Goal: Information Seeking & Learning: Compare options

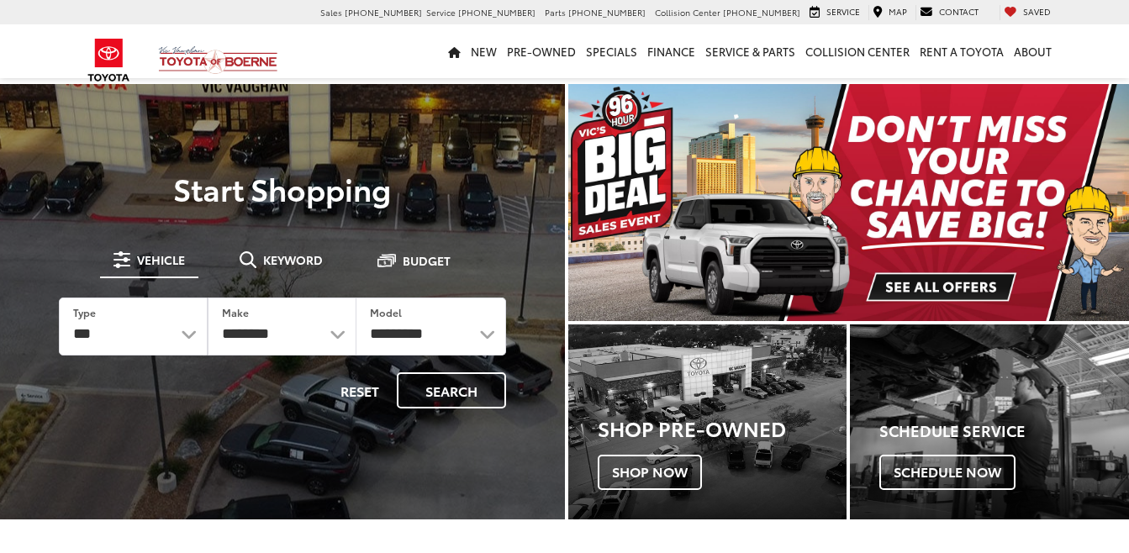
select select "******"
click at [60, 298] on select "*** *** **** *********" at bounding box center [133, 326] width 147 height 56
select select "******"
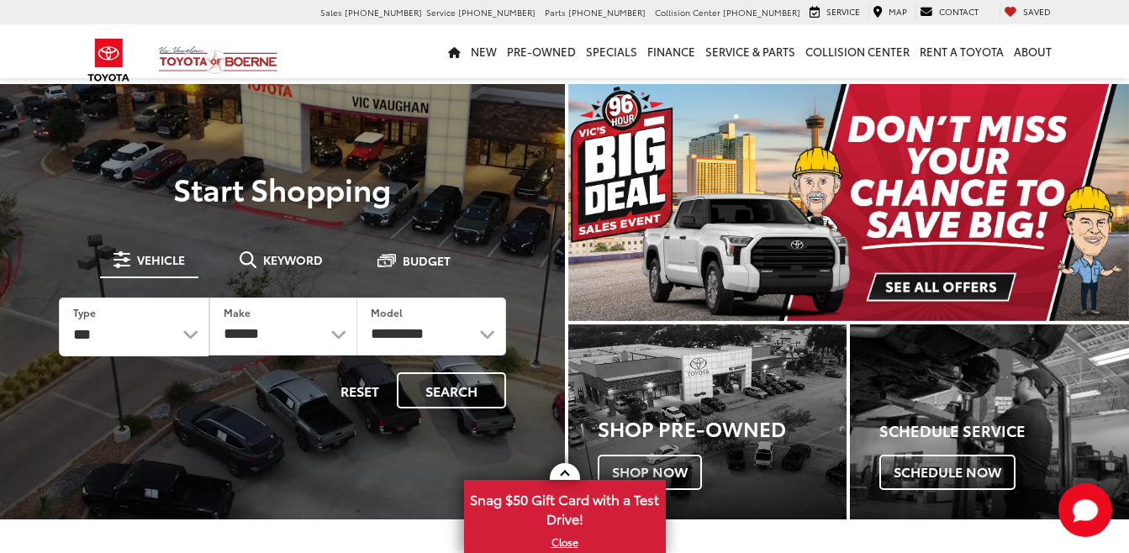
click at [0, 0] on div at bounding box center [0, 0] width 0 height 0
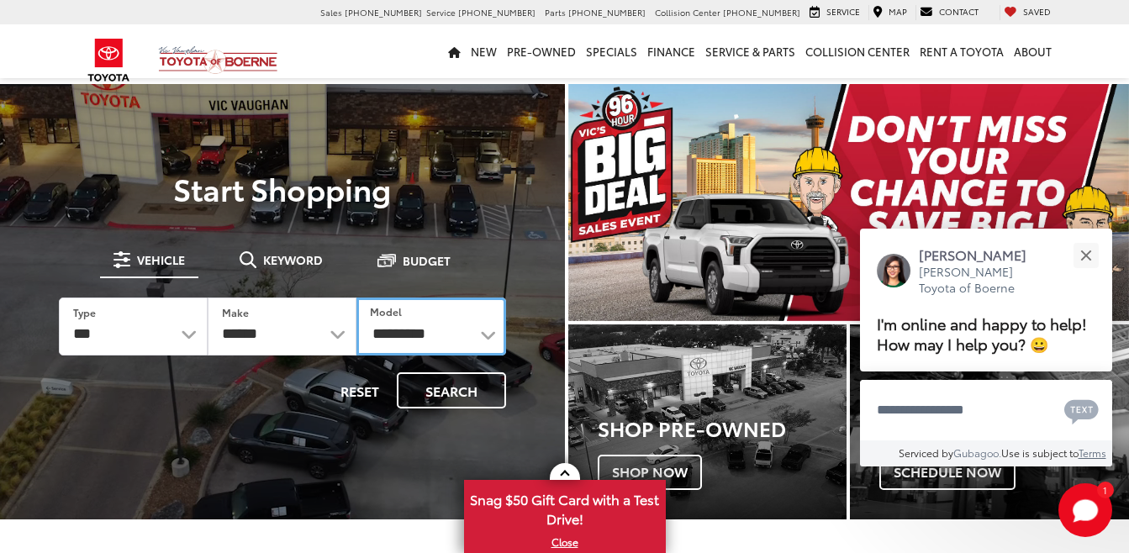
click at [487, 333] on select "**********" at bounding box center [430, 327] width 149 height 58
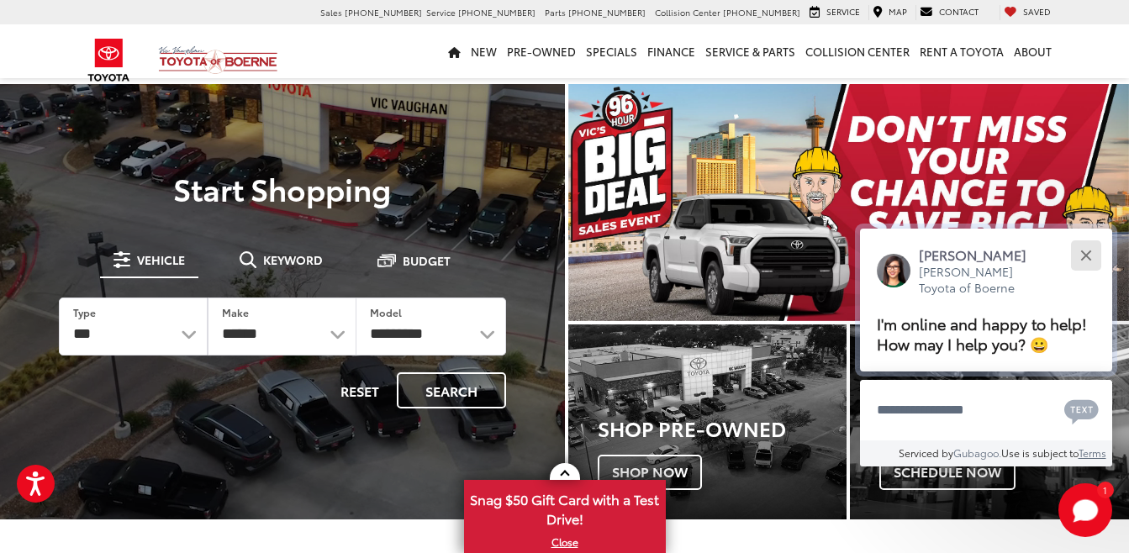
click at [1087, 253] on div "Close" at bounding box center [1085, 255] width 11 height 11
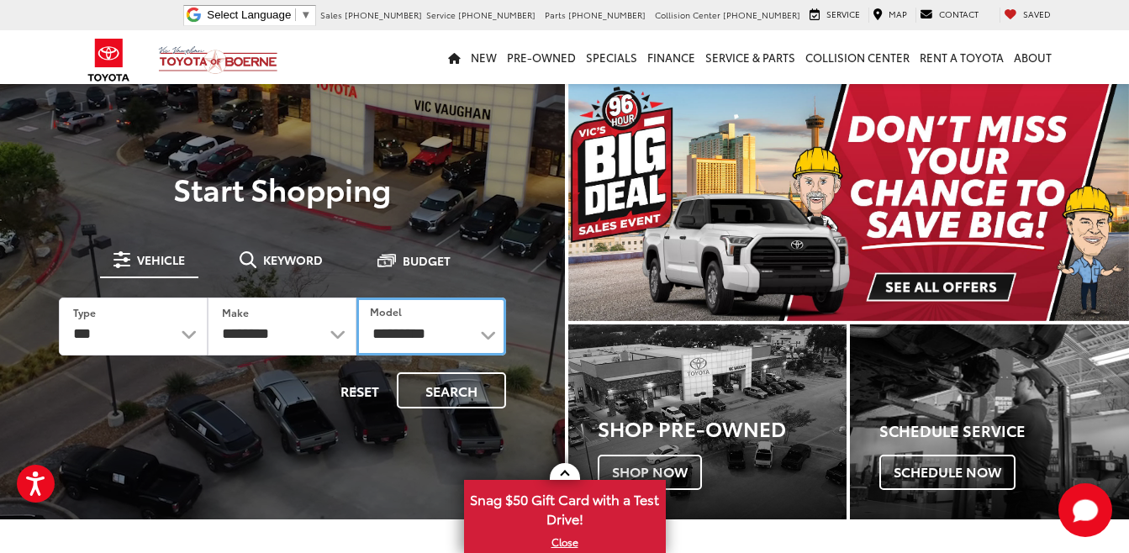
click at [487, 335] on select "**********" at bounding box center [430, 327] width 149 height 58
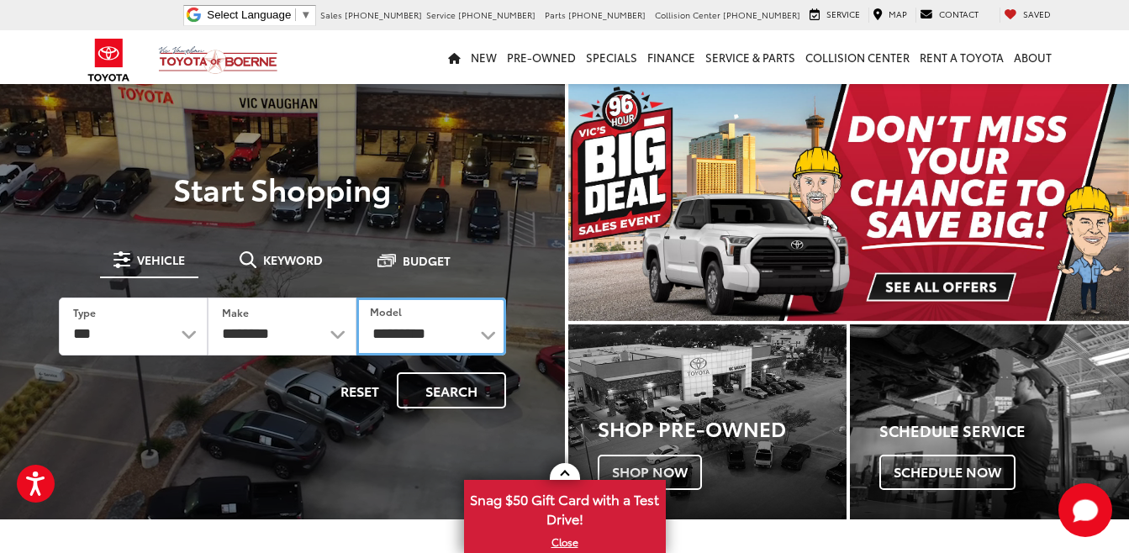
select select "**********"
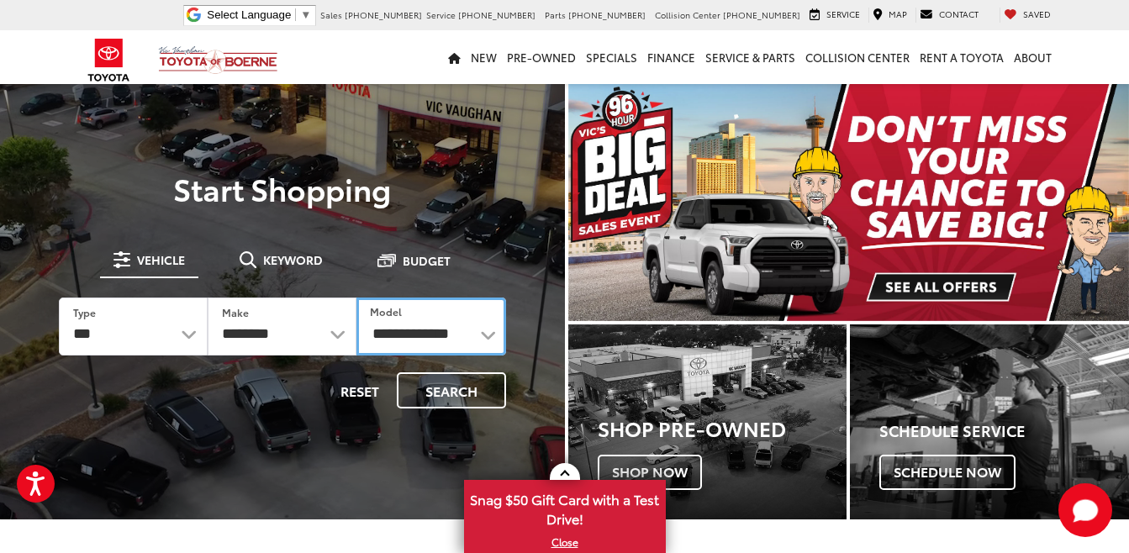
click at [356, 298] on select "**********" at bounding box center [430, 327] width 149 height 58
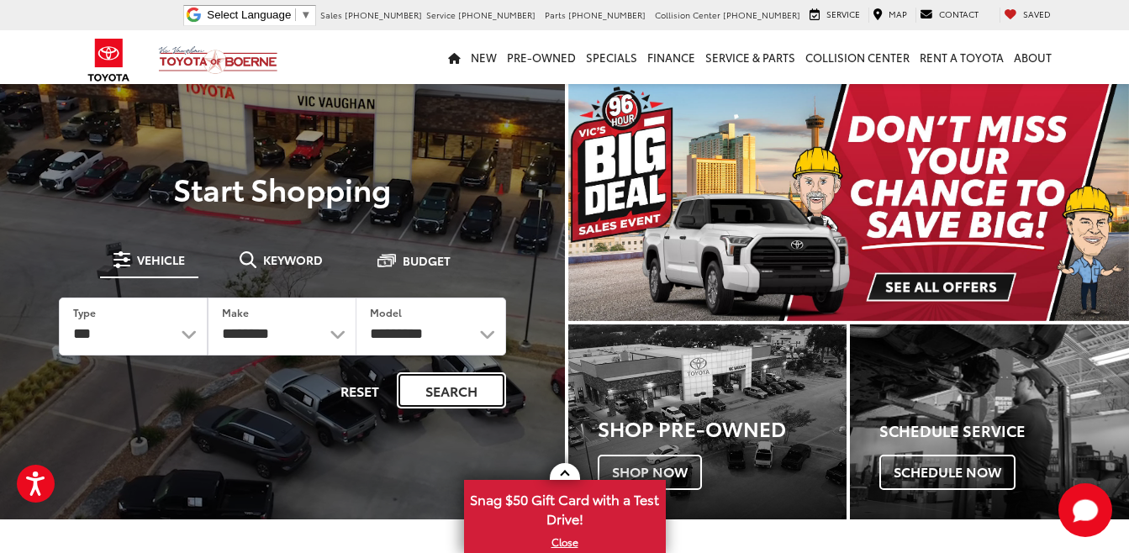
click at [445, 395] on button "Search" at bounding box center [451, 390] width 109 height 36
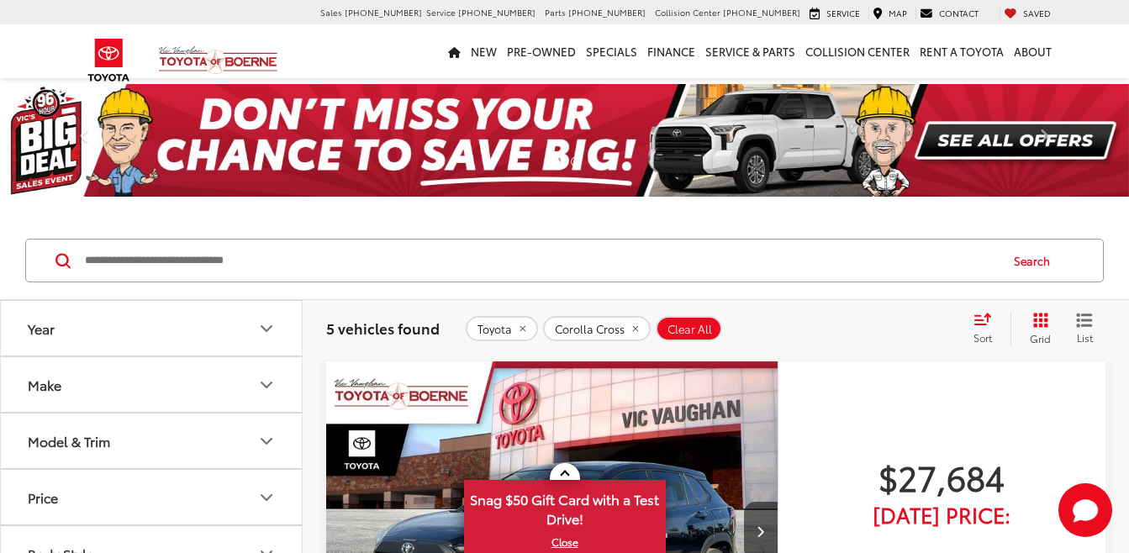
scroll to position [168, 0]
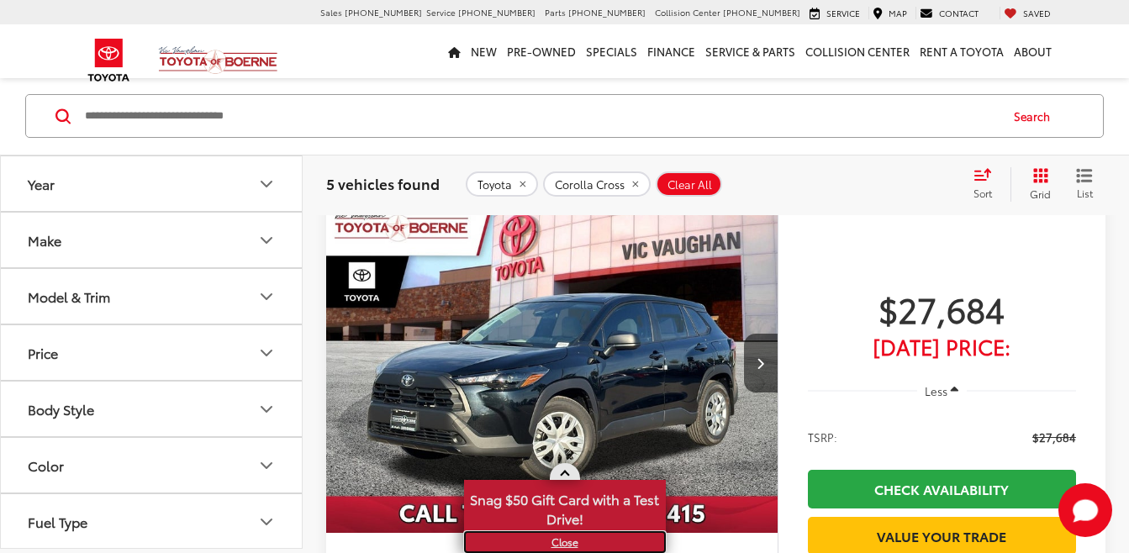
click at [568, 541] on link "X" at bounding box center [565, 542] width 198 height 18
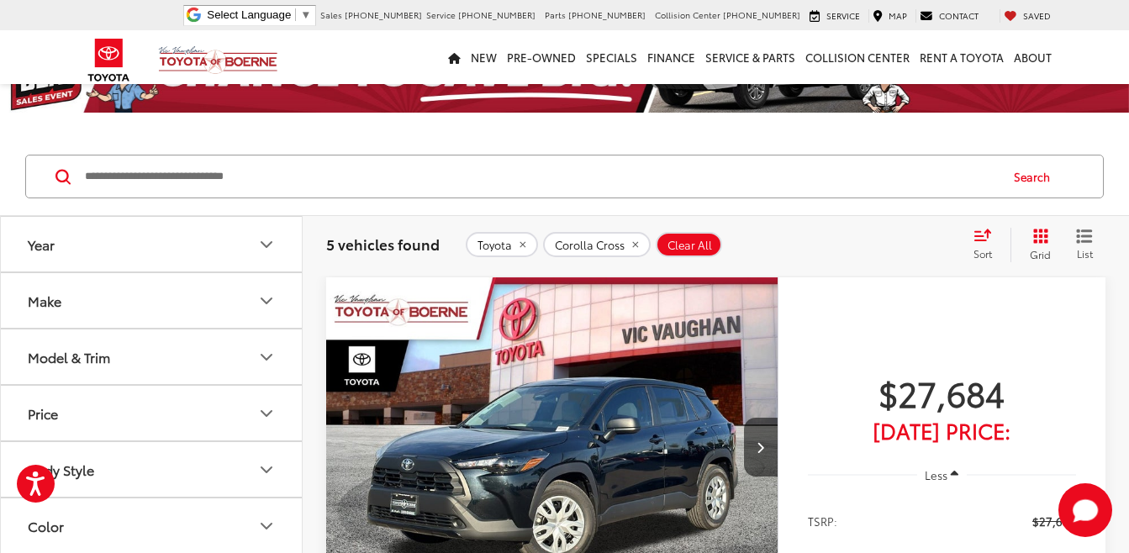
scroll to position [336, 0]
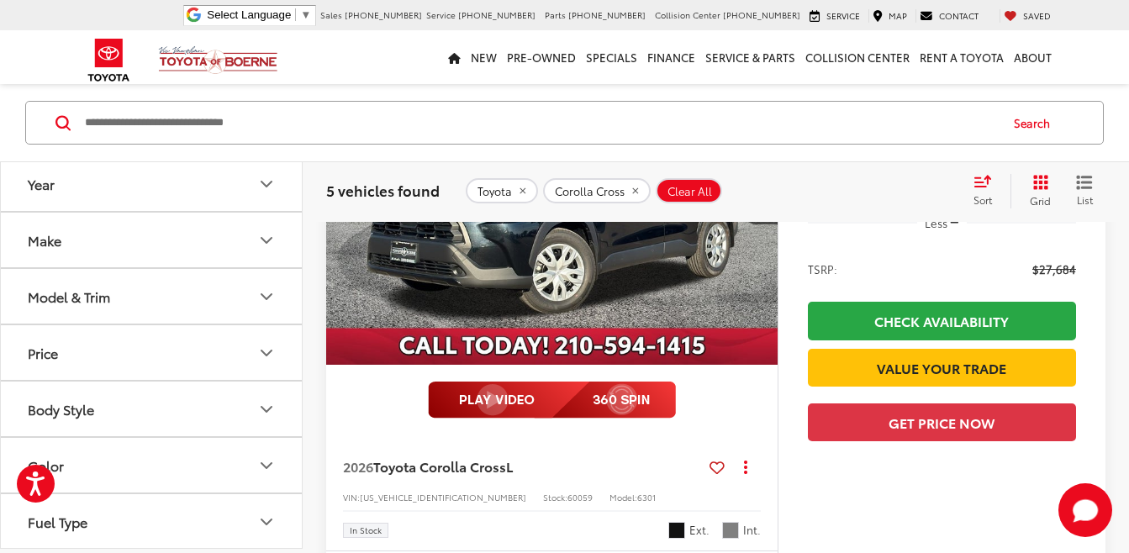
click at [489, 404] on img at bounding box center [552, 400] width 248 height 37
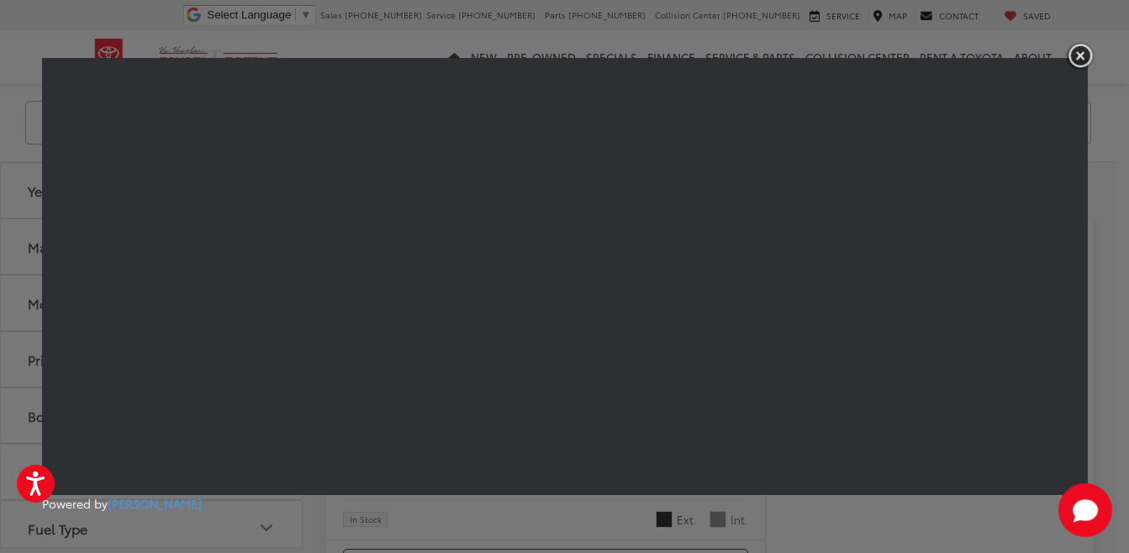
click at [1076, 52] on img "button" at bounding box center [1080, 56] width 30 height 28
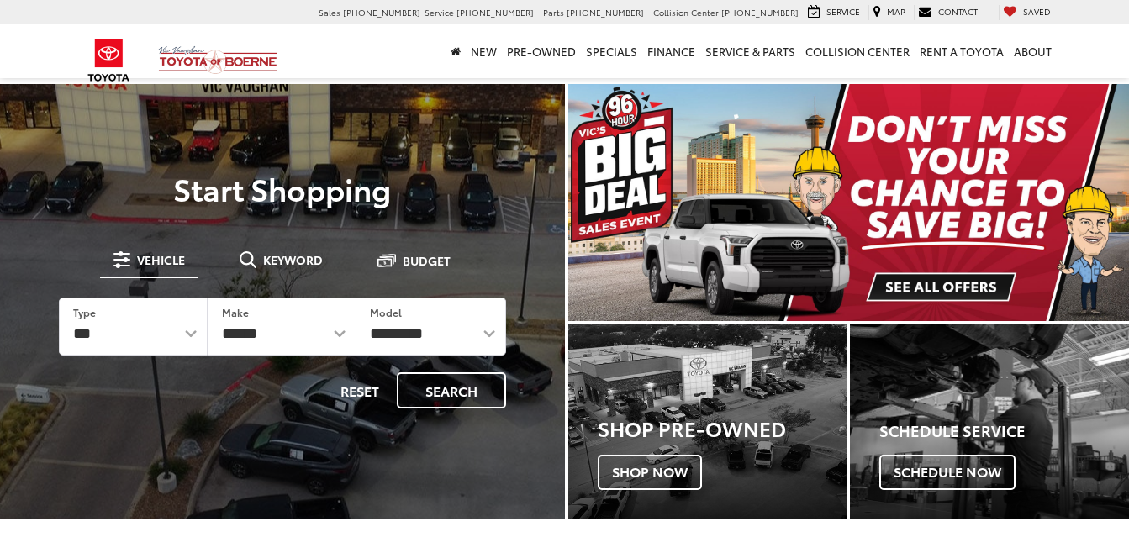
select select "******"
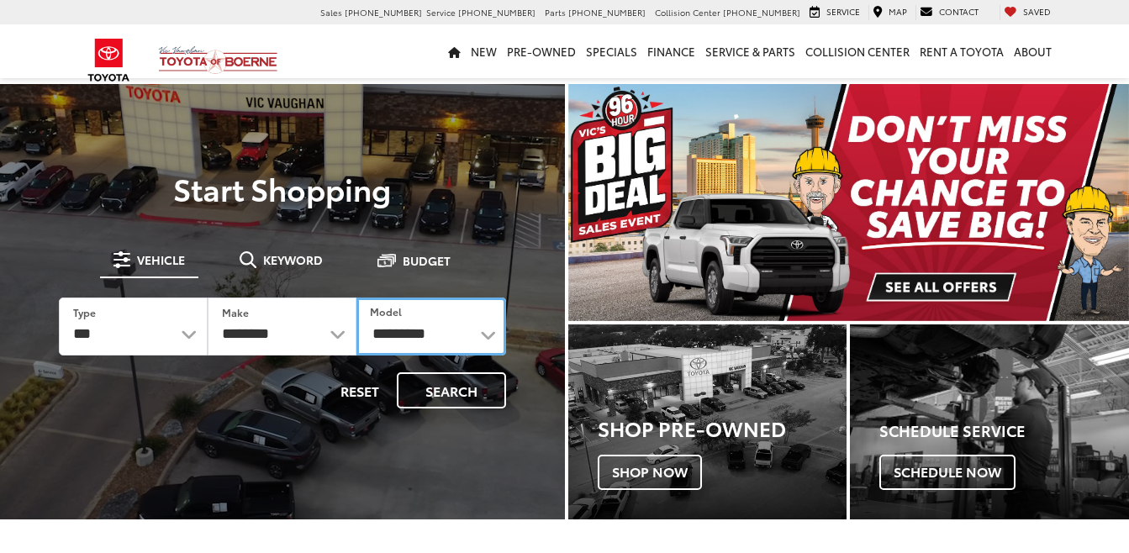
click at [486, 335] on select "**********" at bounding box center [430, 327] width 149 height 58
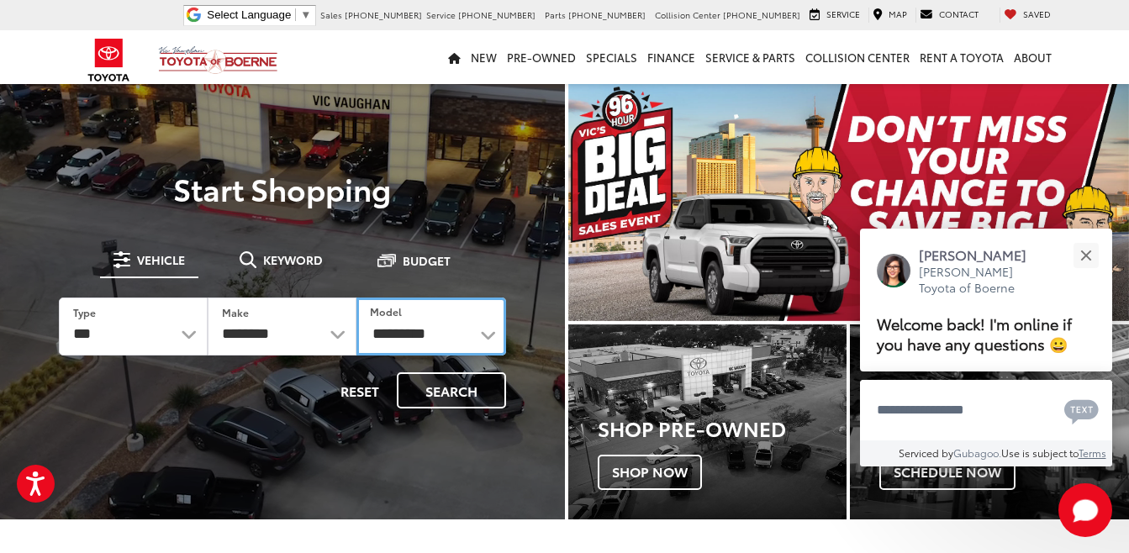
select select "*****"
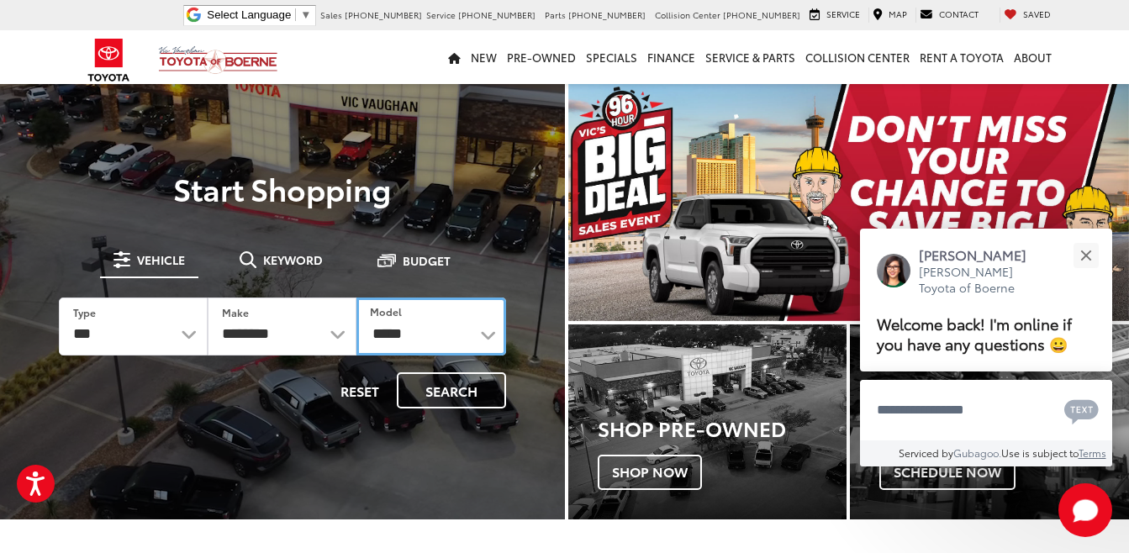
click at [356, 298] on select "**********" at bounding box center [430, 327] width 149 height 58
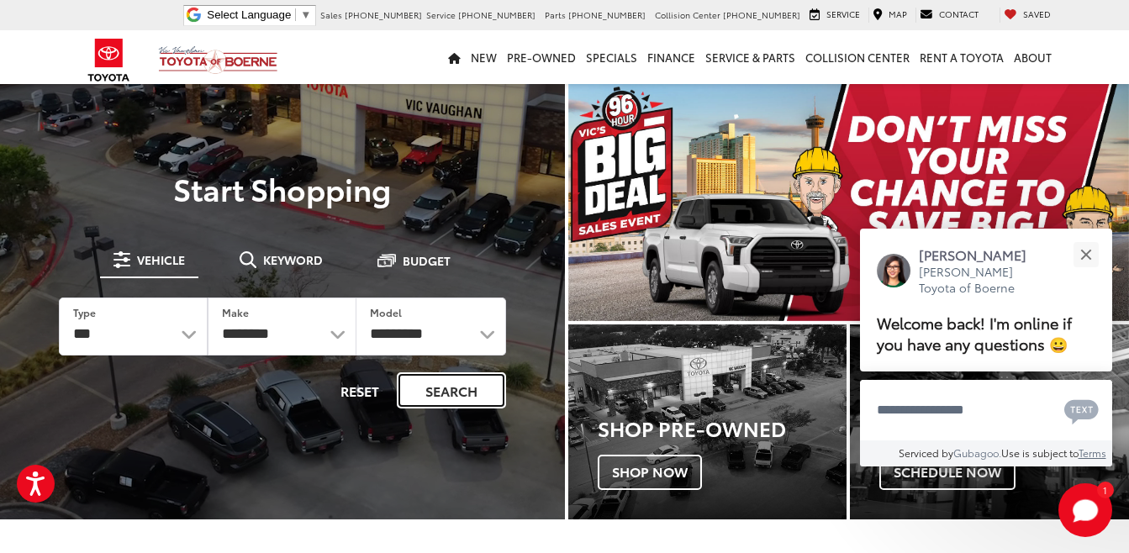
click at [451, 390] on button "Search" at bounding box center [451, 390] width 109 height 36
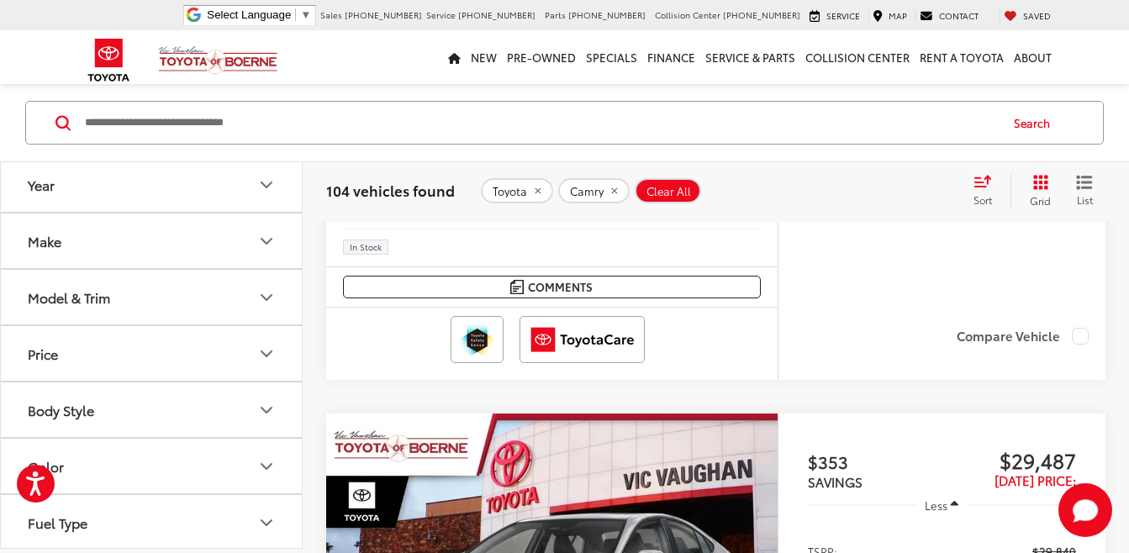
scroll to position [2606, 0]
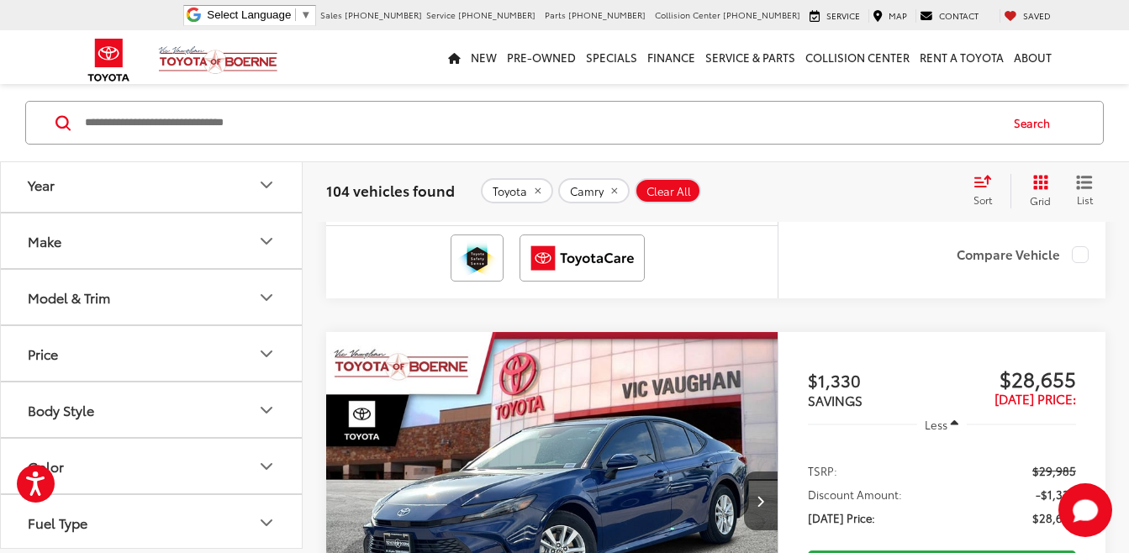
click at [977, 189] on div "Sort" at bounding box center [987, 191] width 45 height 34
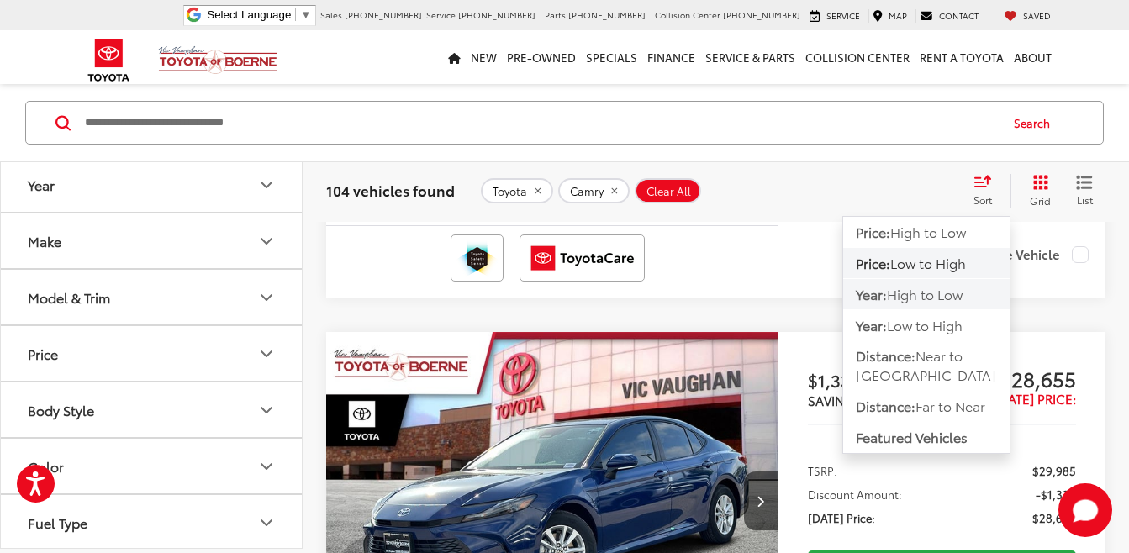
click at [920, 293] on span "High to Low" at bounding box center [925, 293] width 76 height 19
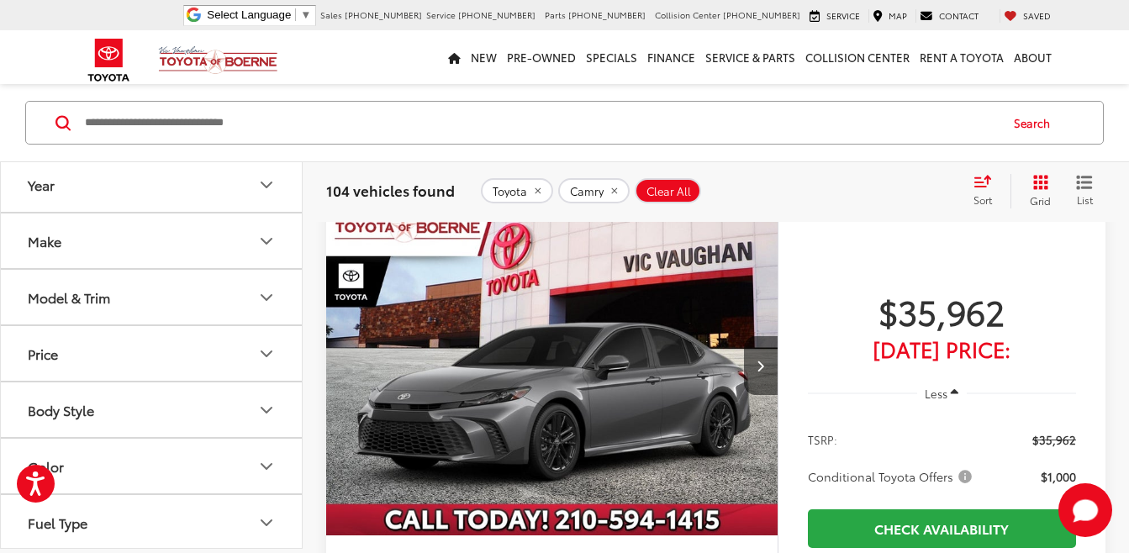
scroll to position [811, 0]
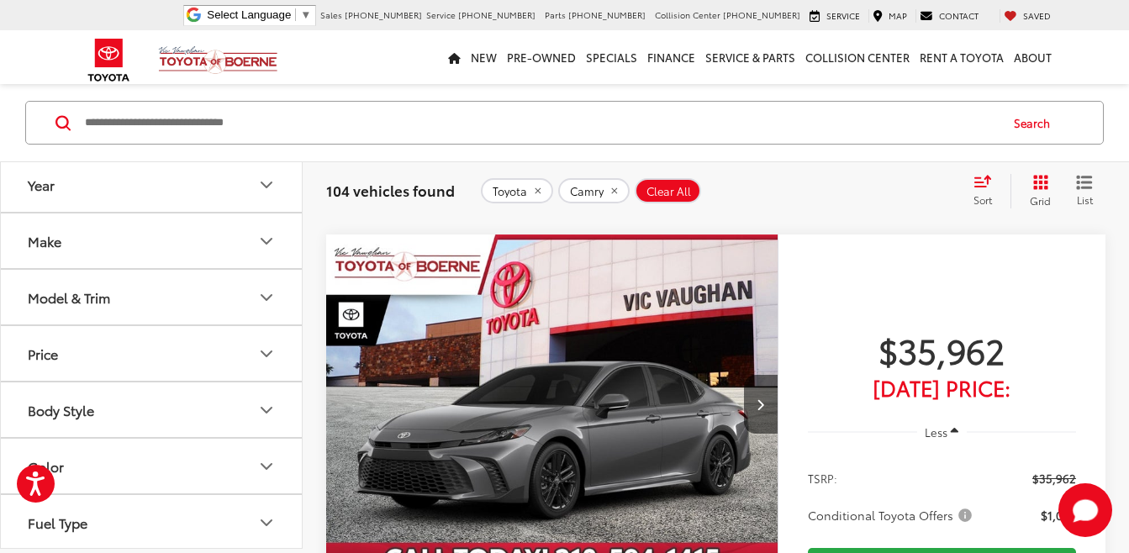
click at [572, 383] on img "2026 Toyota Camry SE 0" at bounding box center [552, 405] width 454 height 341
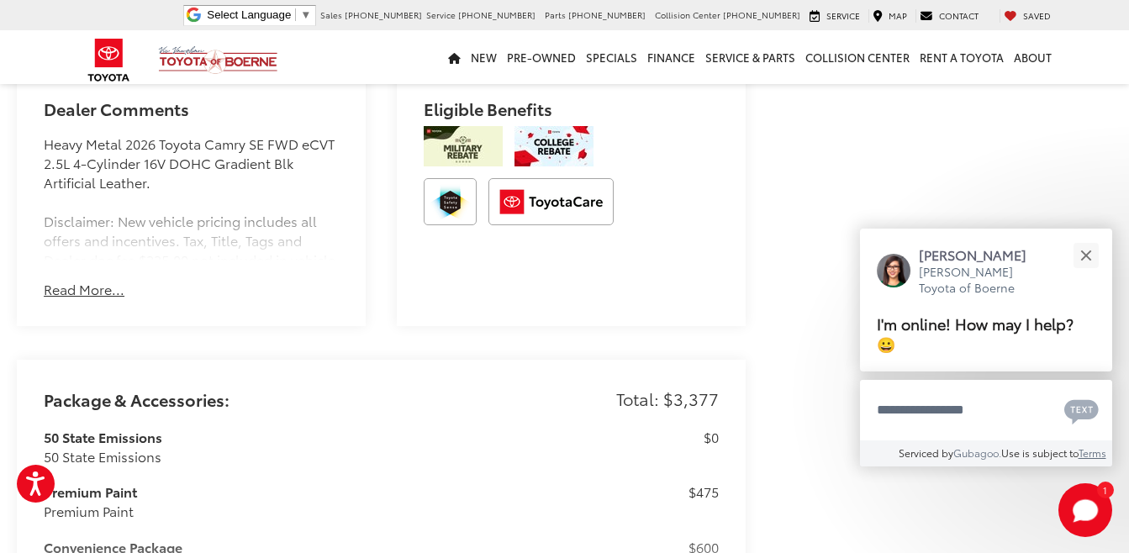
scroll to position [841, 0]
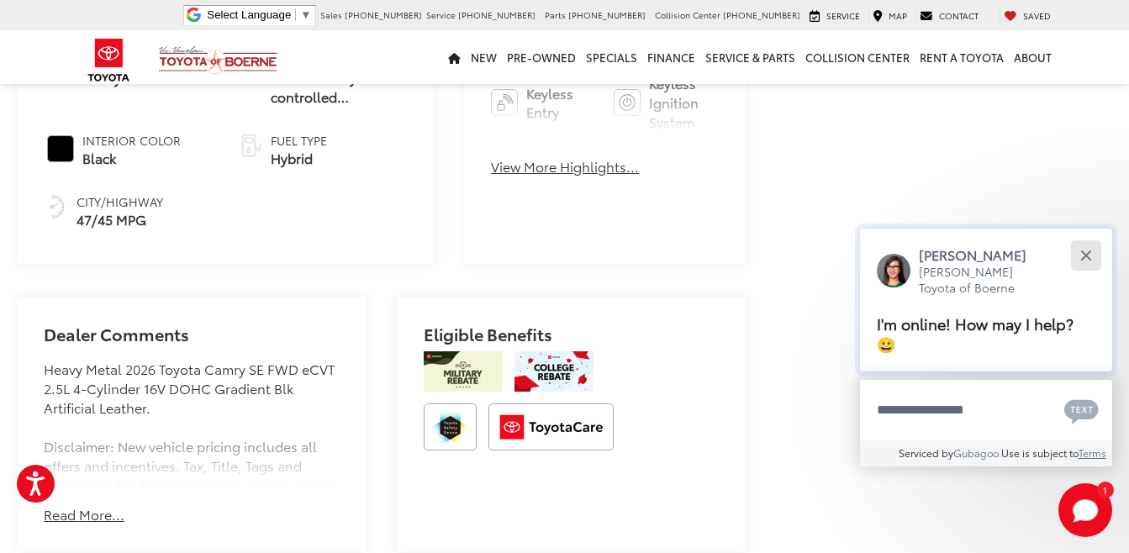
click at [1091, 251] on div "Close" at bounding box center [1085, 255] width 11 height 11
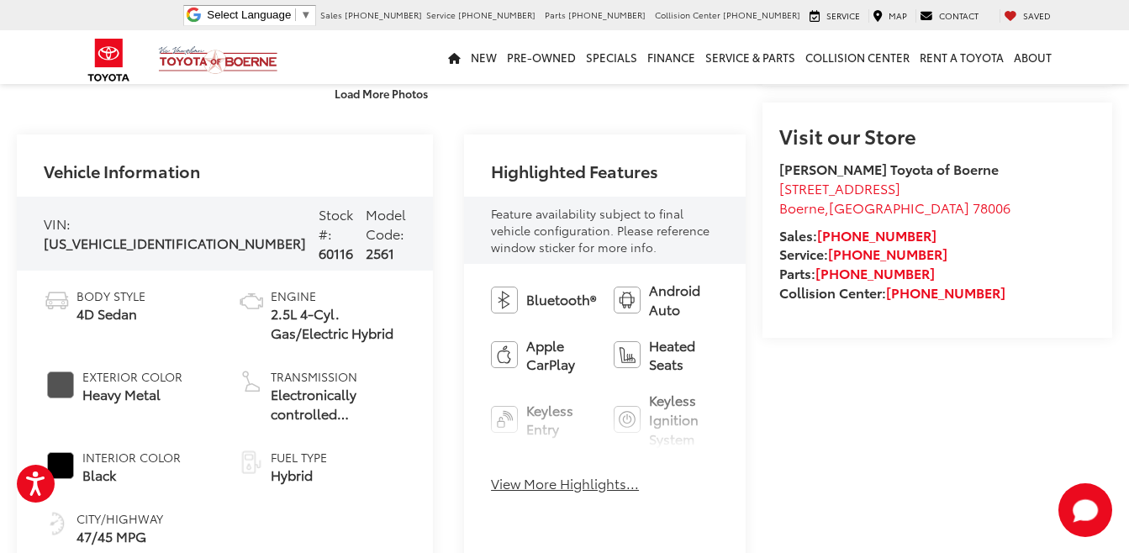
scroll to position [504, 0]
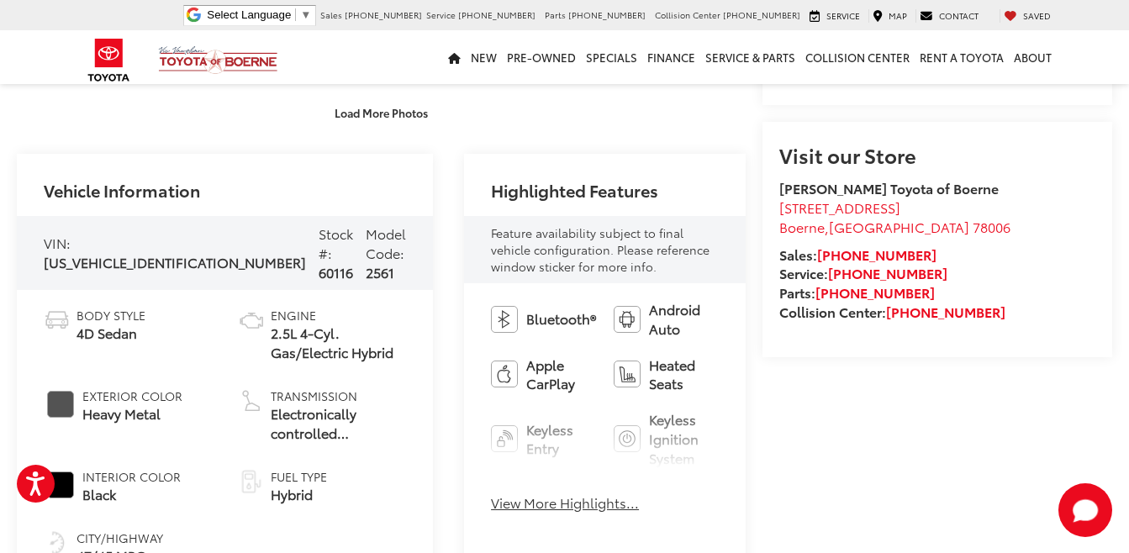
click at [515, 499] on button "View More Highlights..." at bounding box center [565, 503] width 148 height 19
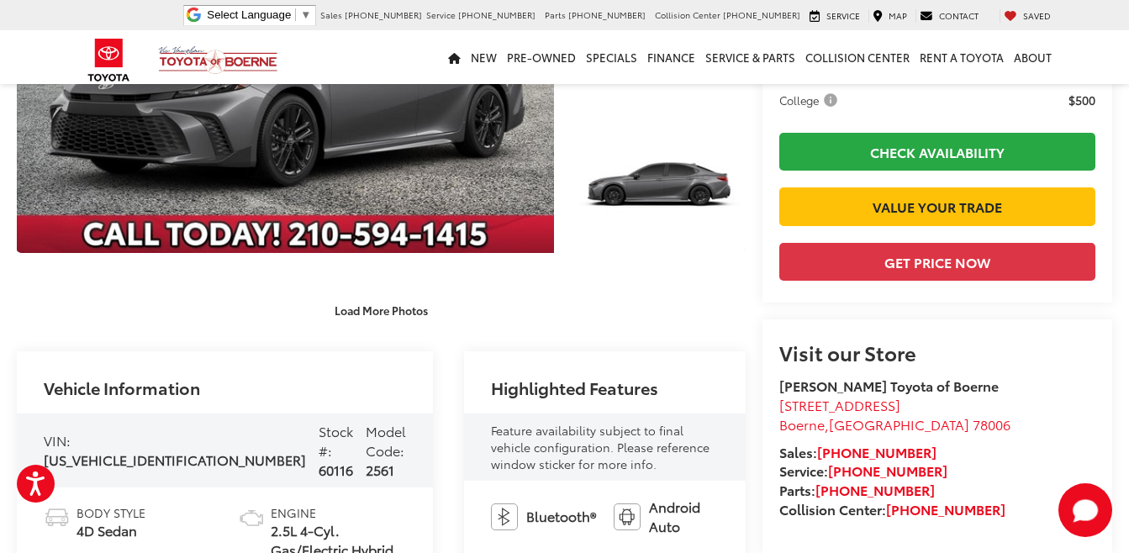
scroll to position [336, 0]
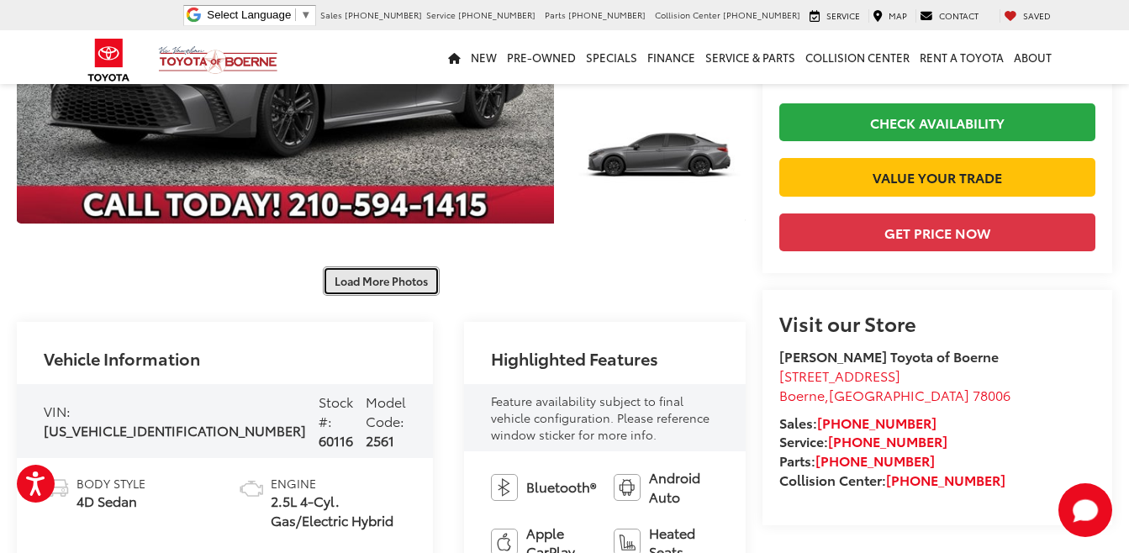
click at [378, 281] on button "Load More Photos" at bounding box center [381, 281] width 117 height 29
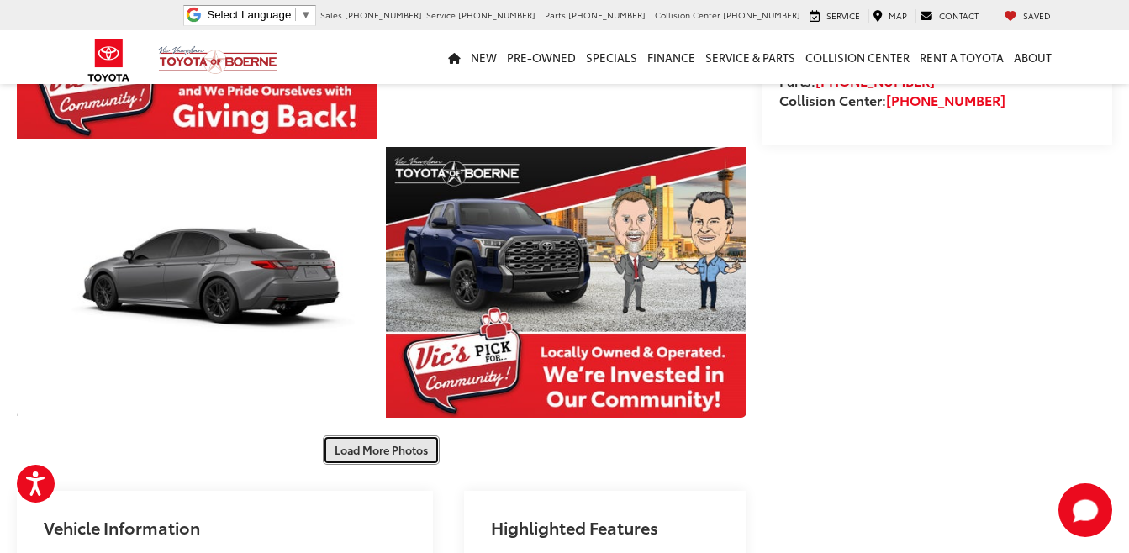
scroll to position [925, 0]
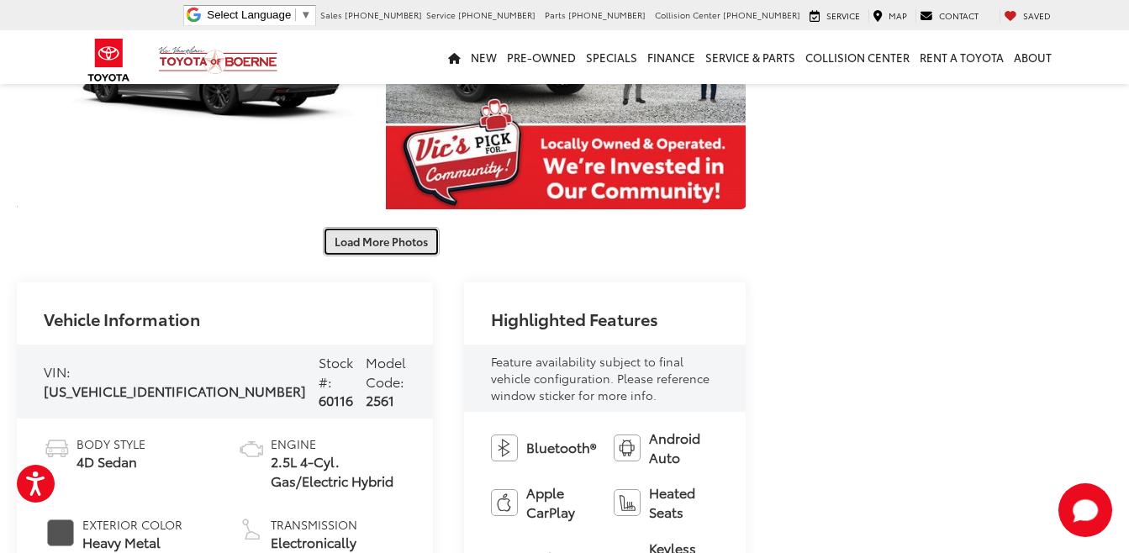
click at [372, 245] on button "Load More Photos" at bounding box center [381, 241] width 117 height 29
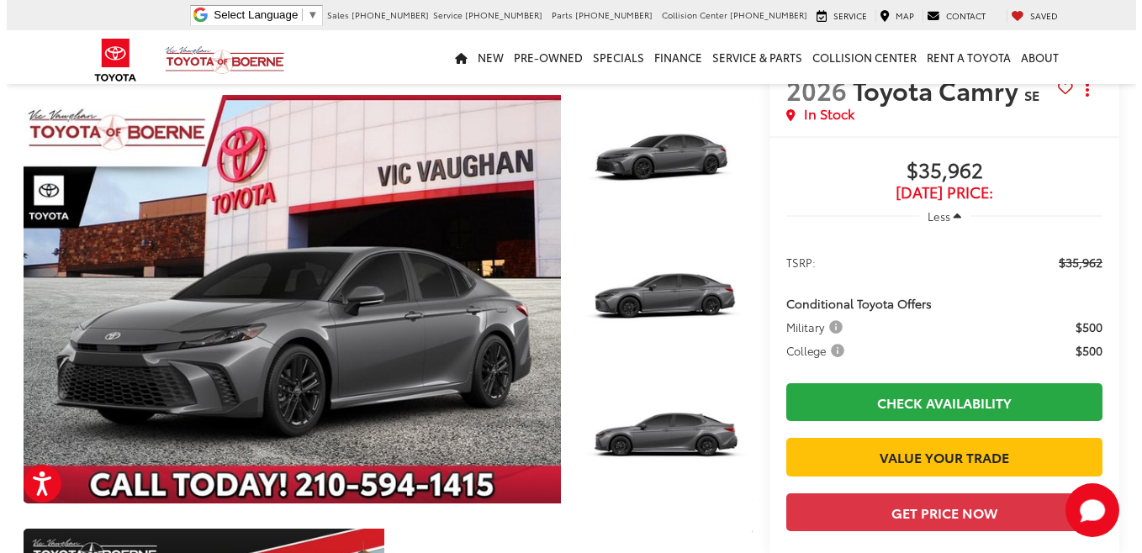
scroll to position [0, 0]
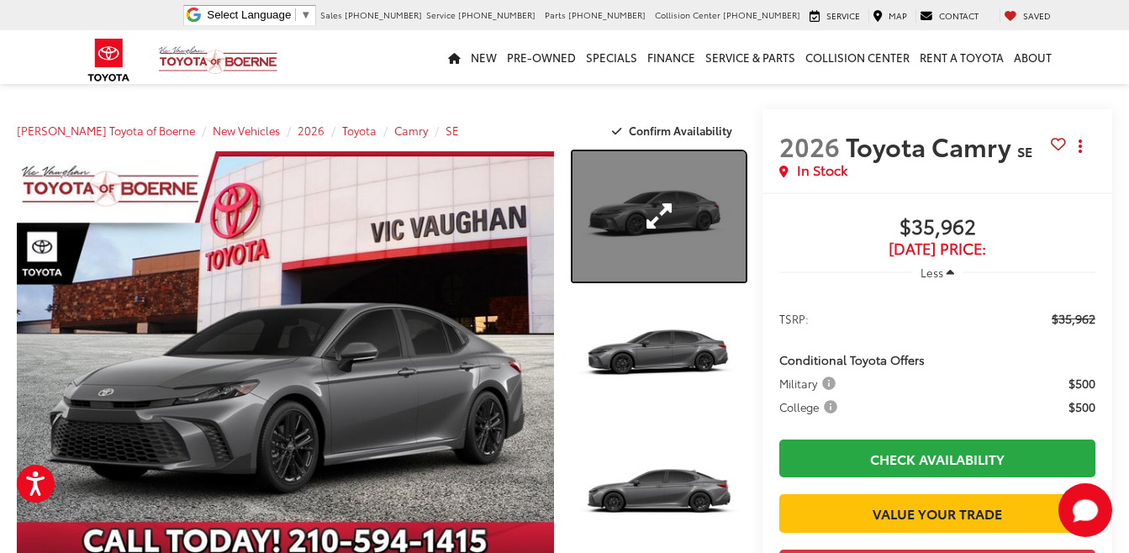
click at [627, 221] on link "Expand Photo 1" at bounding box center [659, 216] width 173 height 130
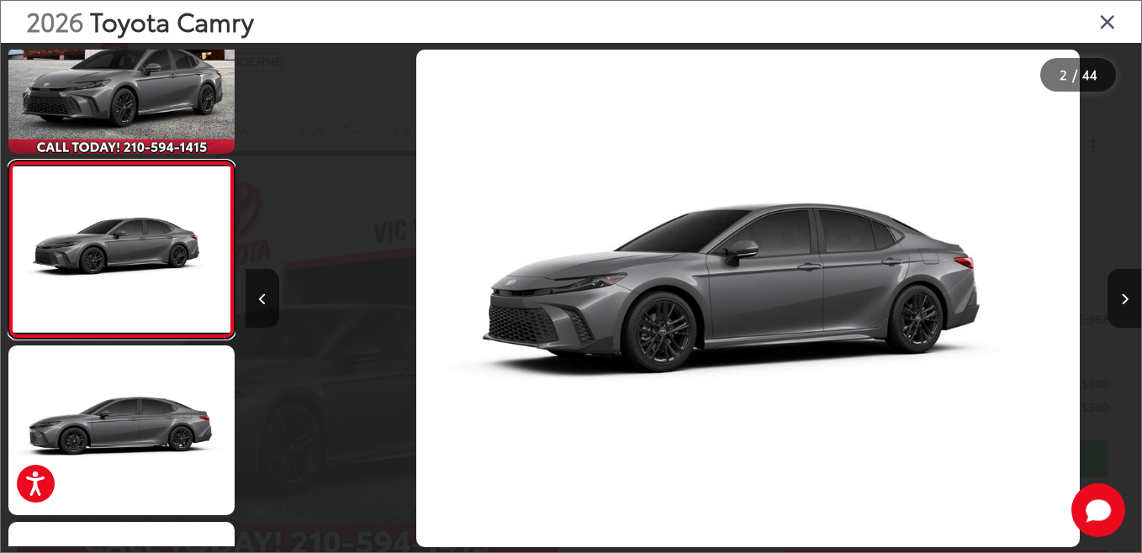
scroll to position [0, 895]
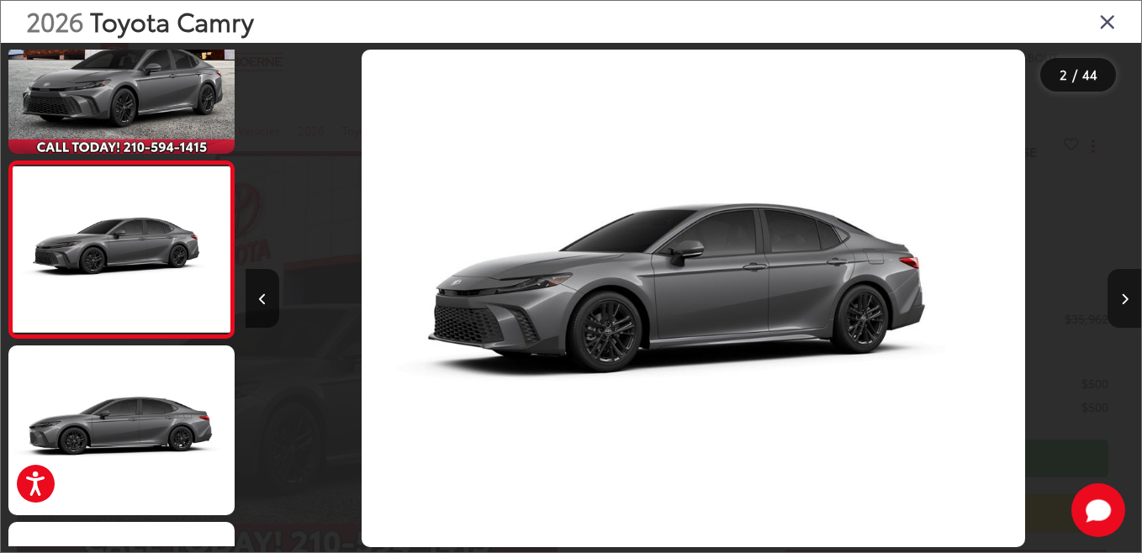
click at [1124, 309] on button "Next image" at bounding box center [1124, 298] width 34 height 59
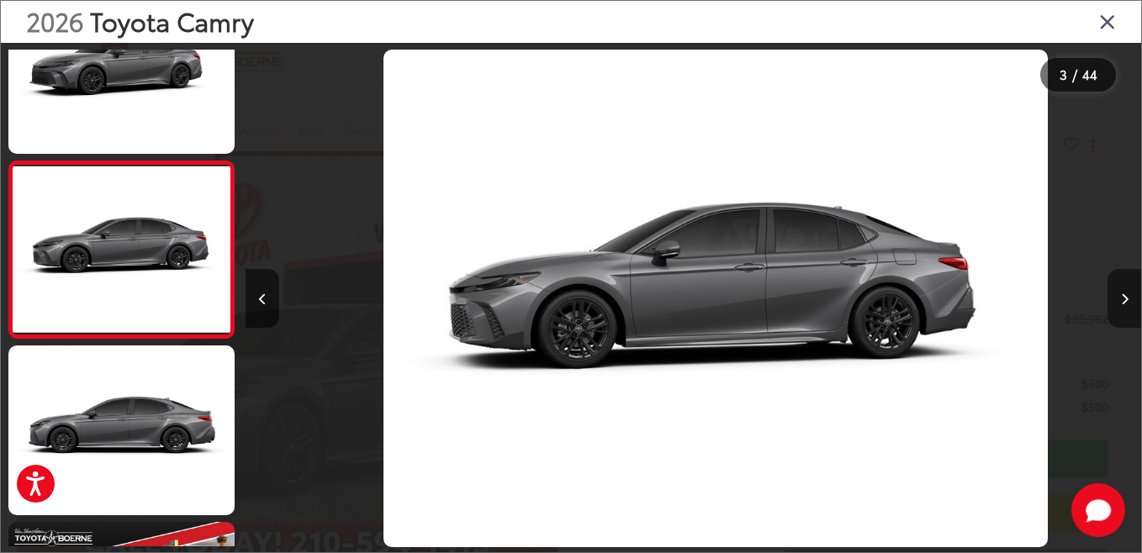
scroll to position [0, 1791]
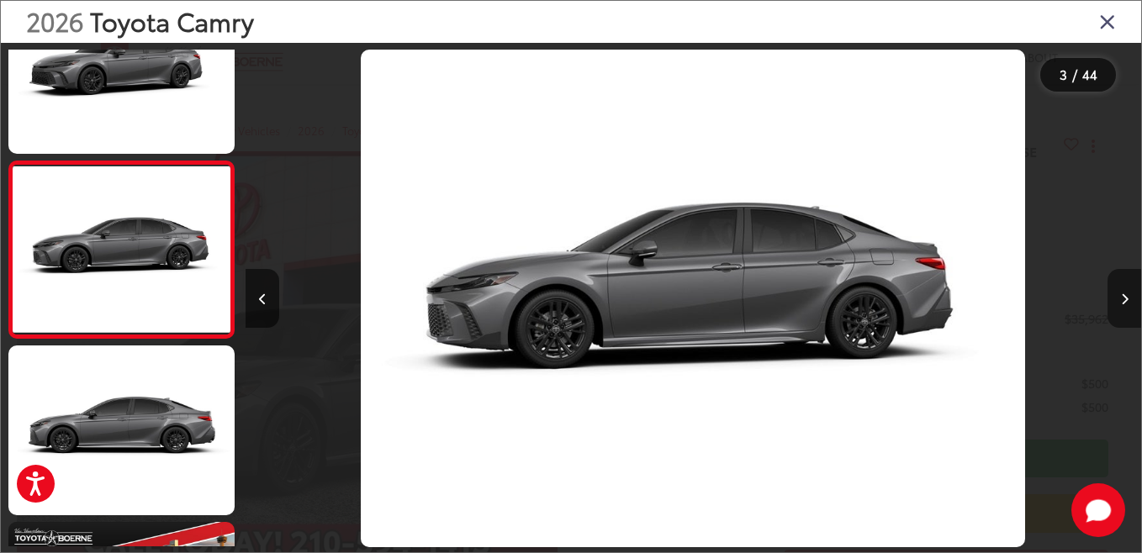
click at [1124, 309] on button "Next image" at bounding box center [1124, 298] width 34 height 59
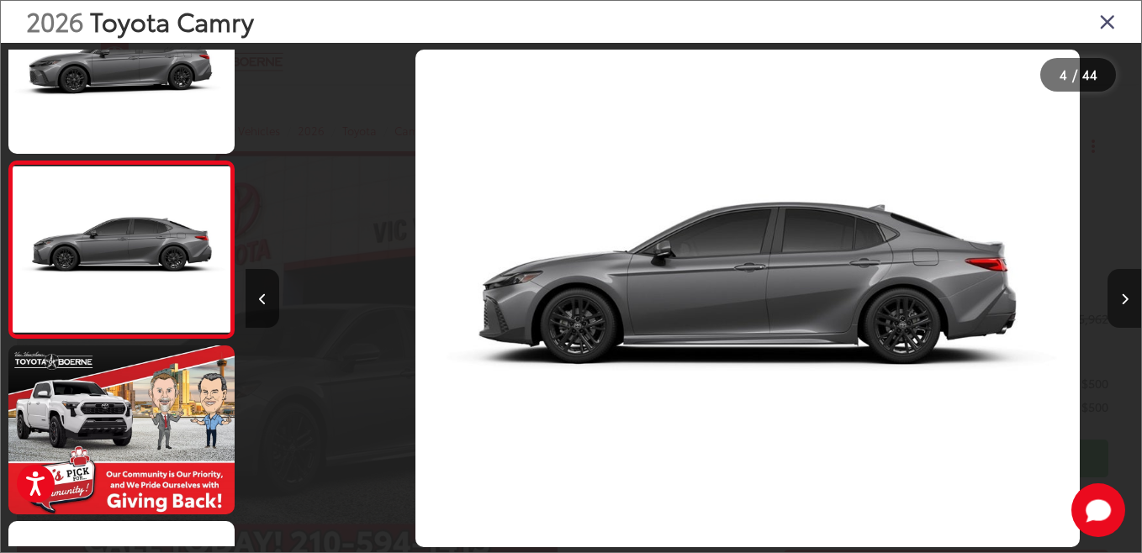
scroll to position [0, 2685]
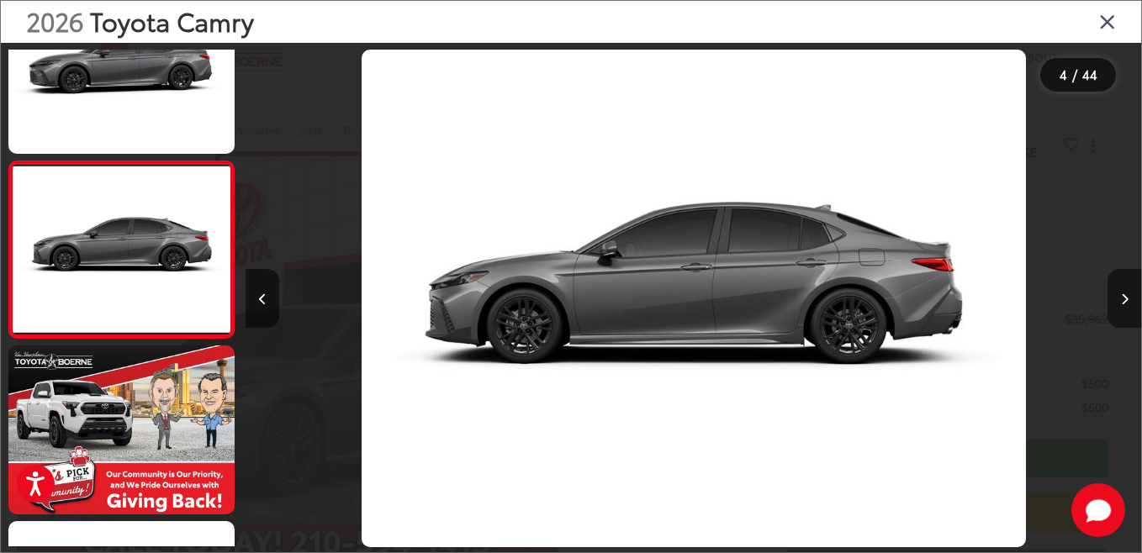
click at [1124, 309] on button "Next image" at bounding box center [1124, 298] width 34 height 59
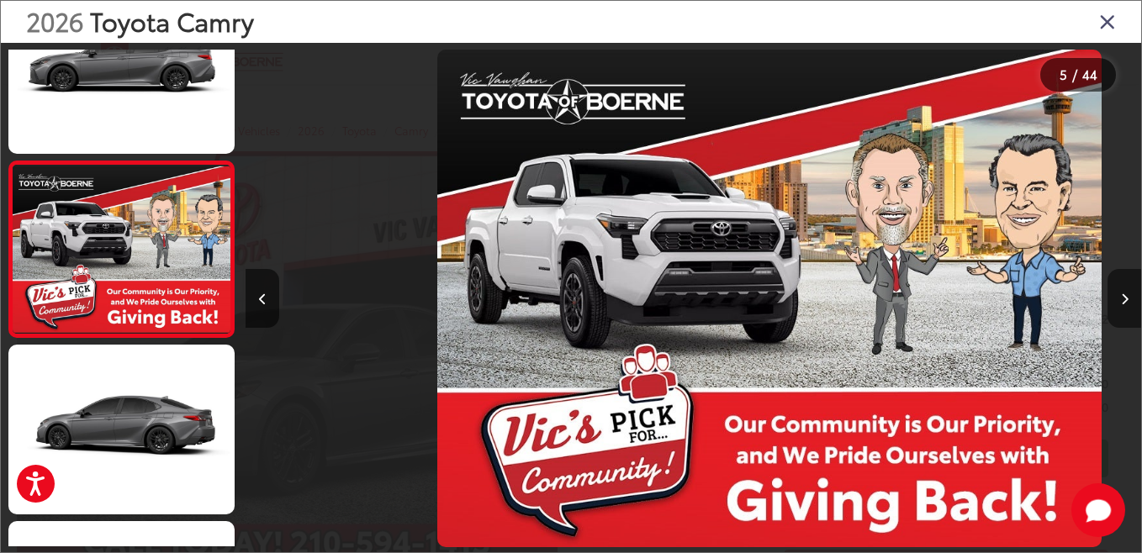
scroll to position [0, 3581]
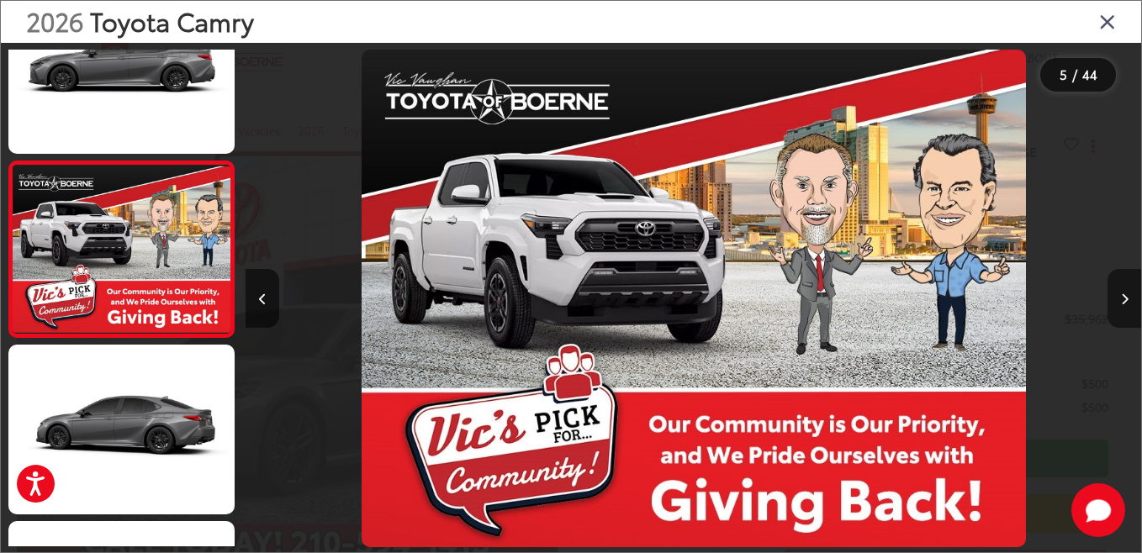
click at [1124, 309] on button "Next image" at bounding box center [1124, 298] width 34 height 59
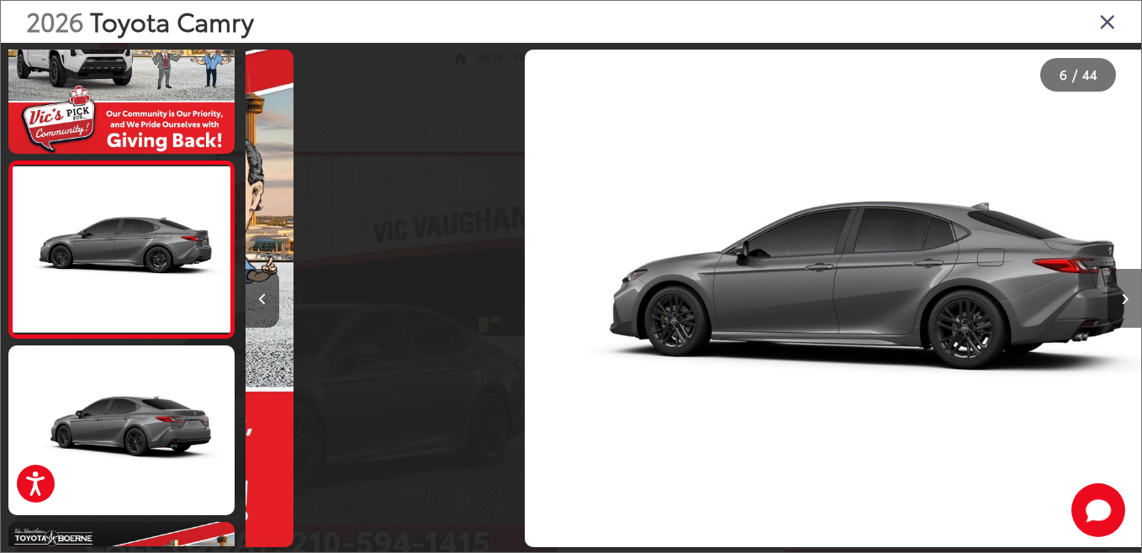
scroll to position [0, 4476]
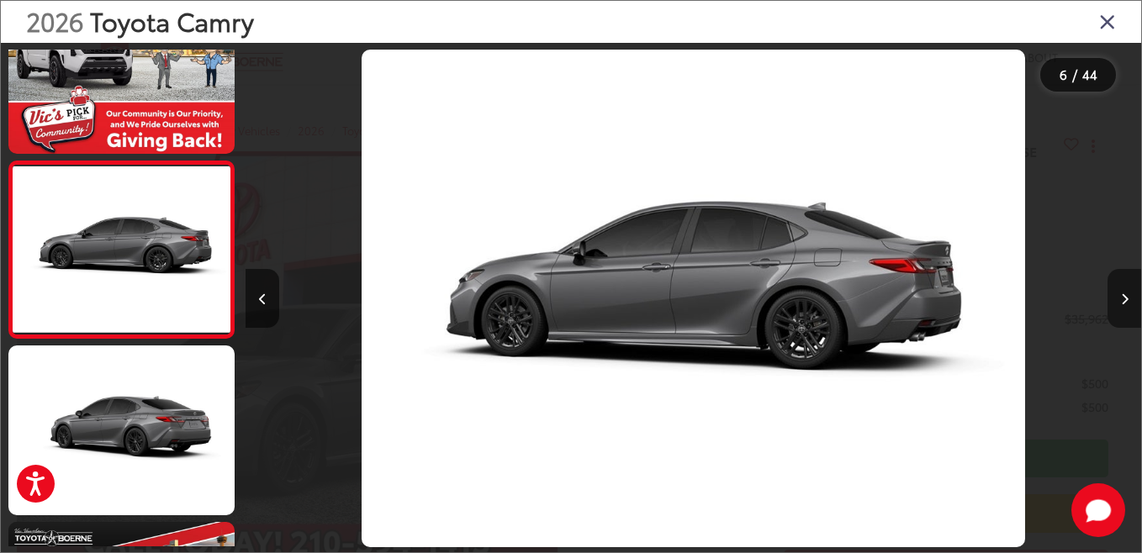
click at [1124, 309] on button "Next image" at bounding box center [1124, 298] width 34 height 59
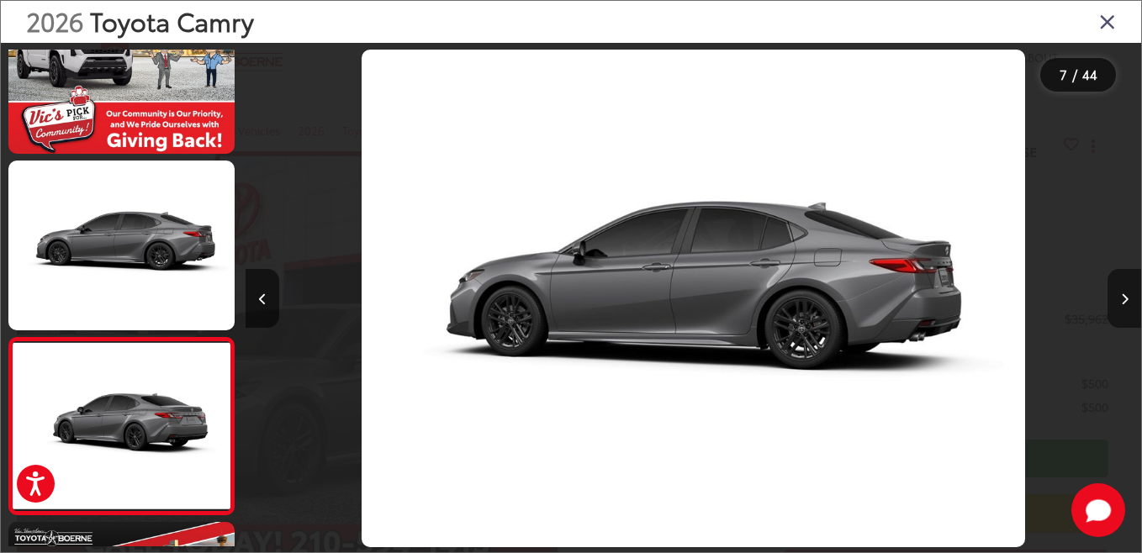
scroll to position [0, 0]
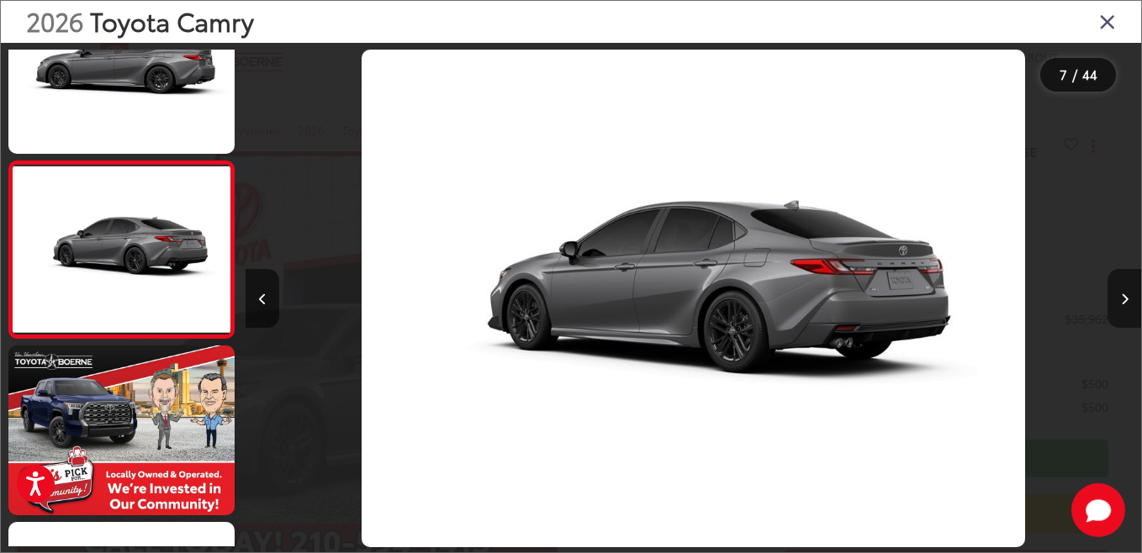
click at [1124, 309] on button "Next image" at bounding box center [1124, 298] width 34 height 59
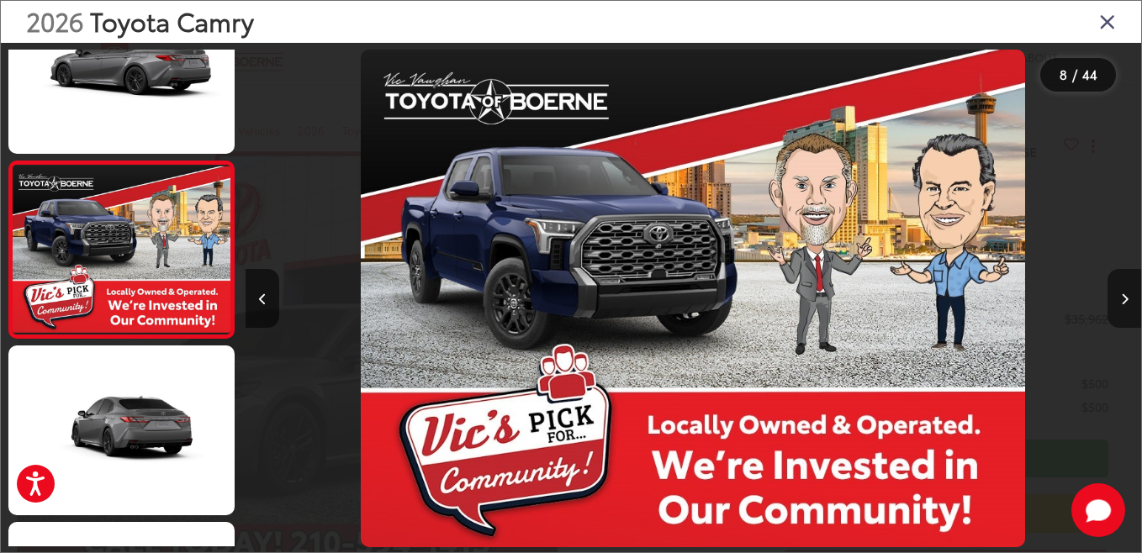
click at [1124, 309] on button "Next image" at bounding box center [1124, 298] width 34 height 59
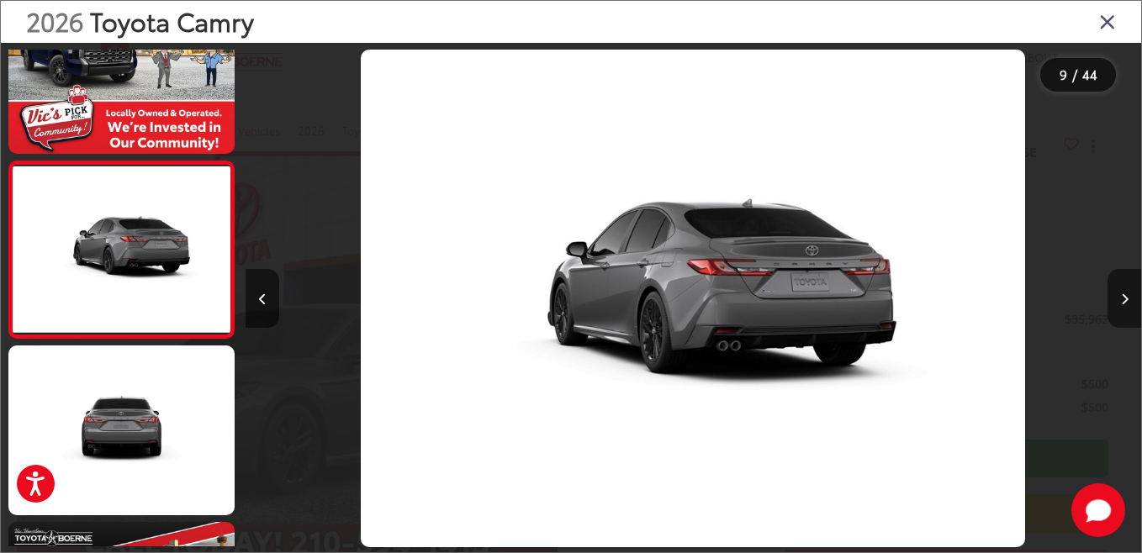
click at [1124, 309] on button "Next image" at bounding box center [1124, 298] width 34 height 59
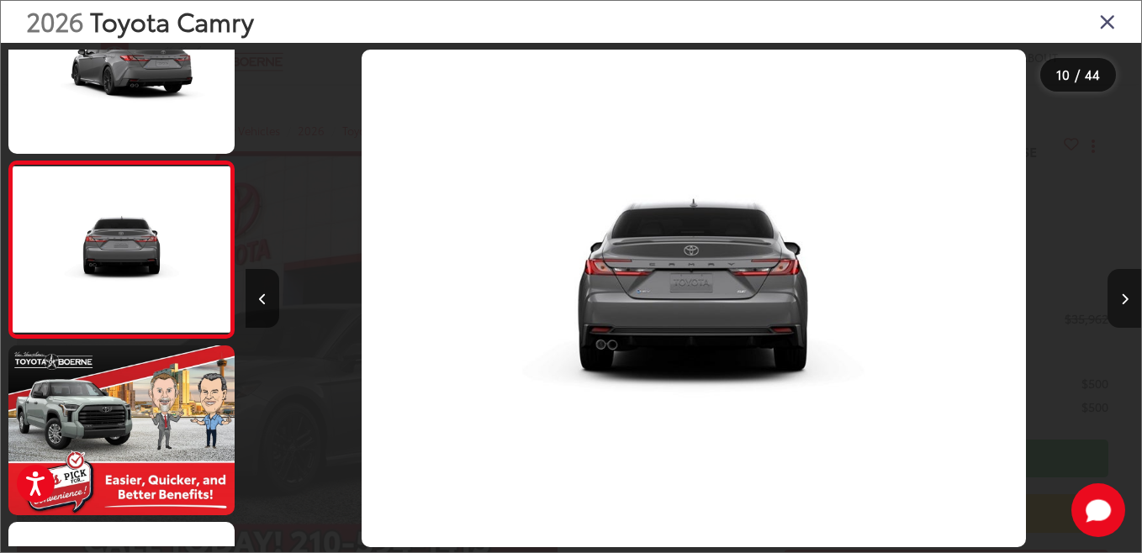
click at [1128, 309] on button "Next image" at bounding box center [1124, 298] width 34 height 59
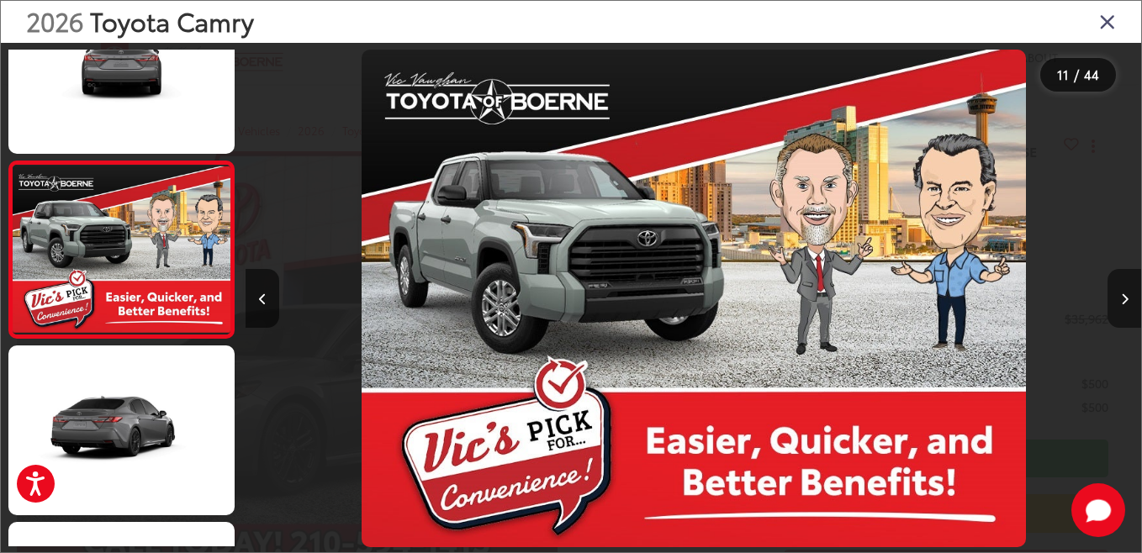
click at [1128, 309] on button "Next image" at bounding box center [1124, 298] width 34 height 59
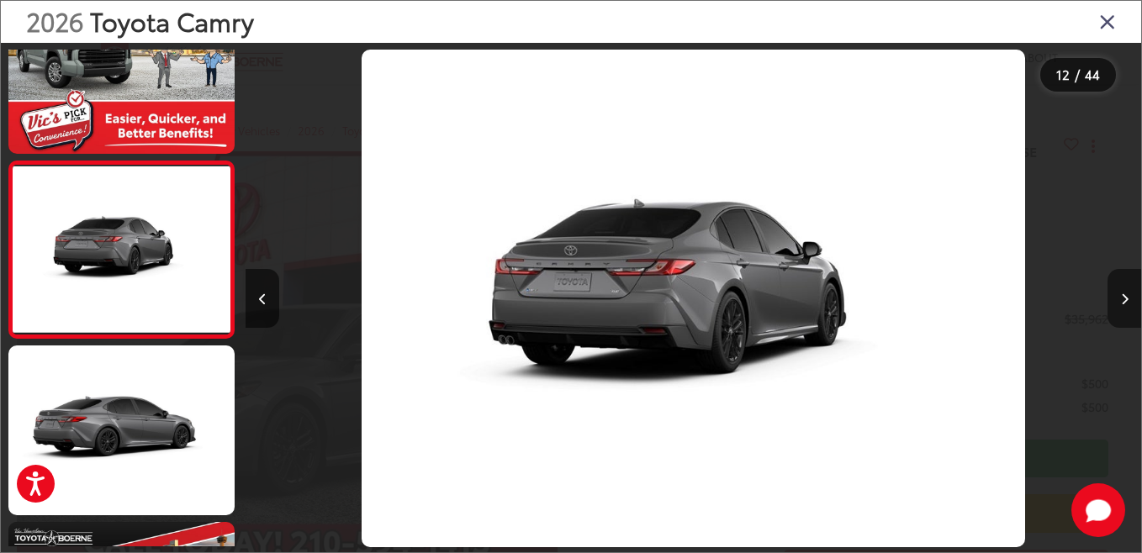
click at [1127, 309] on button "Next image" at bounding box center [1124, 298] width 34 height 59
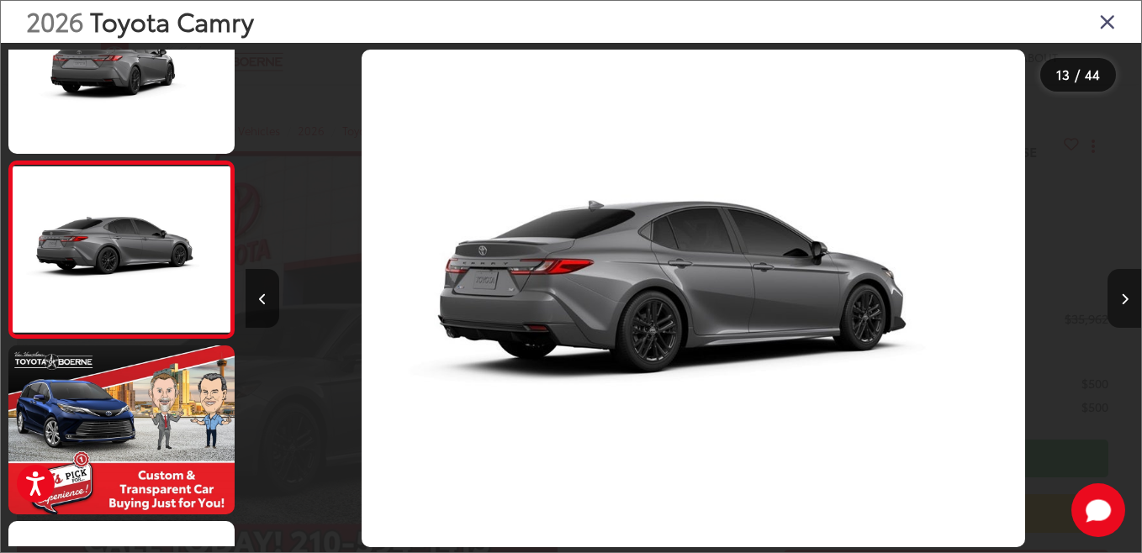
click at [1127, 309] on button "Next image" at bounding box center [1124, 298] width 34 height 59
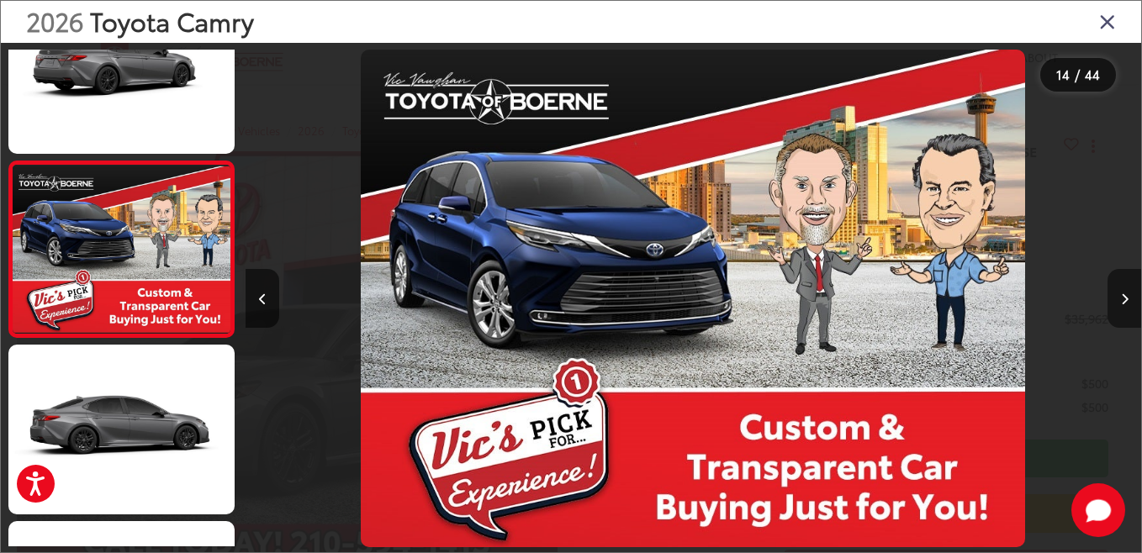
click at [1127, 309] on button "Next image" at bounding box center [1124, 298] width 34 height 59
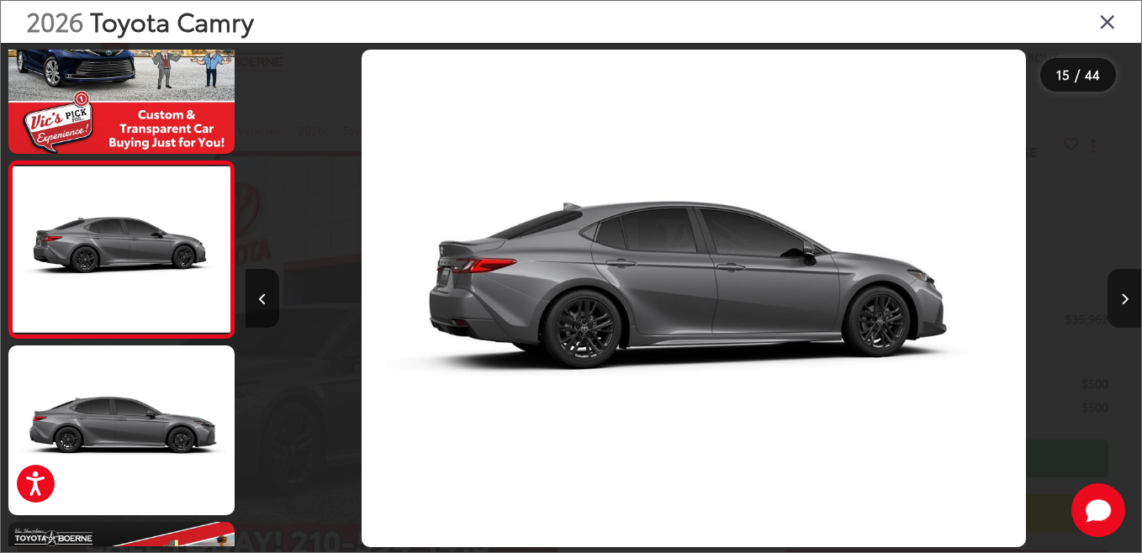
click at [1122, 312] on button "Next image" at bounding box center [1124, 298] width 34 height 59
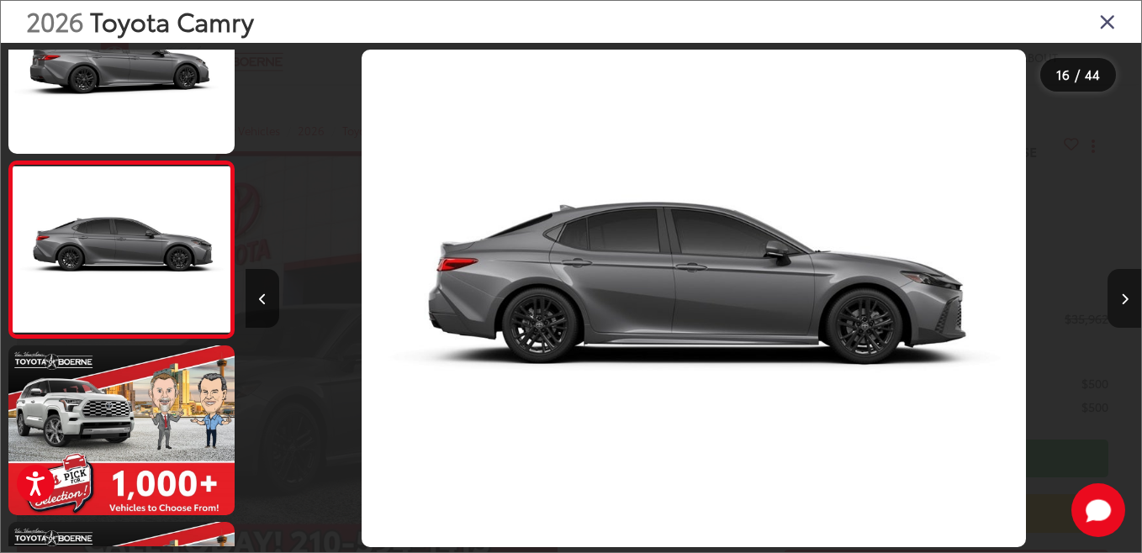
click at [1120, 313] on button "Next image" at bounding box center [1124, 298] width 34 height 59
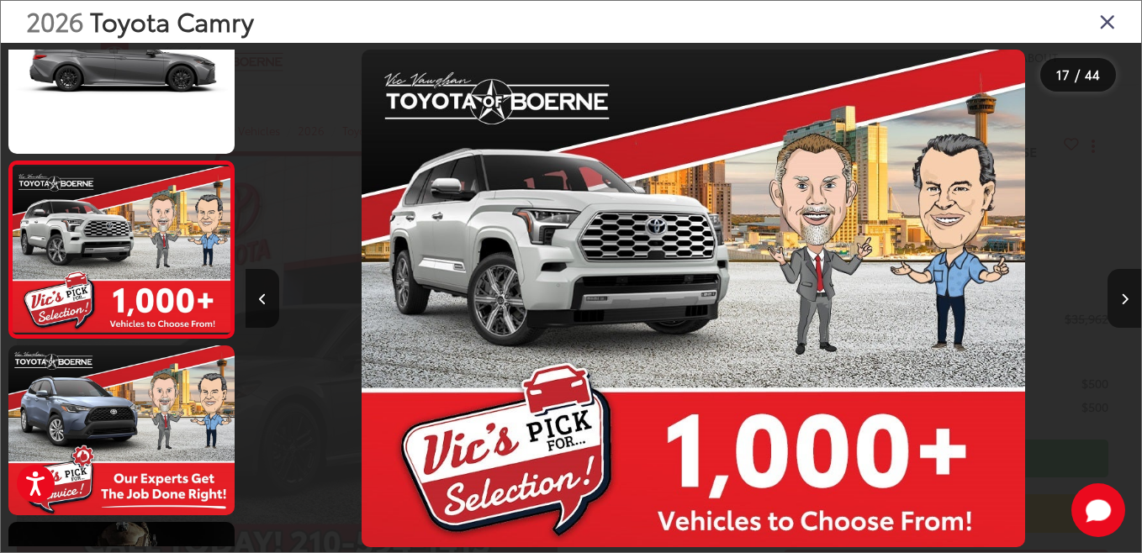
click at [1120, 313] on button "Next image" at bounding box center [1124, 298] width 34 height 59
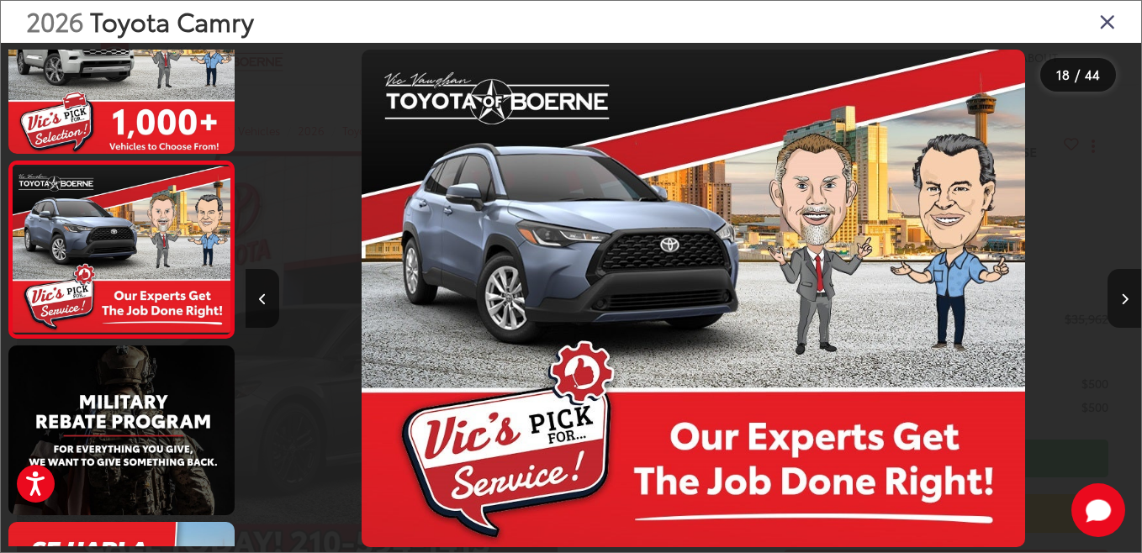
click at [1120, 313] on button "Next image" at bounding box center [1124, 298] width 34 height 59
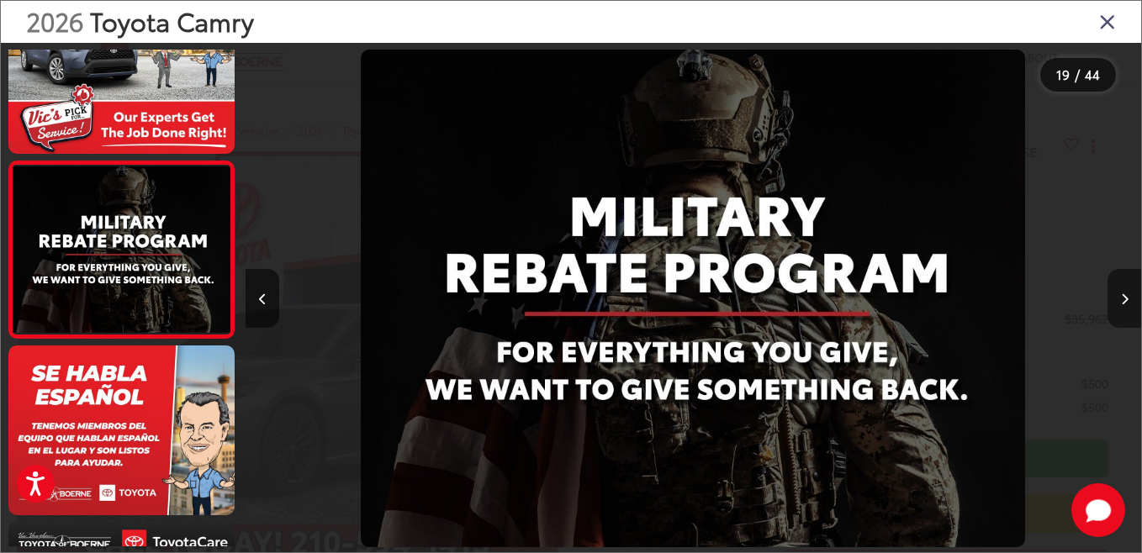
click at [1120, 313] on button "Next image" at bounding box center [1124, 298] width 34 height 59
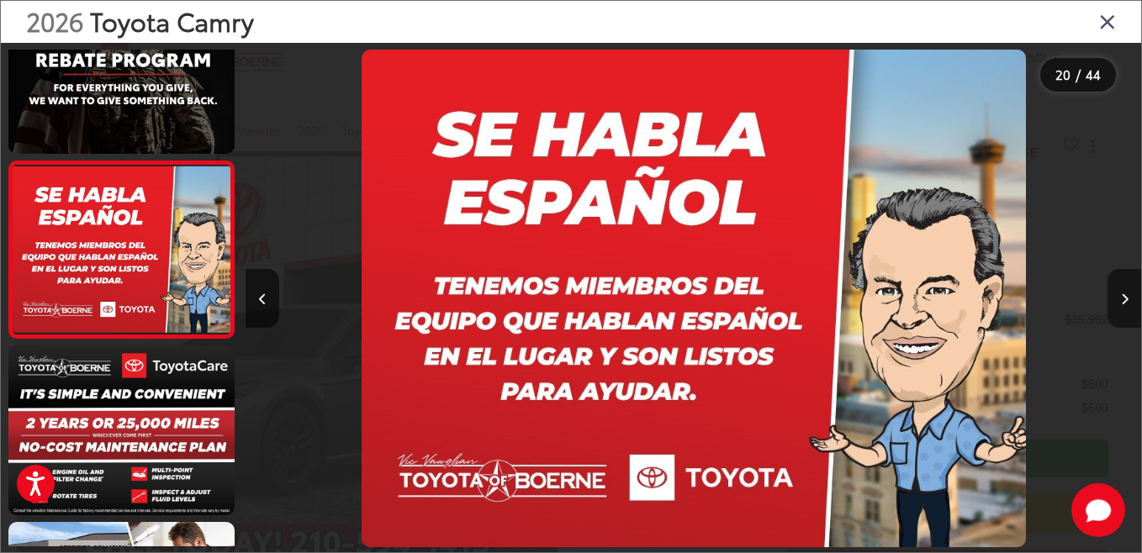
click at [1120, 313] on button "Next image" at bounding box center [1124, 298] width 34 height 59
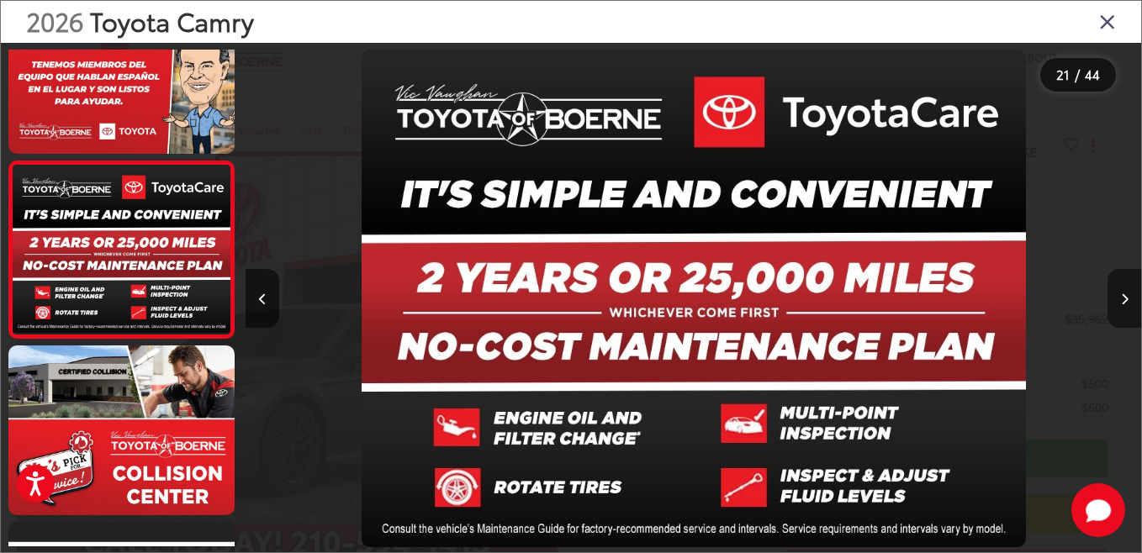
click at [1120, 313] on button "Next image" at bounding box center [1124, 298] width 34 height 59
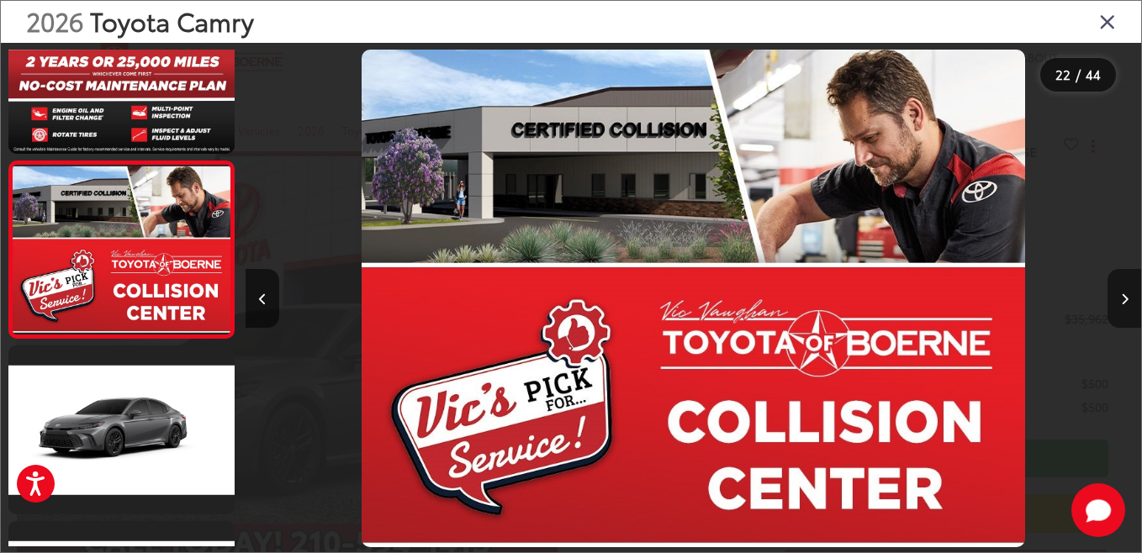
click at [1120, 313] on button "Next image" at bounding box center [1124, 298] width 34 height 59
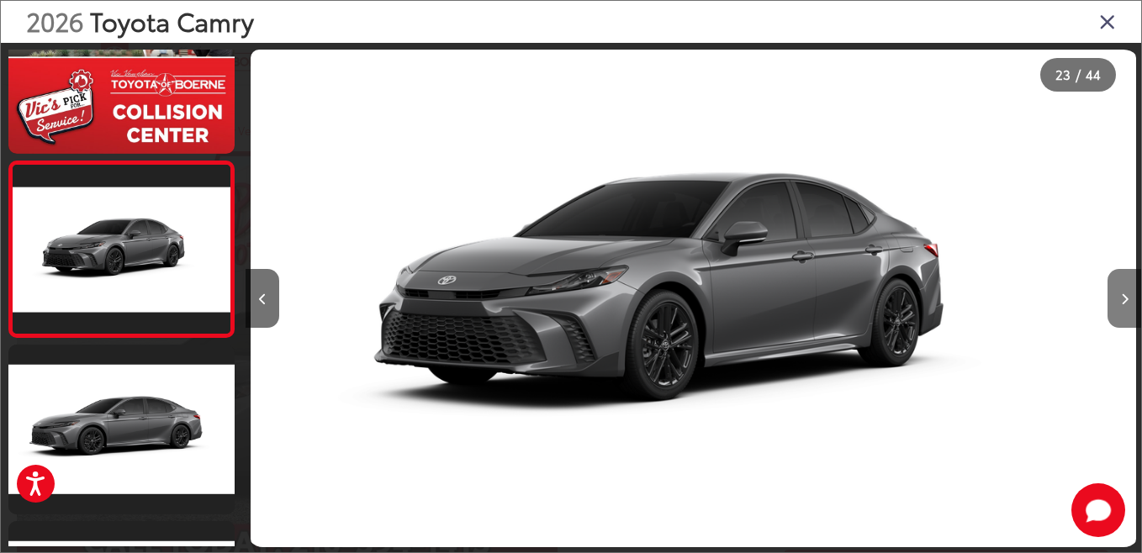
click at [1120, 313] on button "Next image" at bounding box center [1124, 298] width 34 height 59
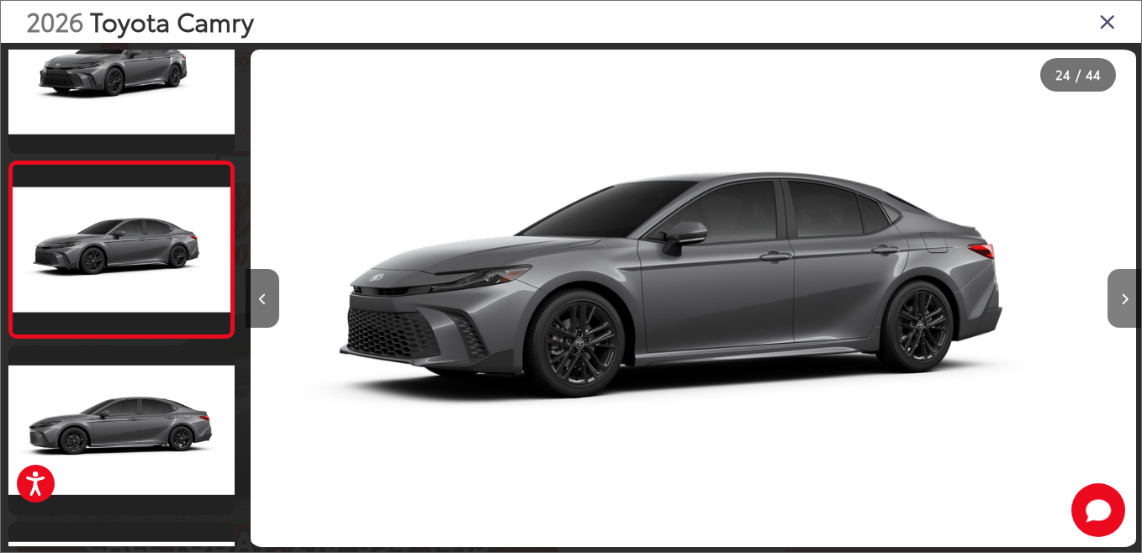
click at [1120, 313] on button "Next image" at bounding box center [1124, 298] width 34 height 59
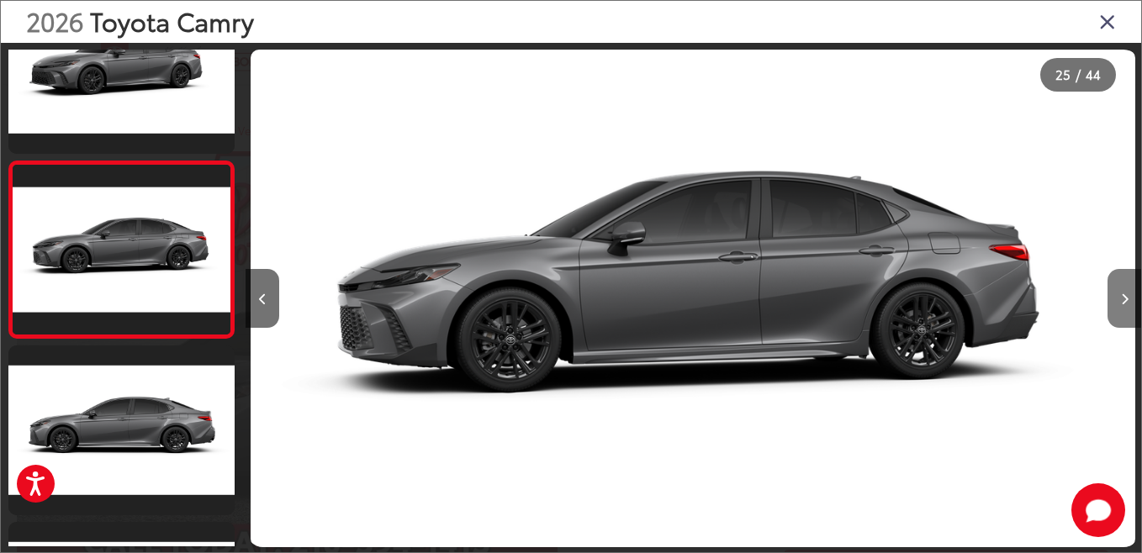
click at [1120, 313] on button "Next image" at bounding box center [1124, 298] width 34 height 59
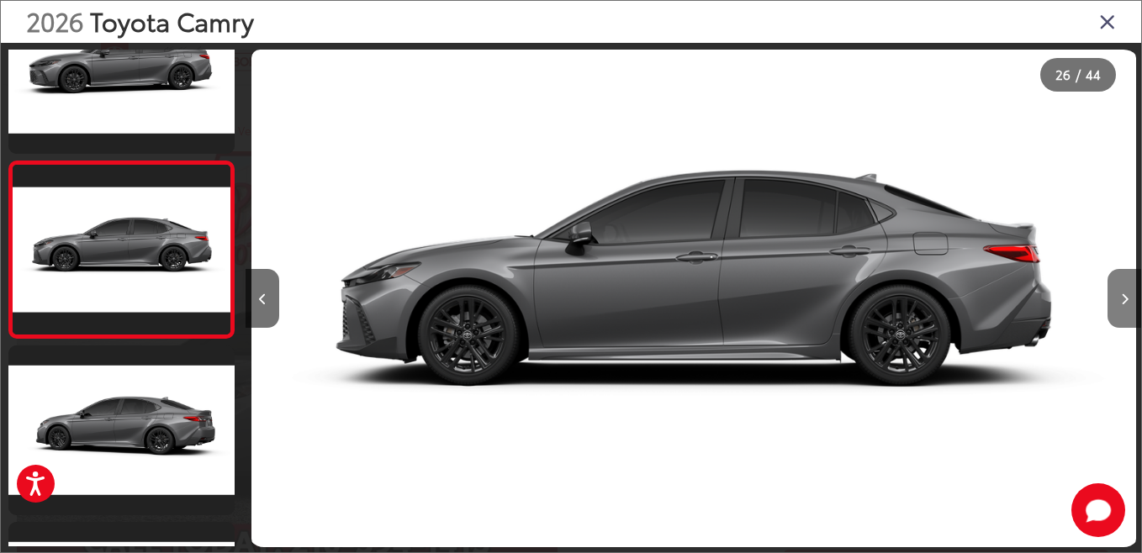
click at [1120, 313] on button "Next image" at bounding box center [1124, 298] width 34 height 59
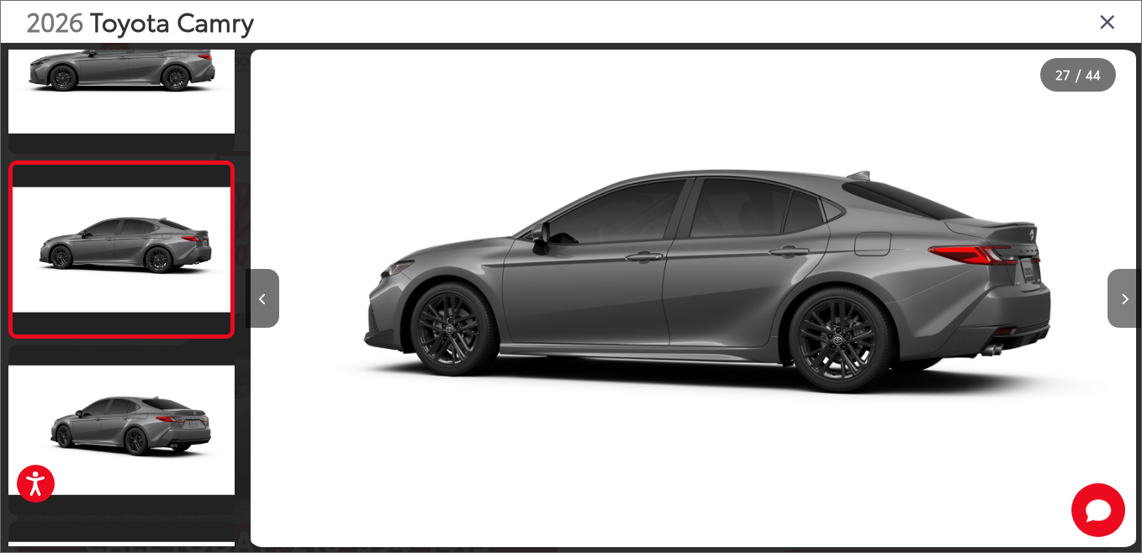
click at [1120, 313] on button "Next image" at bounding box center [1124, 298] width 34 height 59
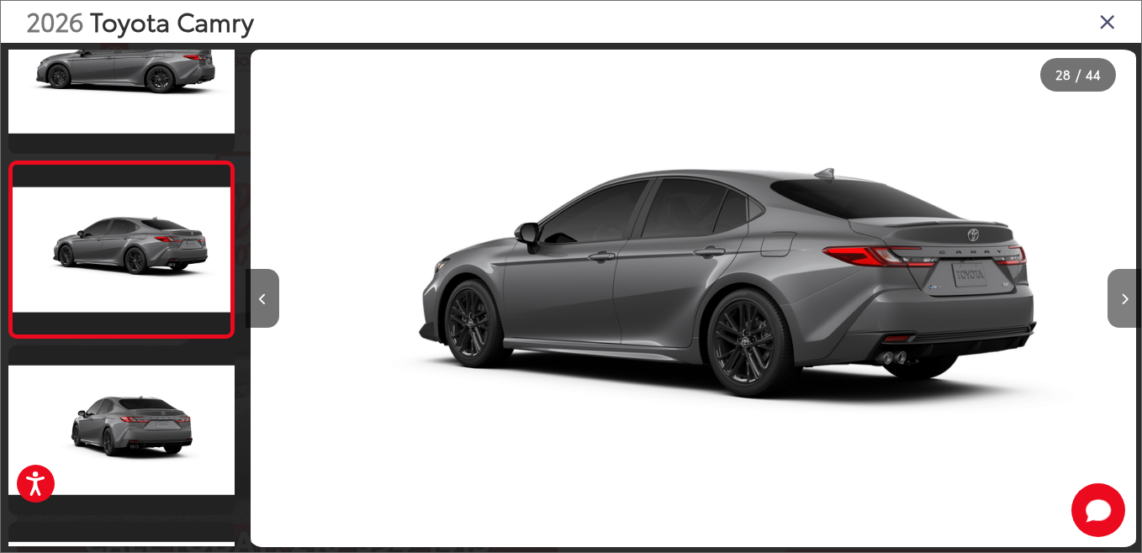
click at [1120, 313] on button "Next image" at bounding box center [1124, 298] width 34 height 59
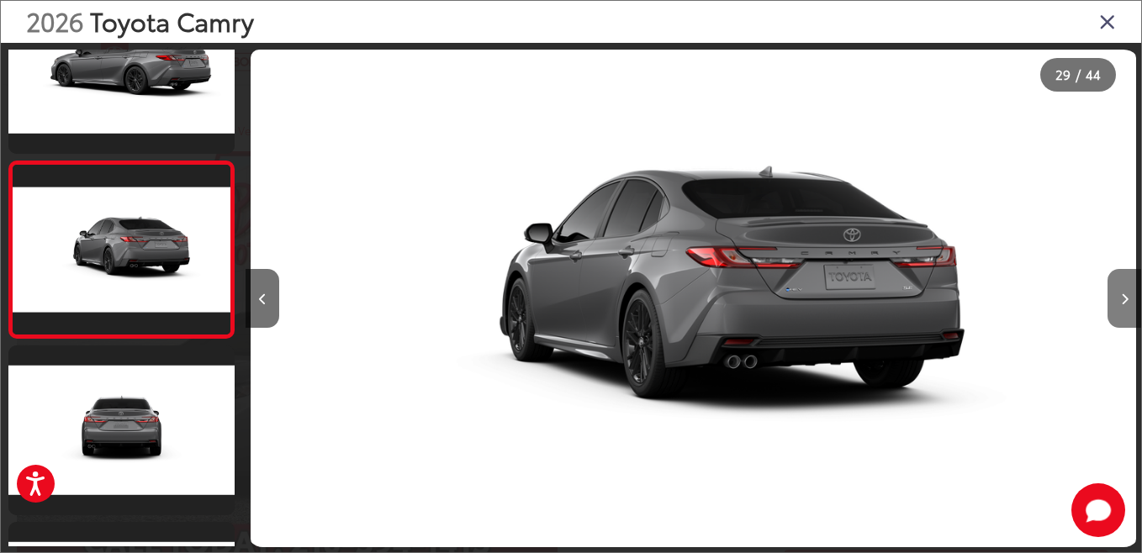
click at [1120, 313] on button "Next image" at bounding box center [1124, 298] width 34 height 59
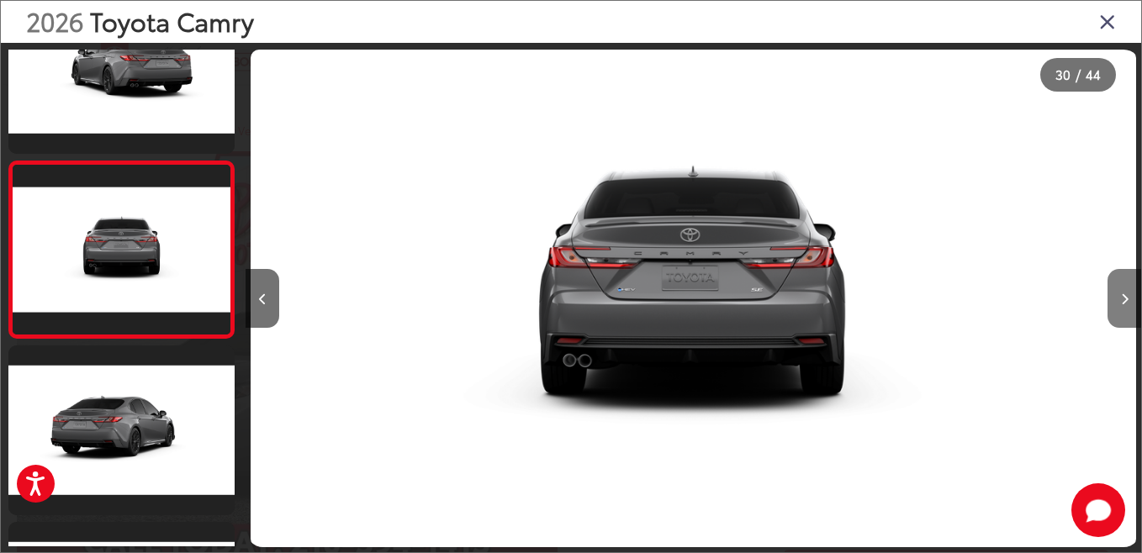
click at [1120, 313] on button "Next image" at bounding box center [1124, 298] width 34 height 59
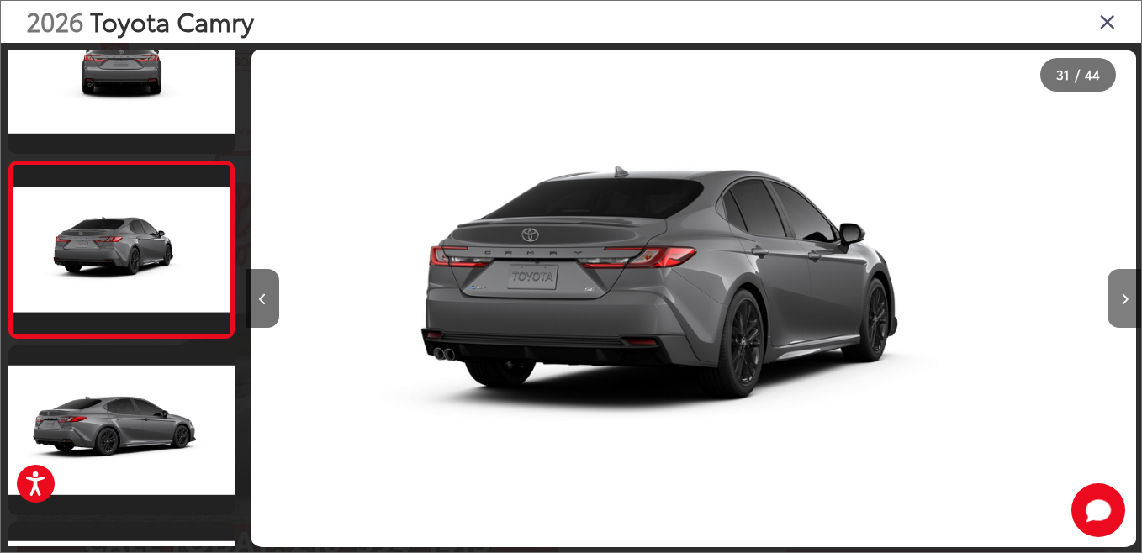
click at [1120, 313] on button "Next image" at bounding box center [1124, 298] width 34 height 59
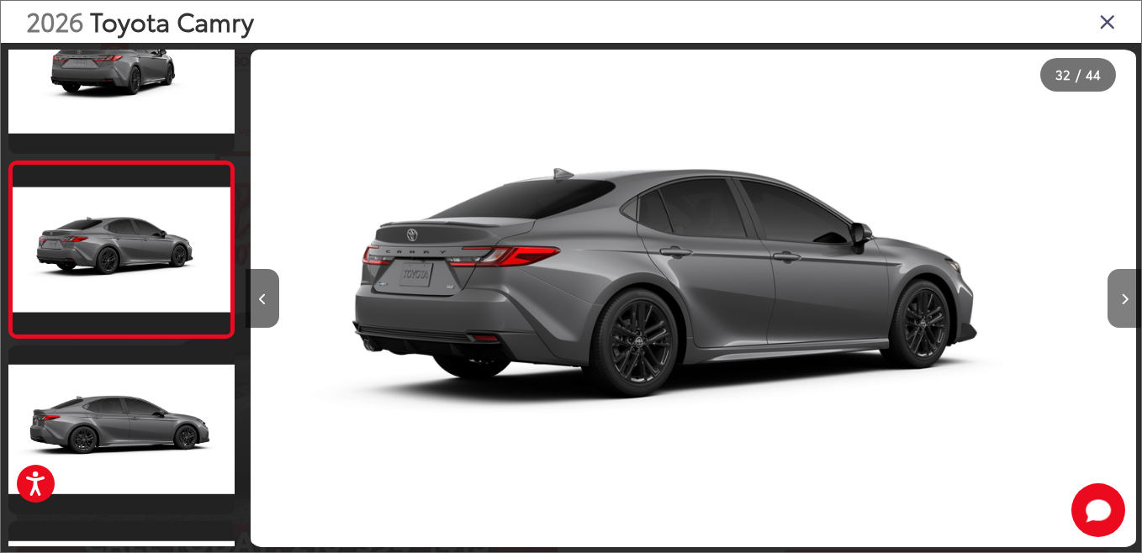
click at [1120, 313] on button "Next image" at bounding box center [1124, 298] width 34 height 59
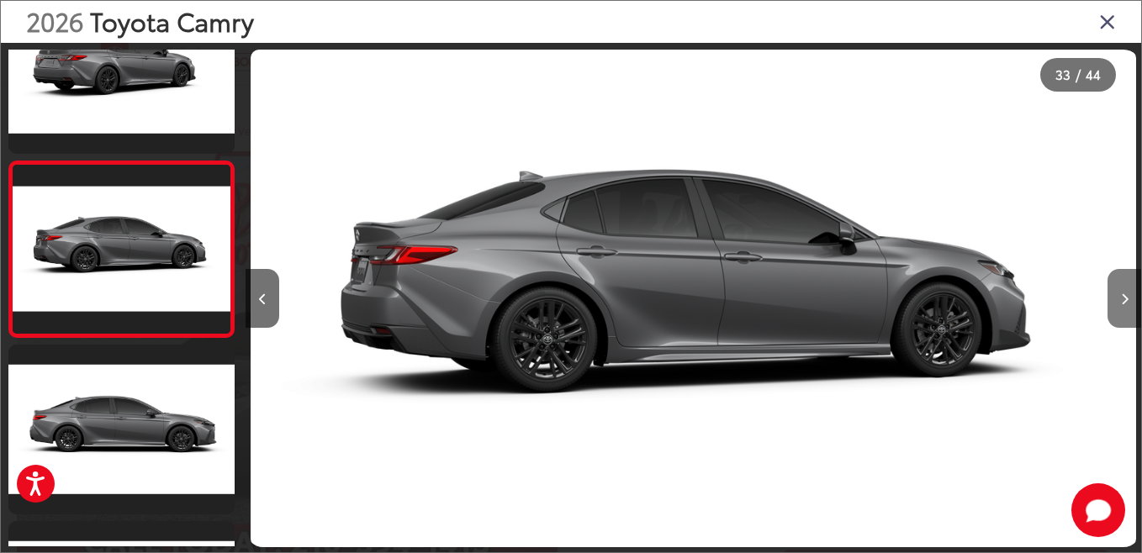
click at [1120, 313] on button "Next image" at bounding box center [1124, 298] width 34 height 59
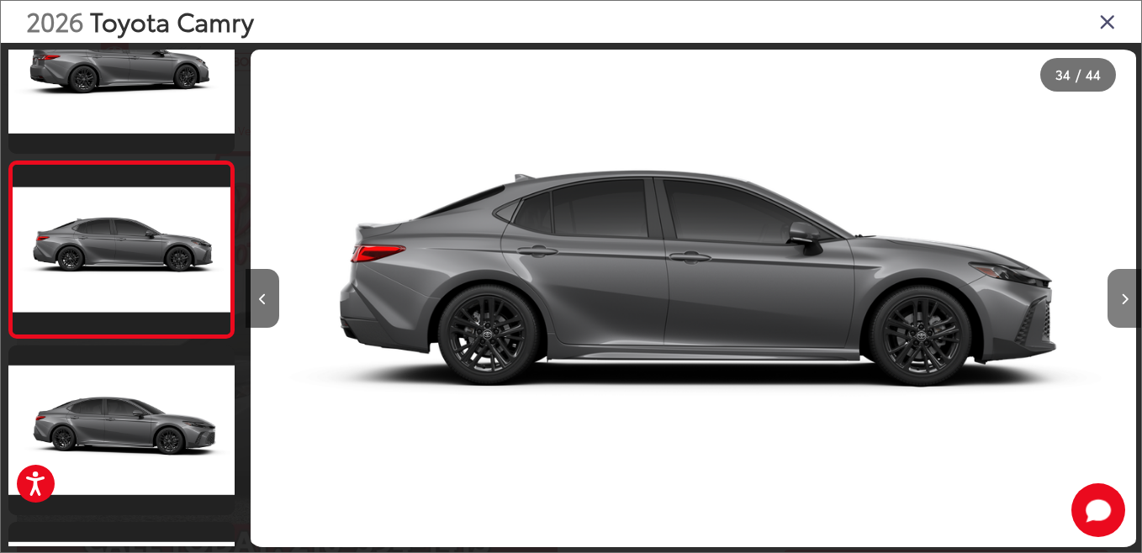
click at [1120, 313] on button "Next image" at bounding box center [1124, 298] width 34 height 59
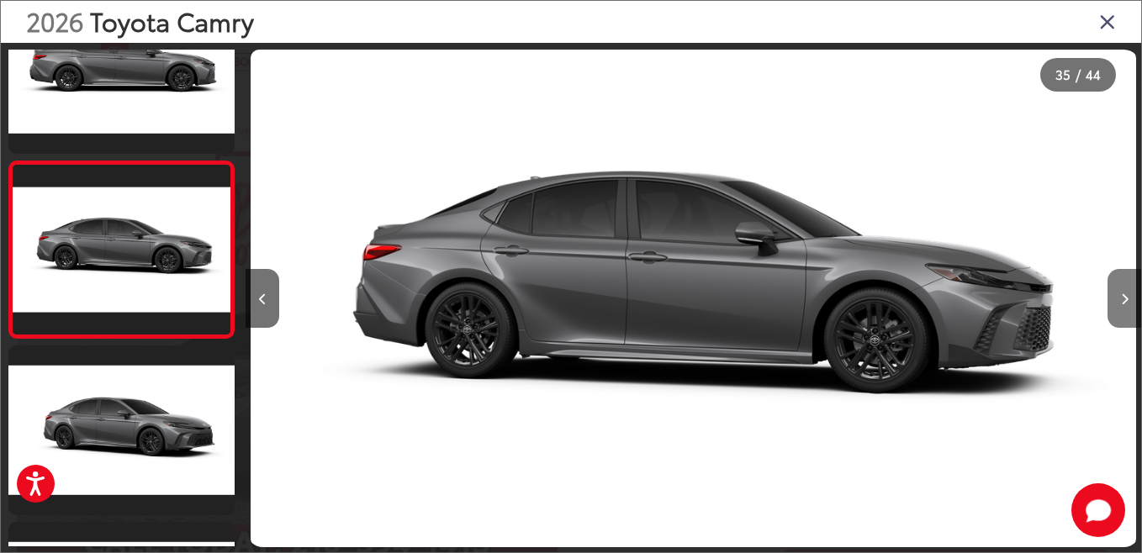
click at [1120, 313] on button "Next image" at bounding box center [1124, 298] width 34 height 59
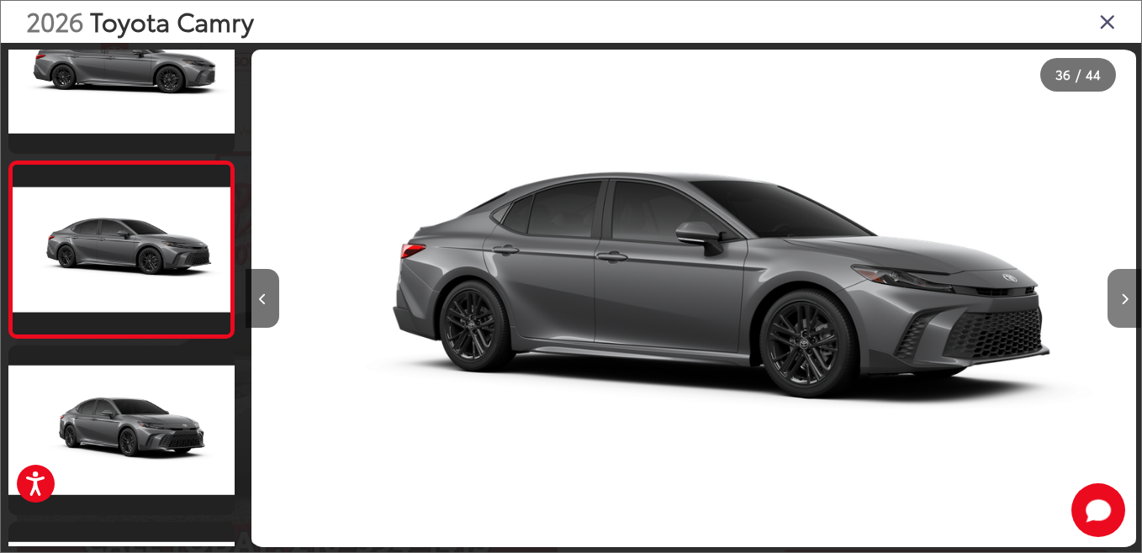
click at [1120, 313] on button "Next image" at bounding box center [1124, 298] width 34 height 59
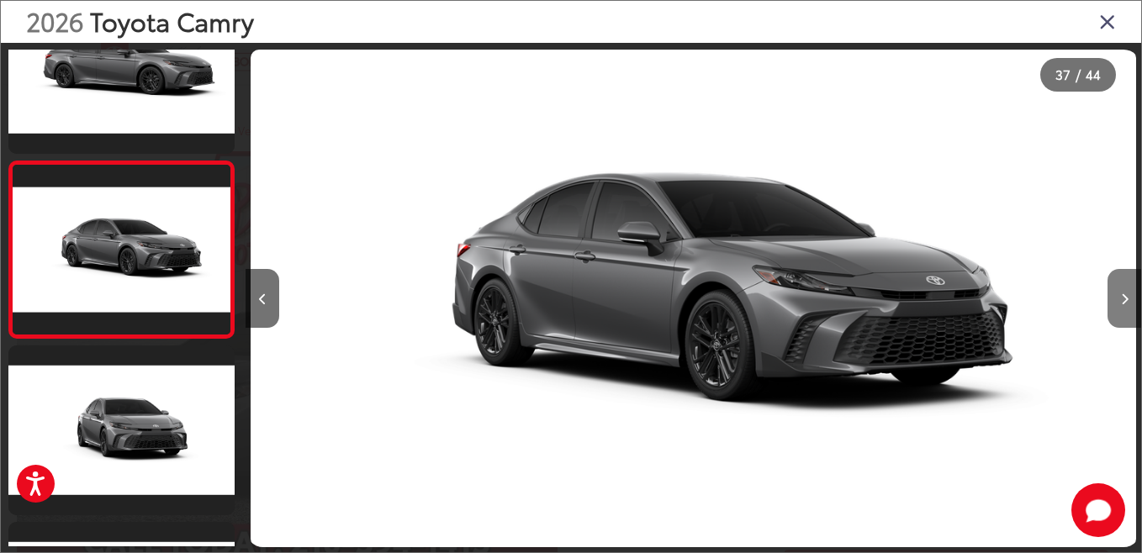
click at [1120, 313] on button "Next image" at bounding box center [1124, 298] width 34 height 59
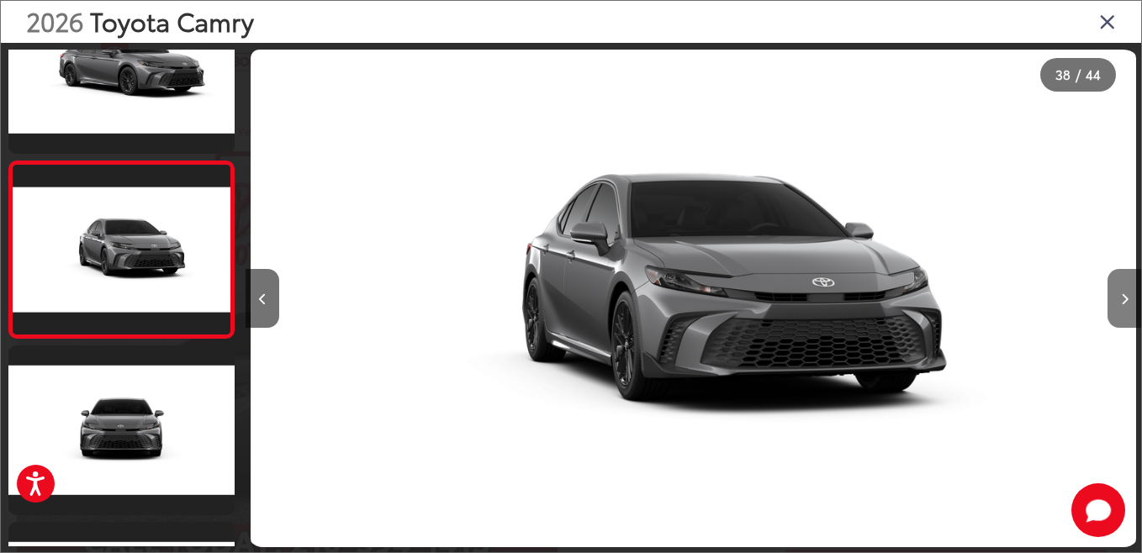
click at [1120, 313] on button "Next image" at bounding box center [1124, 298] width 34 height 59
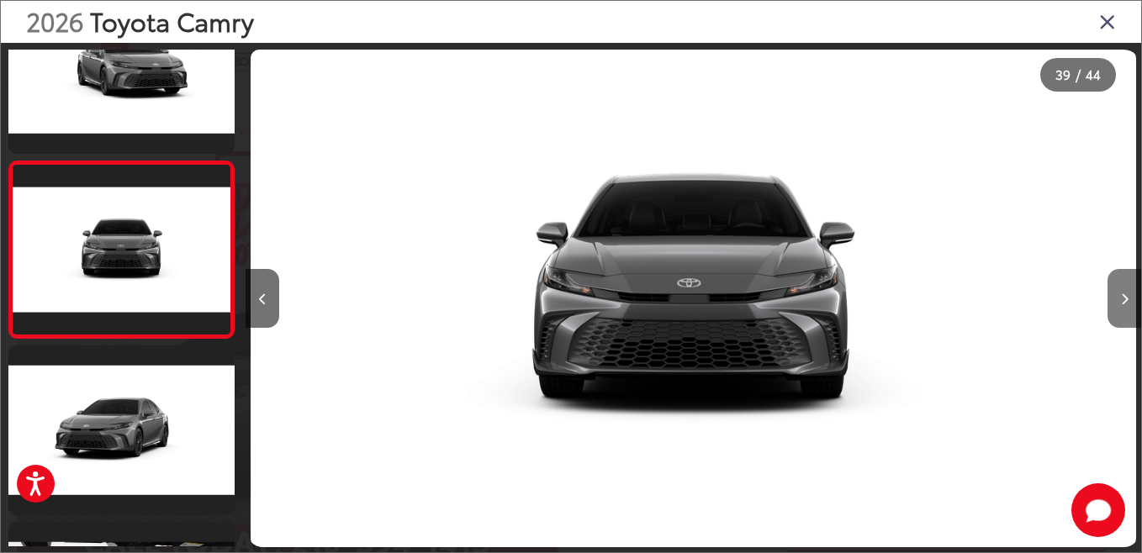
click at [1120, 313] on button "Next image" at bounding box center [1124, 298] width 34 height 59
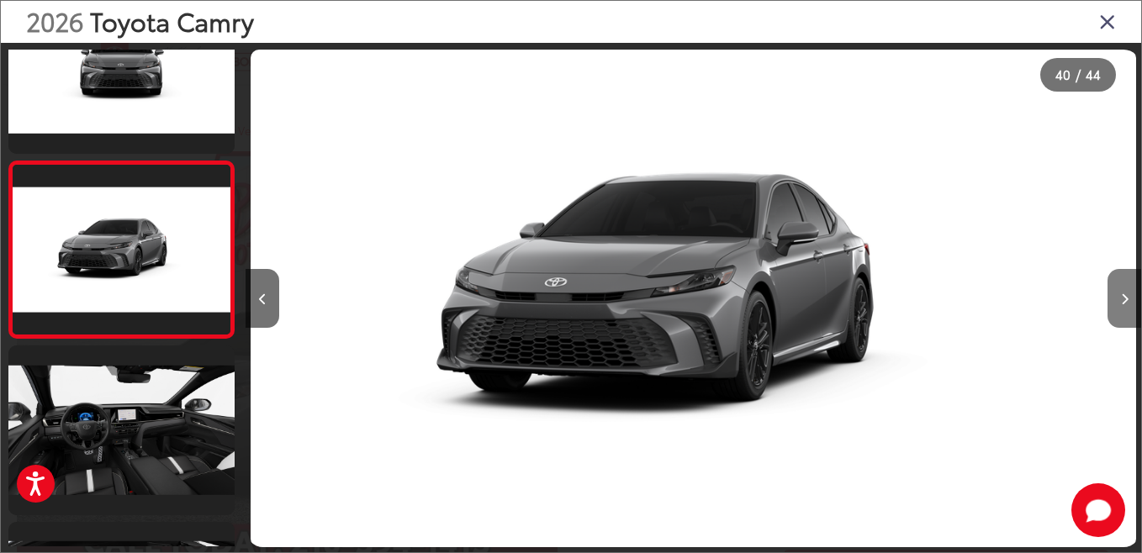
click at [1120, 313] on button "Next image" at bounding box center [1124, 298] width 34 height 59
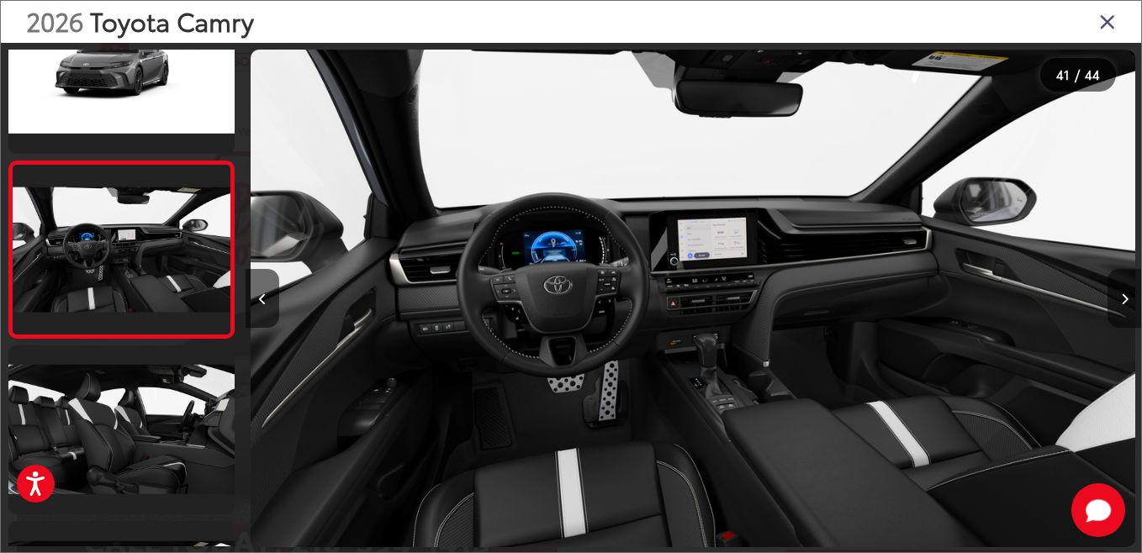
click at [1124, 314] on button "Next image" at bounding box center [1124, 298] width 34 height 59
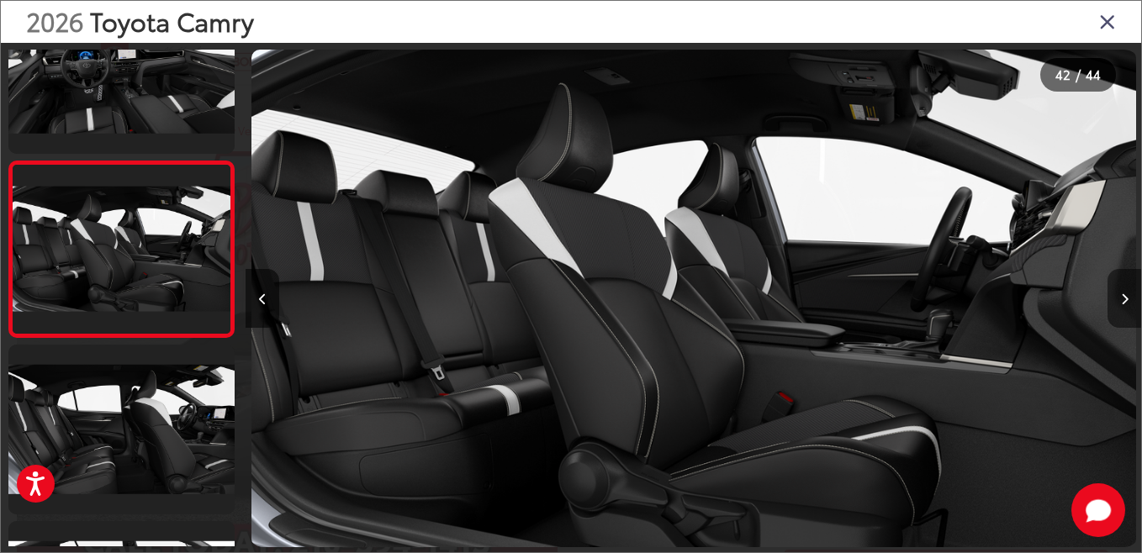
click at [1120, 310] on button "Next image" at bounding box center [1124, 298] width 34 height 59
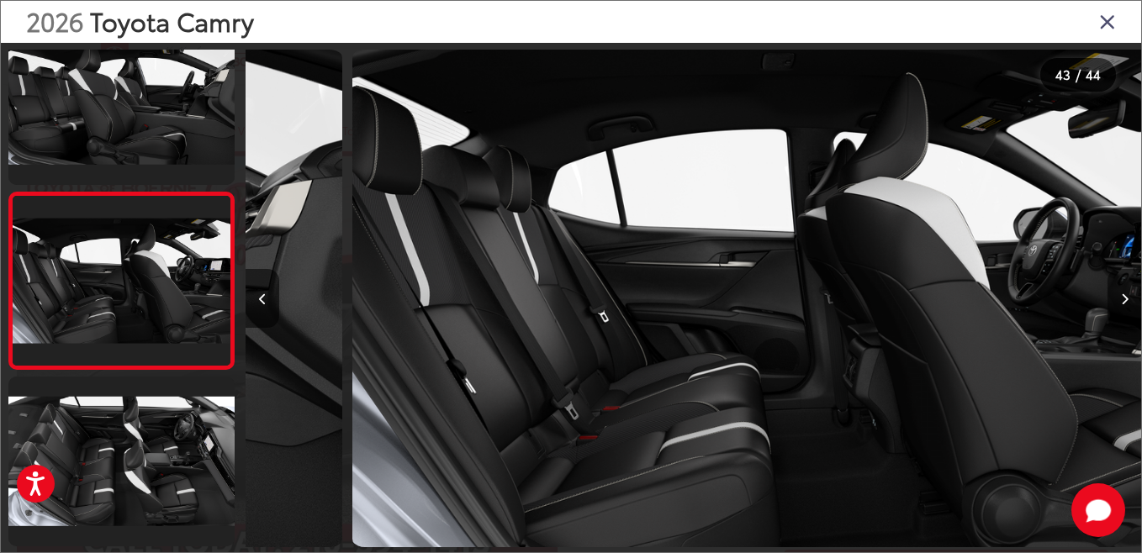
scroll to position [0, 37602]
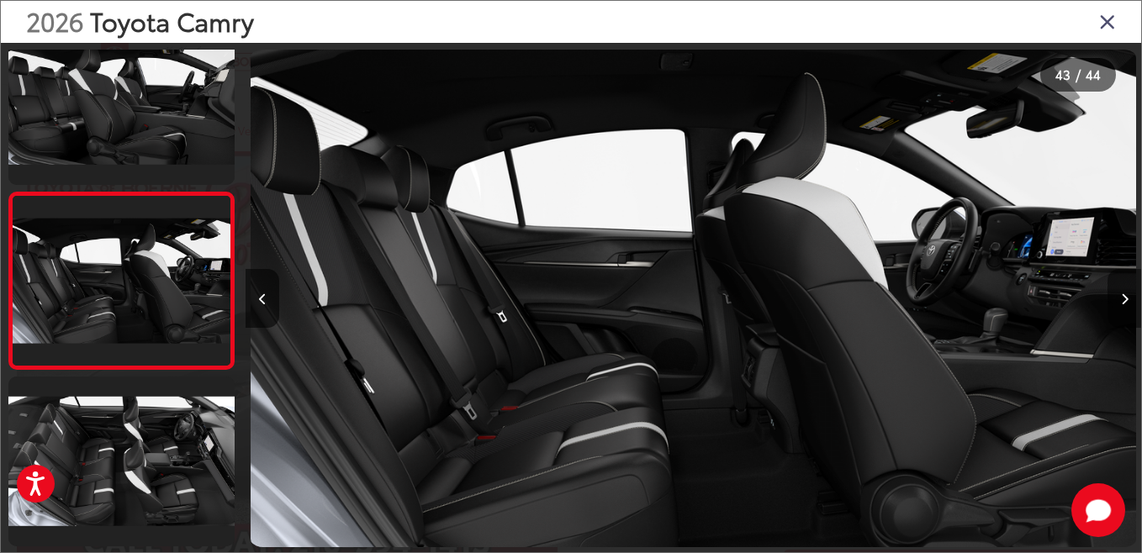
click at [1118, 313] on button "Next image" at bounding box center [1124, 298] width 34 height 59
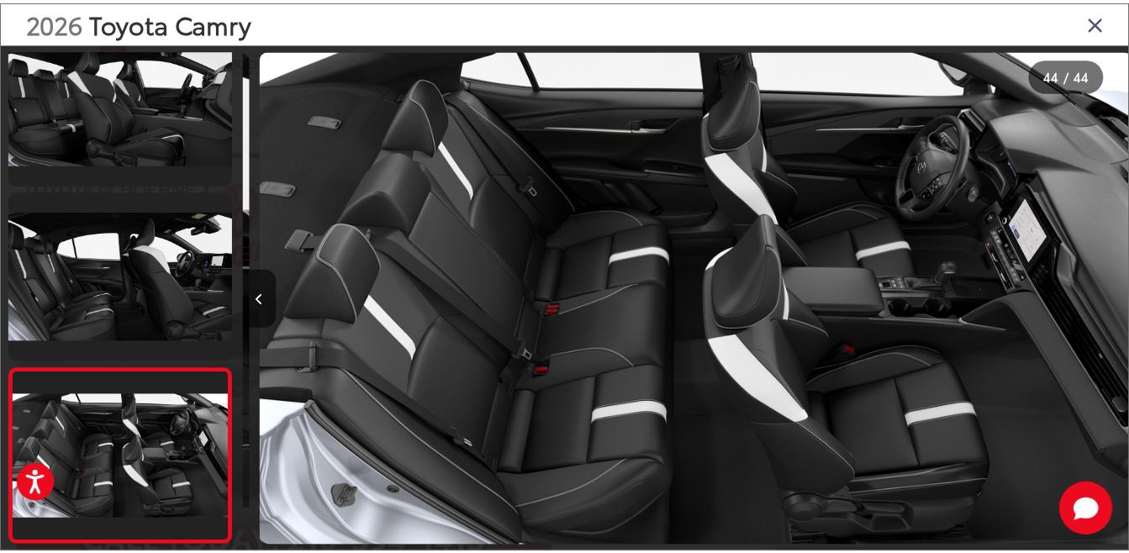
scroll to position [0, 38497]
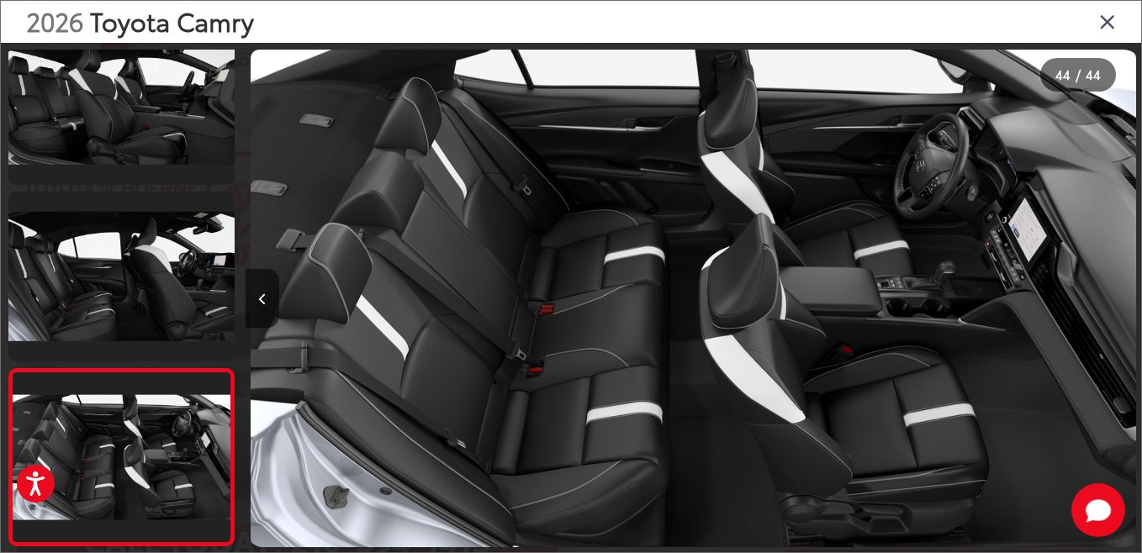
click at [1112, 23] on icon "Close gallery" at bounding box center [1107, 21] width 17 height 22
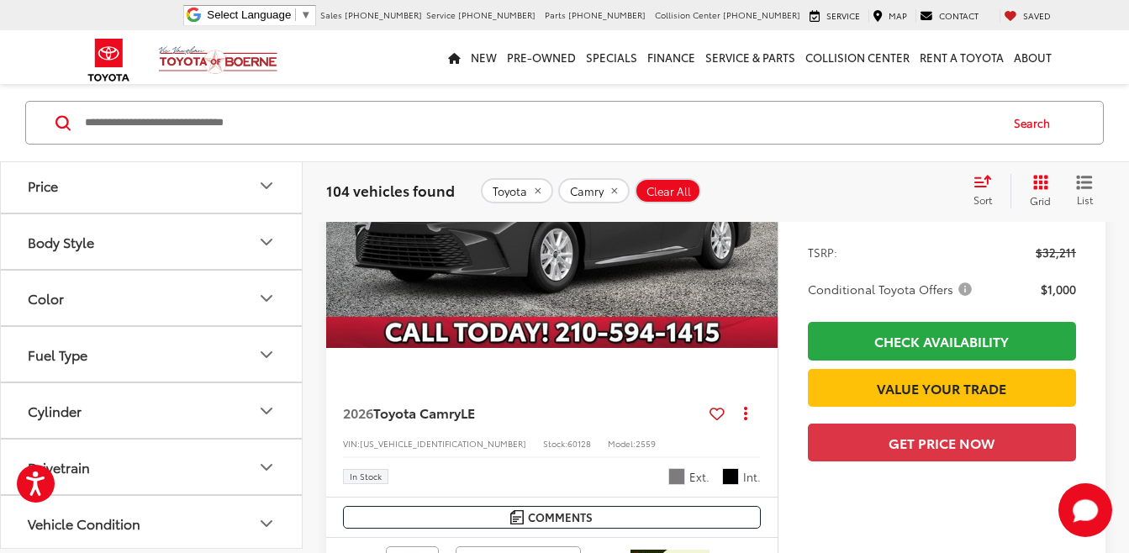
scroll to position [4970, 0]
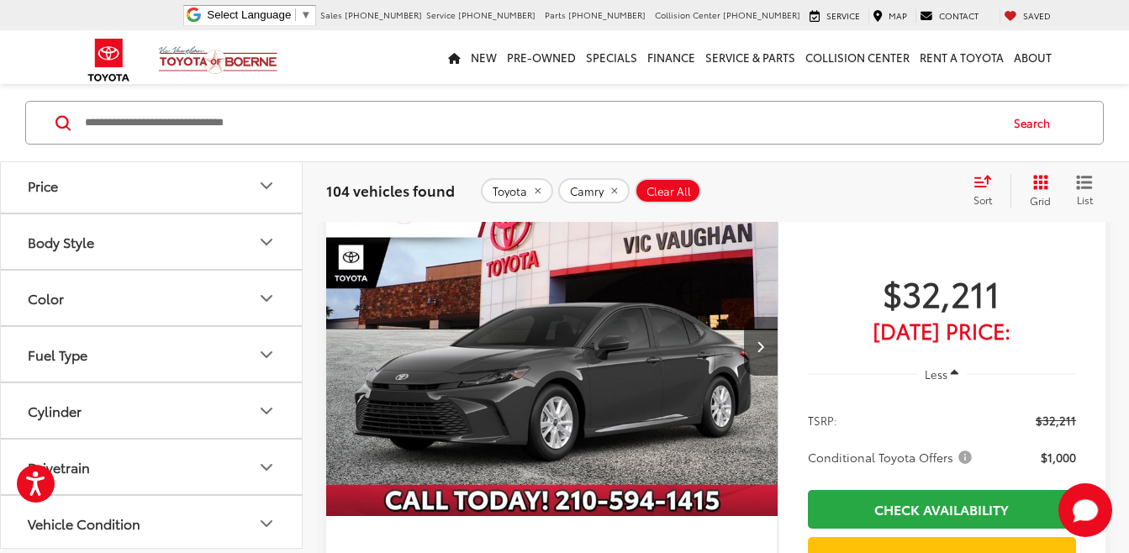
click at [629, 388] on img "2026 Toyota Camry LE 0" at bounding box center [552, 347] width 454 height 341
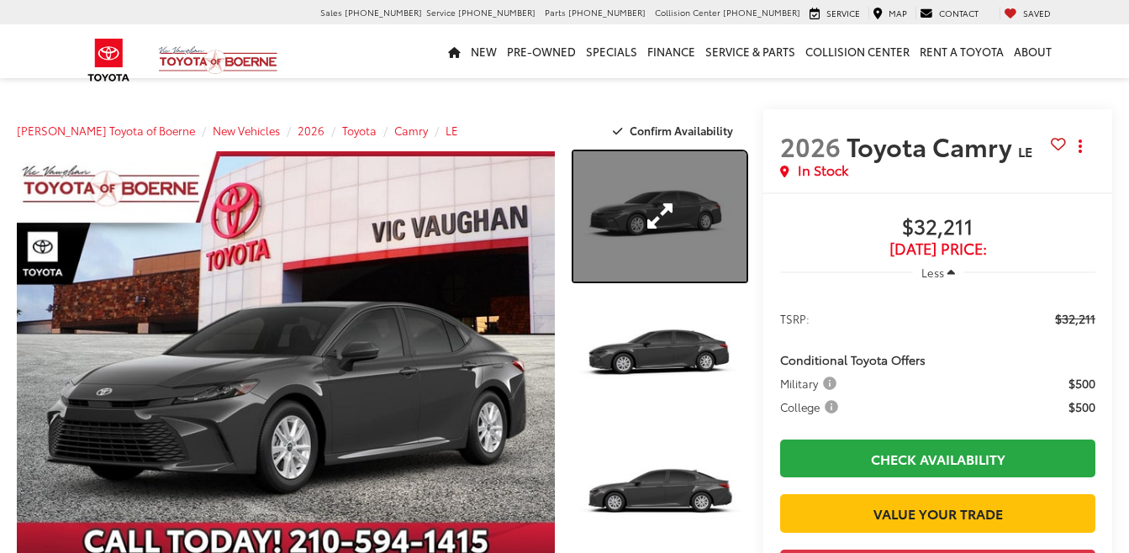
click at [663, 215] on link "Expand Photo 1" at bounding box center [660, 216] width 174 height 130
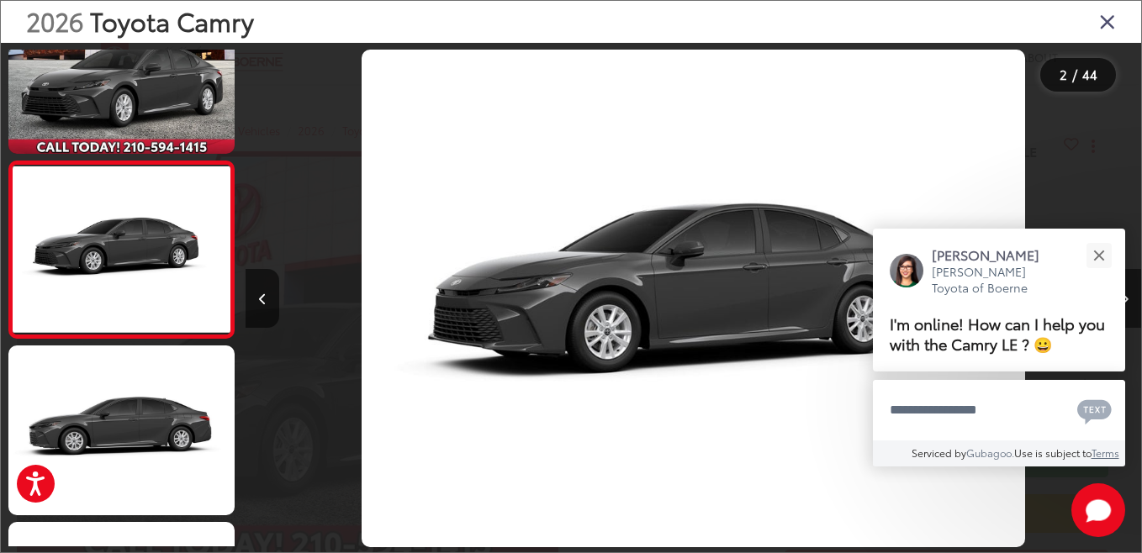
click at [1128, 307] on button "Next image" at bounding box center [1124, 298] width 34 height 59
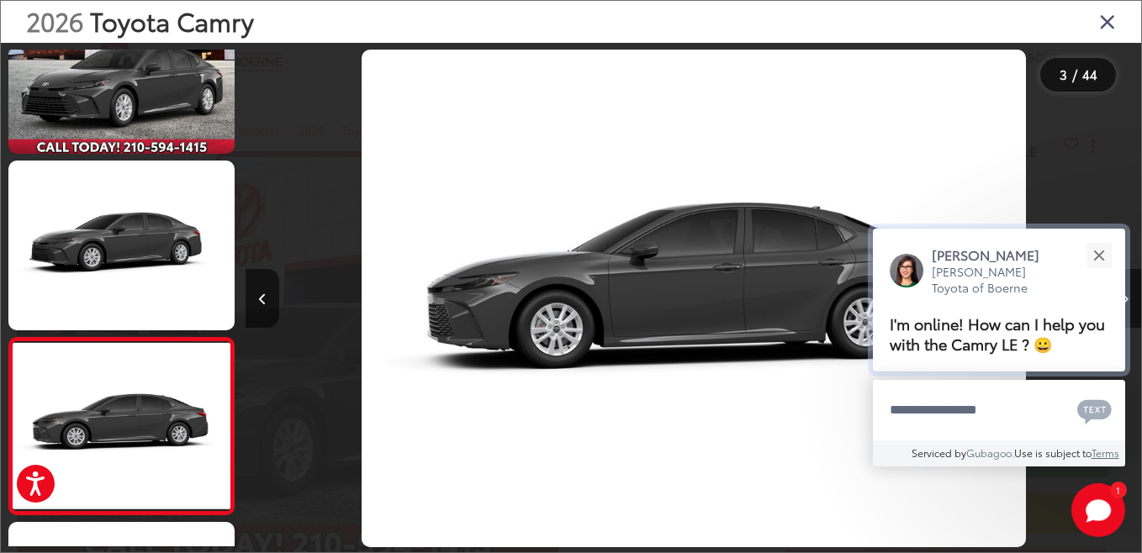
scroll to position [243, 0]
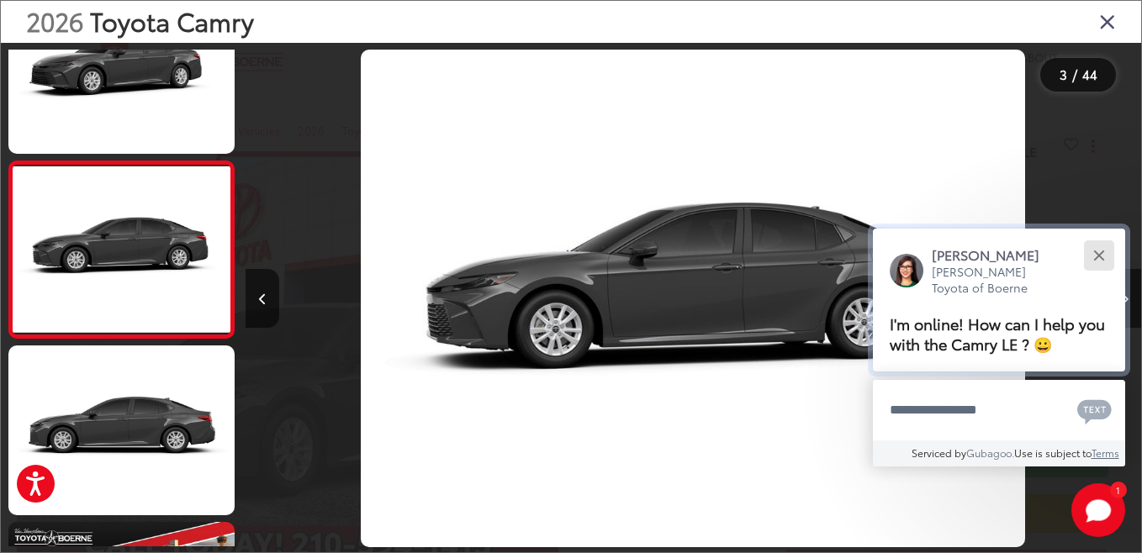
click at [1093, 251] on div "Close" at bounding box center [1098, 255] width 11 height 11
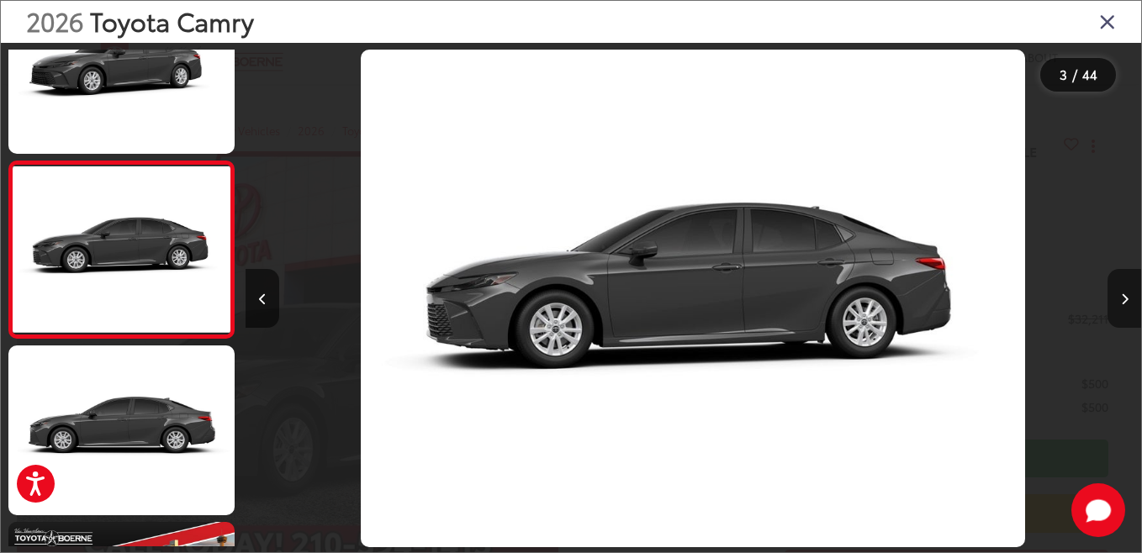
click at [1125, 308] on button "Next image" at bounding box center [1124, 298] width 34 height 59
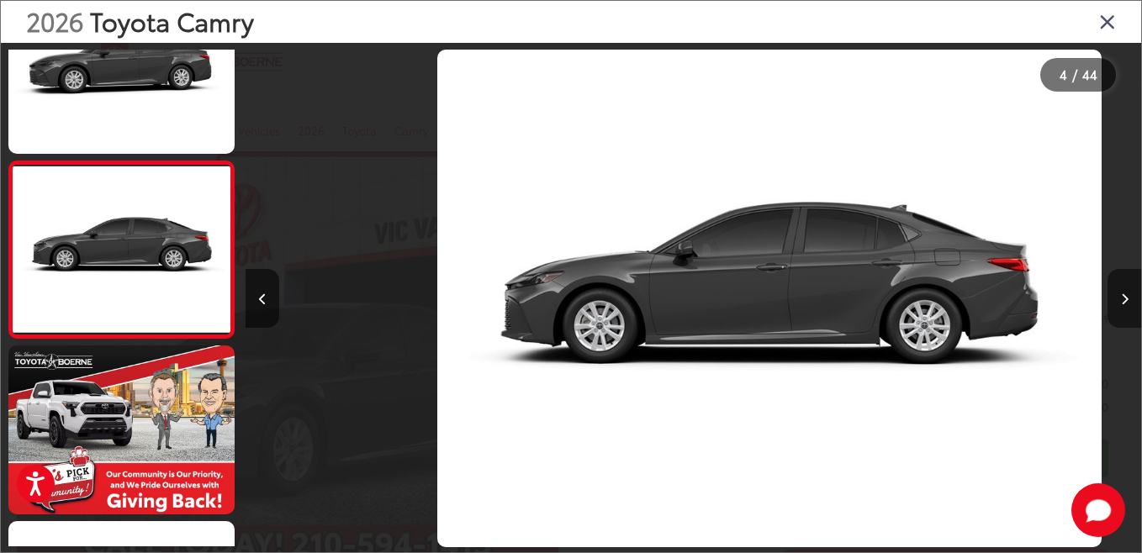
scroll to position [0, 2685]
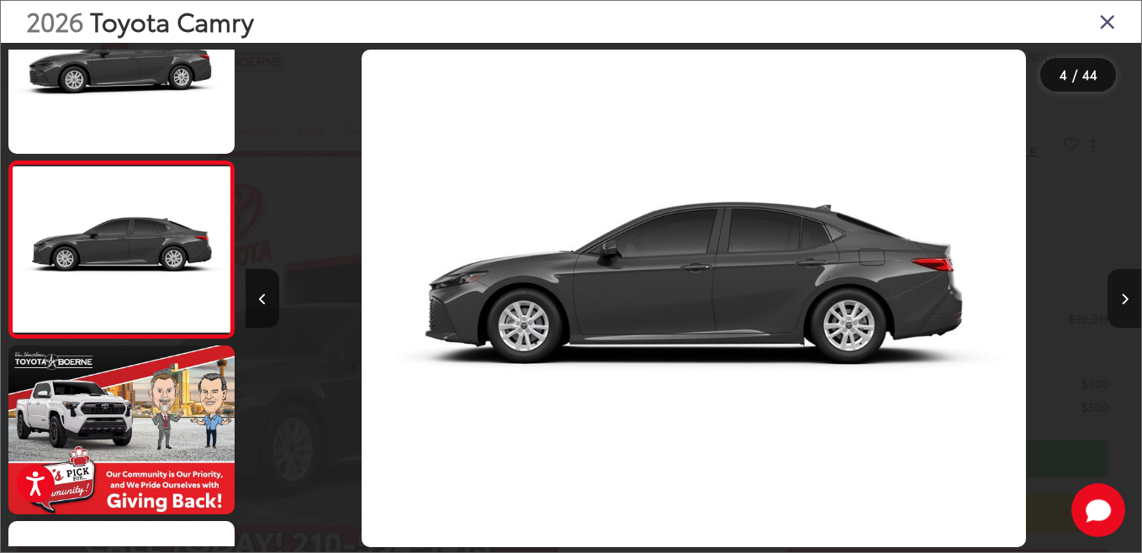
click at [1123, 309] on button "Next image" at bounding box center [1124, 298] width 34 height 59
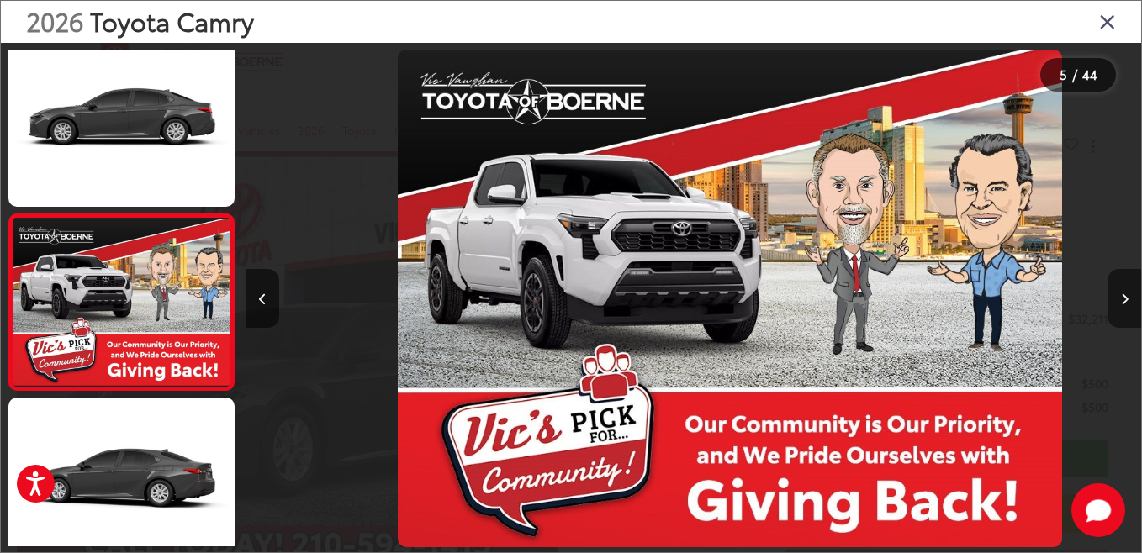
scroll to position [0, 3581]
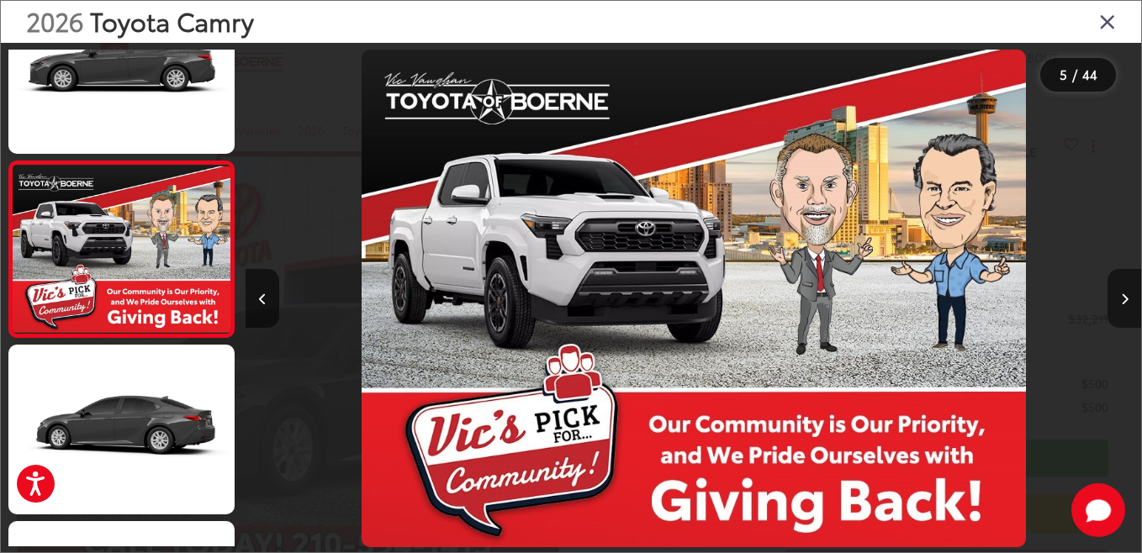
click at [1123, 309] on button "Next image" at bounding box center [1124, 298] width 34 height 59
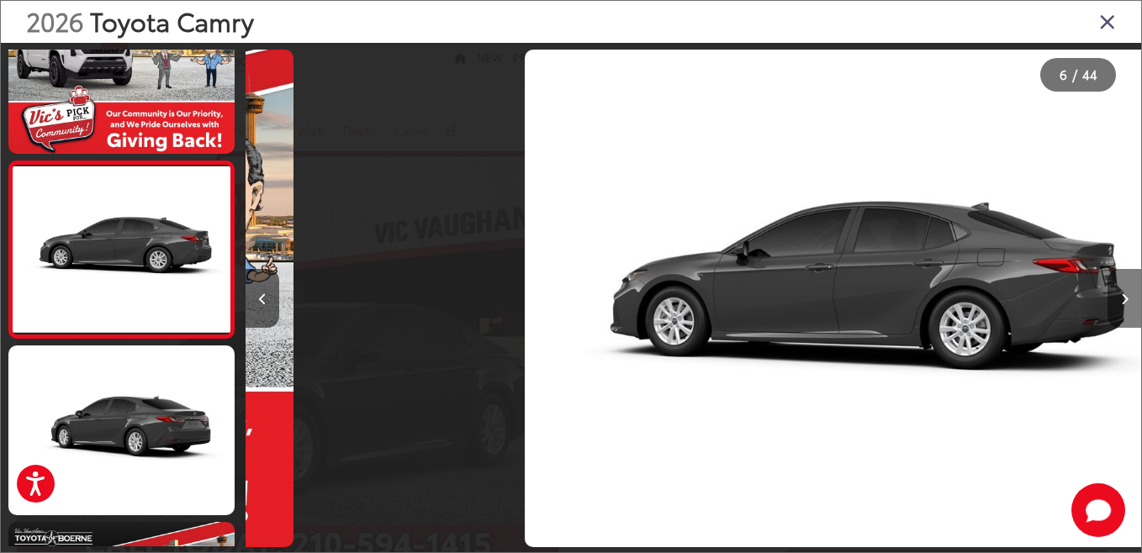
scroll to position [0, 4476]
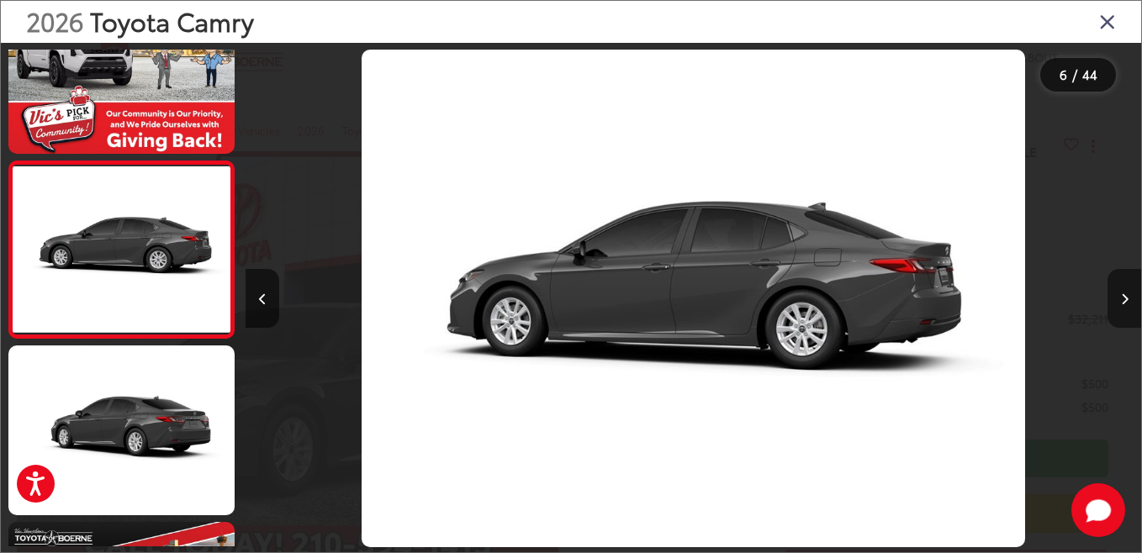
click at [1123, 309] on button "Next image" at bounding box center [1124, 298] width 34 height 59
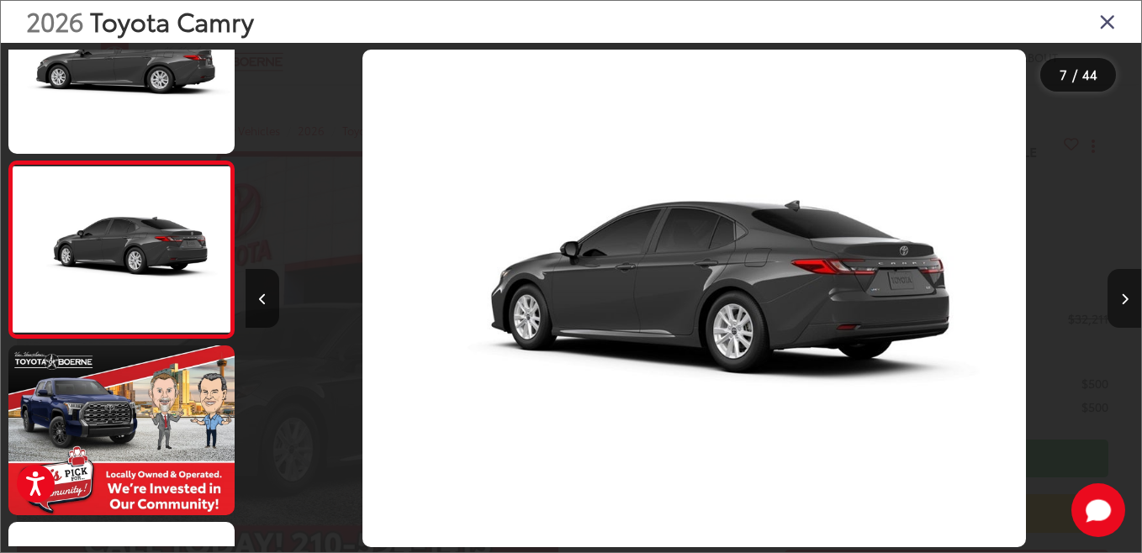
scroll to position [0, 5372]
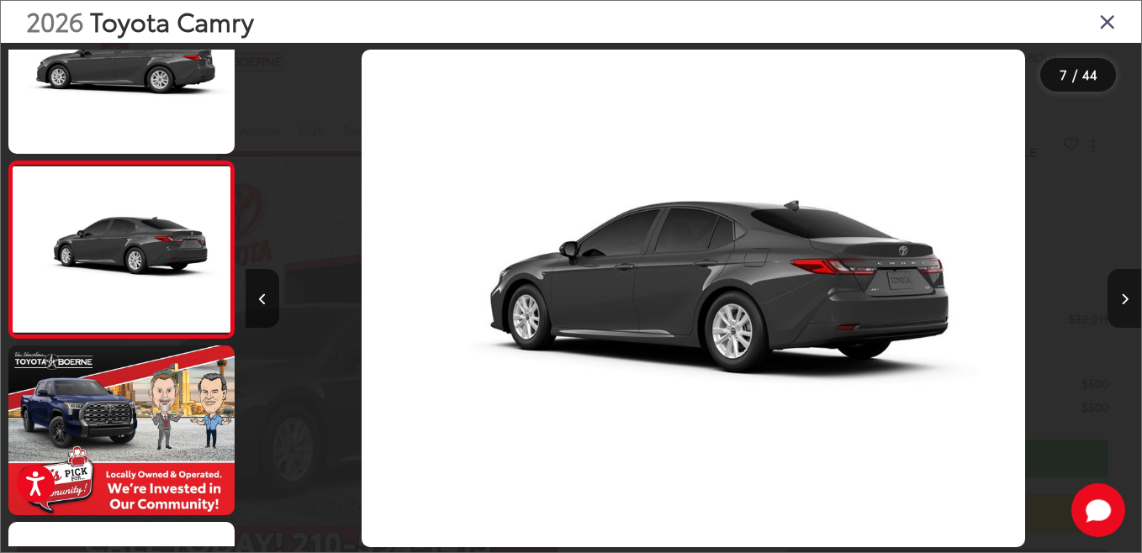
click at [1123, 309] on button "Next image" at bounding box center [1124, 298] width 34 height 59
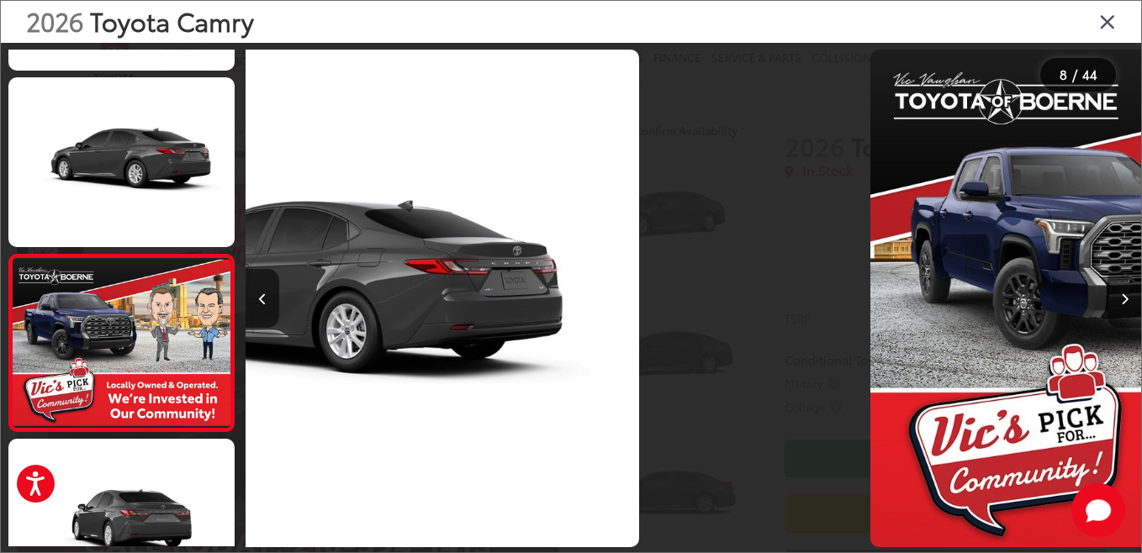
scroll to position [1125, 0]
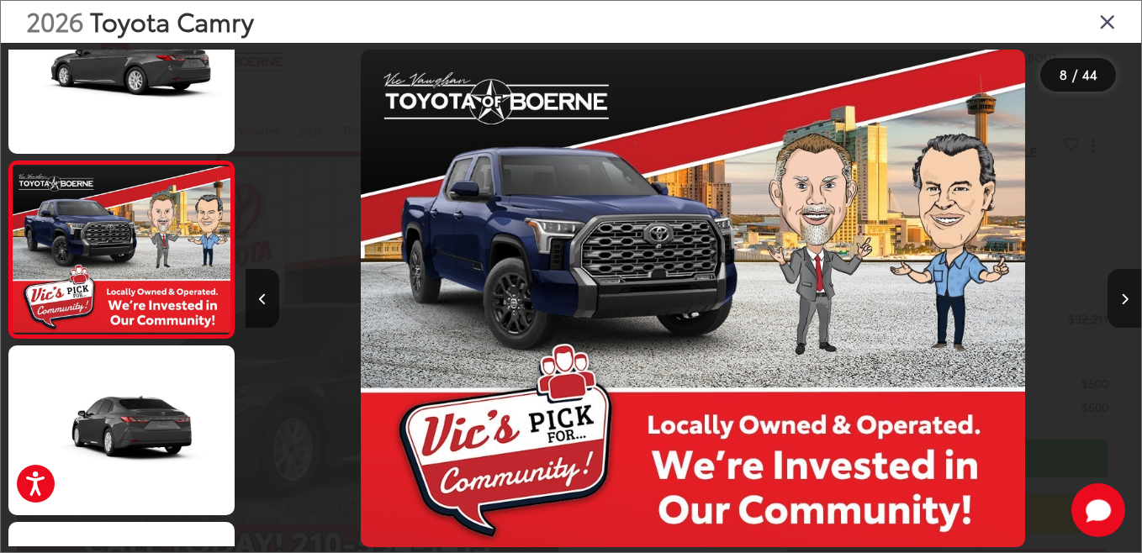
click at [1123, 309] on button "Next image" at bounding box center [1124, 298] width 34 height 59
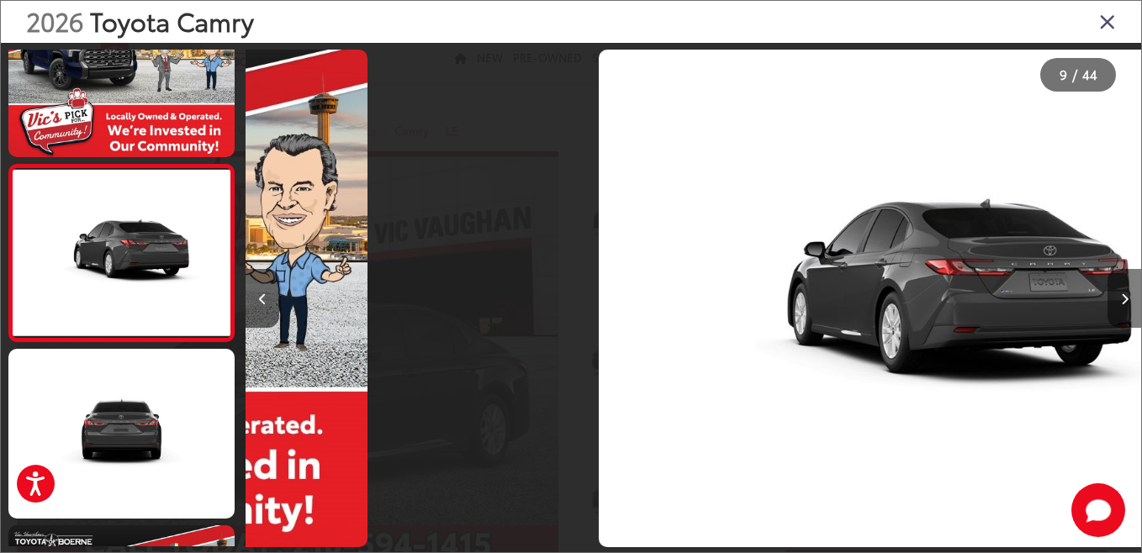
scroll to position [0, 7163]
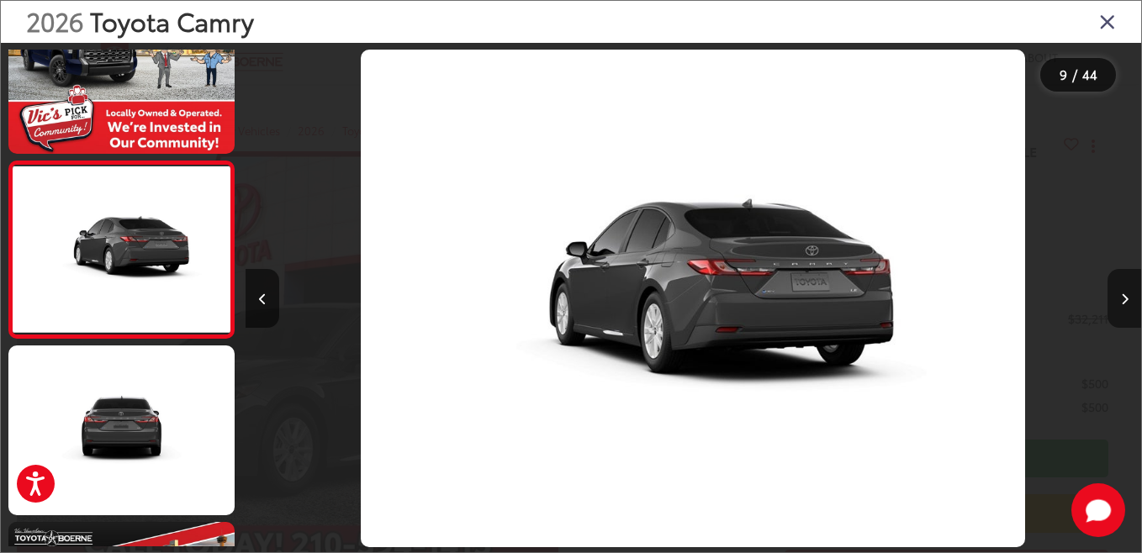
click at [1123, 309] on button "Next image" at bounding box center [1124, 298] width 34 height 59
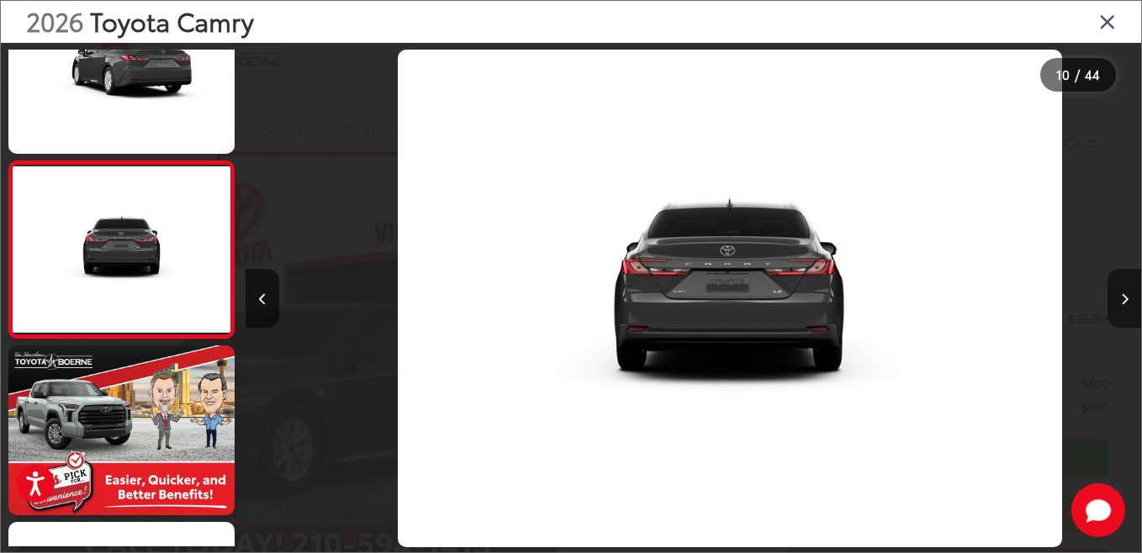
scroll to position [0, 8057]
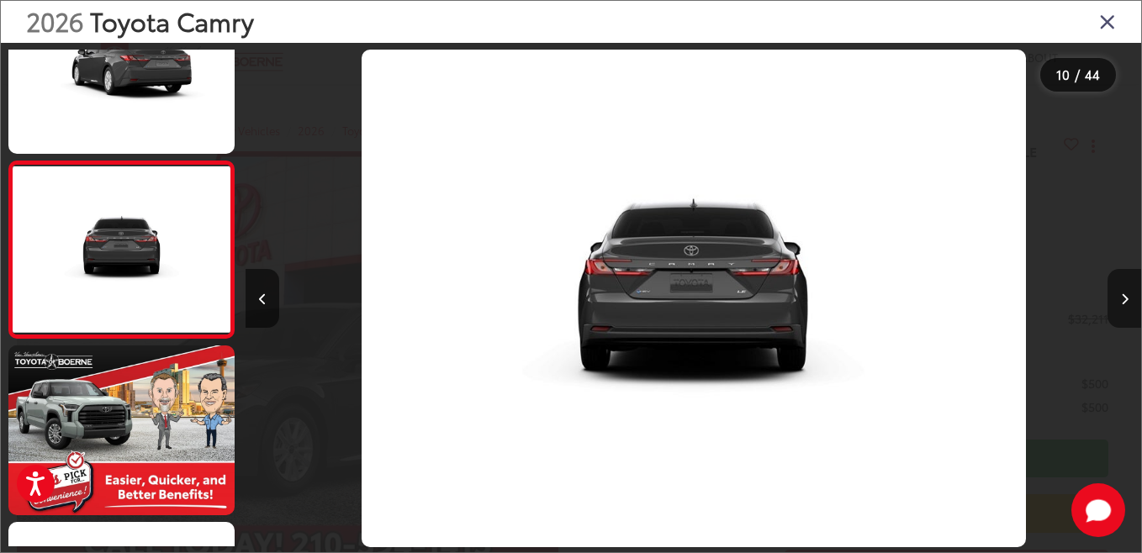
click at [1123, 309] on button "Next image" at bounding box center [1124, 298] width 34 height 59
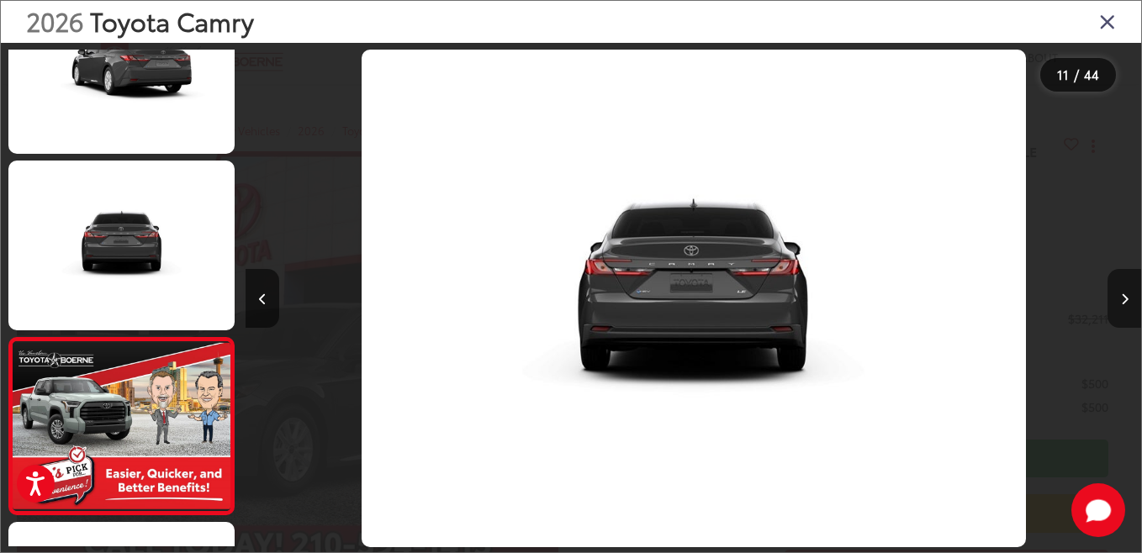
scroll to position [0, 0]
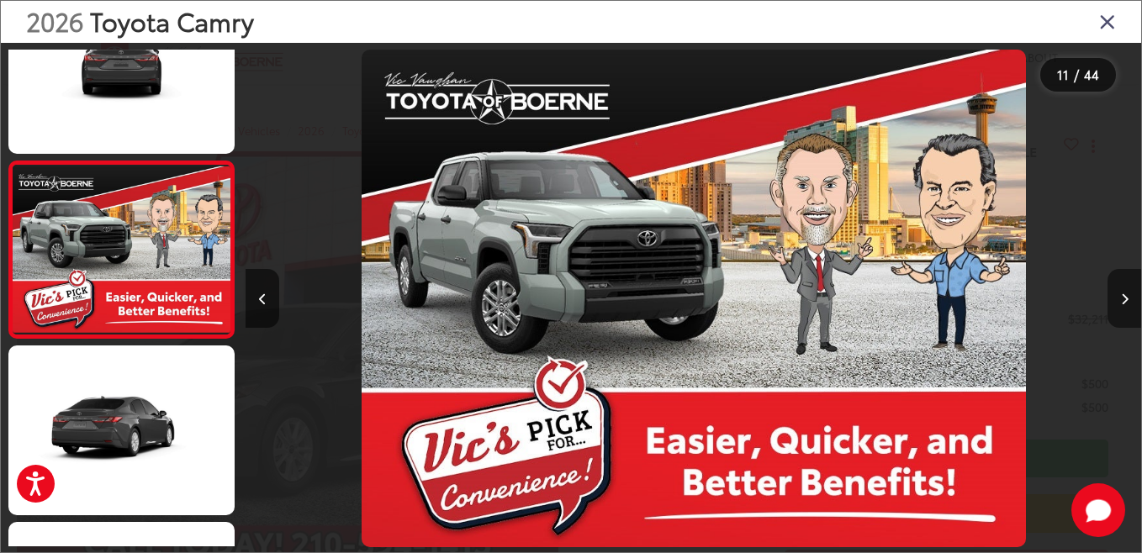
click at [1123, 309] on button "Next image" at bounding box center [1124, 298] width 34 height 59
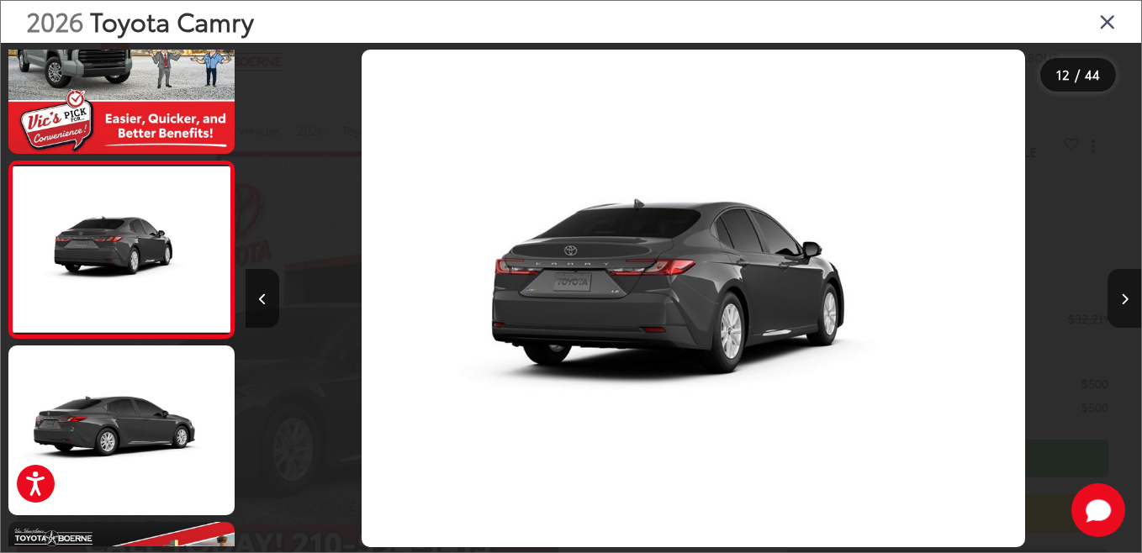
click at [1123, 309] on button "Next image" at bounding box center [1124, 298] width 34 height 59
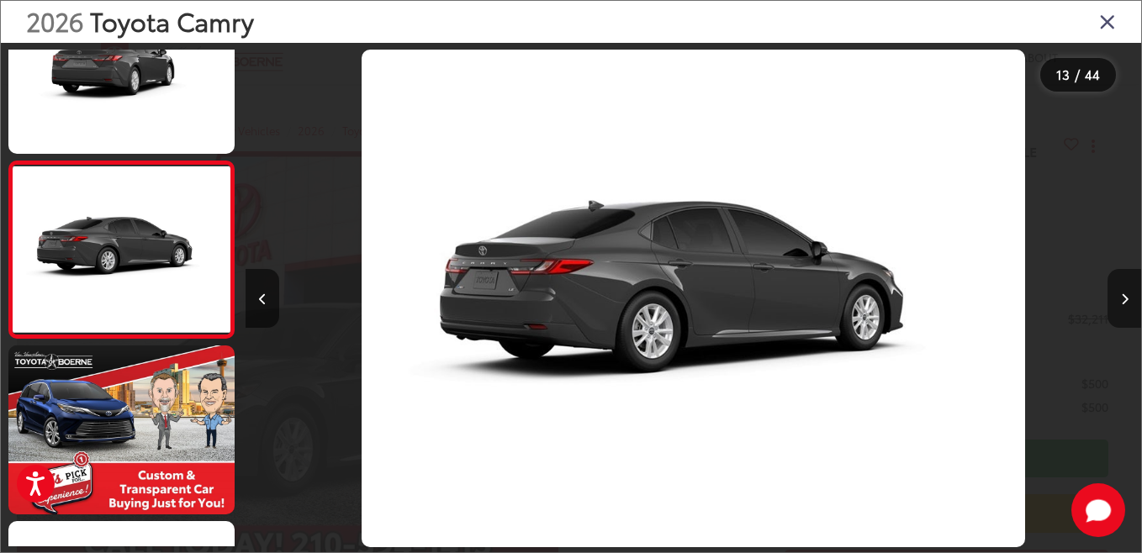
click at [1128, 293] on button "Next image" at bounding box center [1124, 298] width 34 height 59
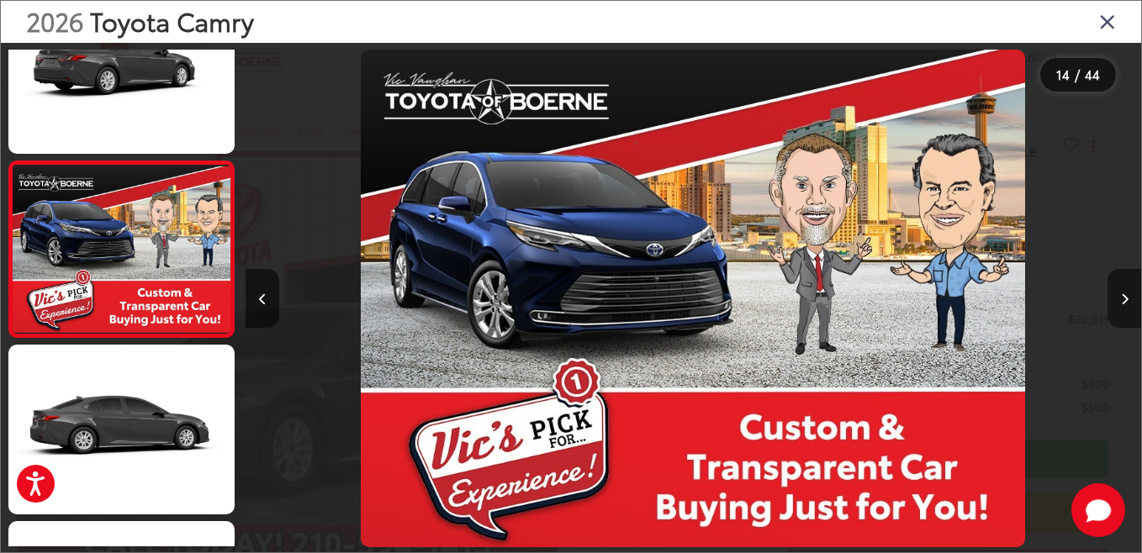
click at [1127, 294] on icon "Next image" at bounding box center [1125, 299] width 8 height 12
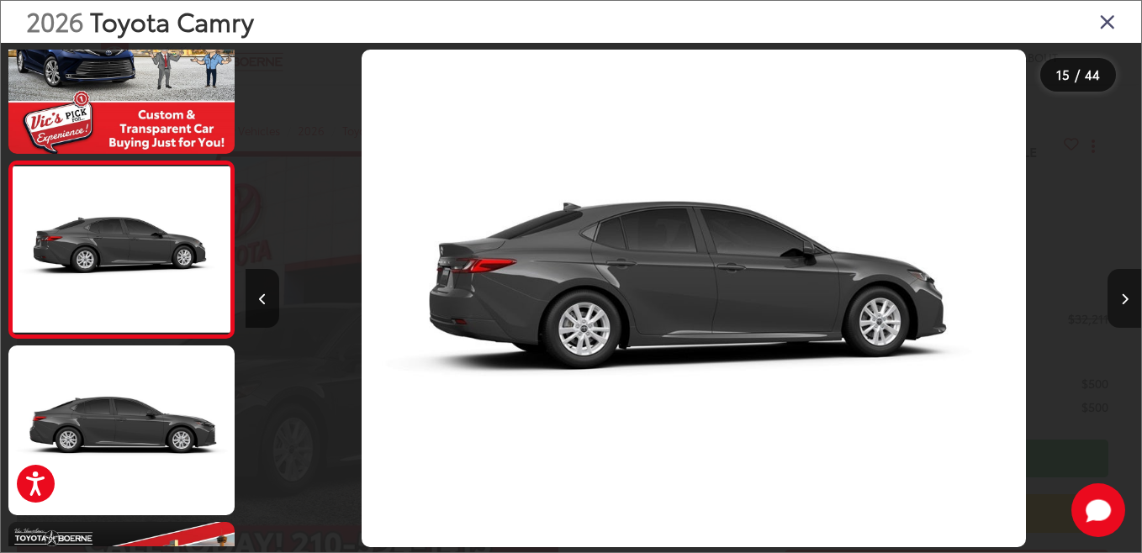
click at [1127, 295] on icon "Next image" at bounding box center [1125, 299] width 8 height 12
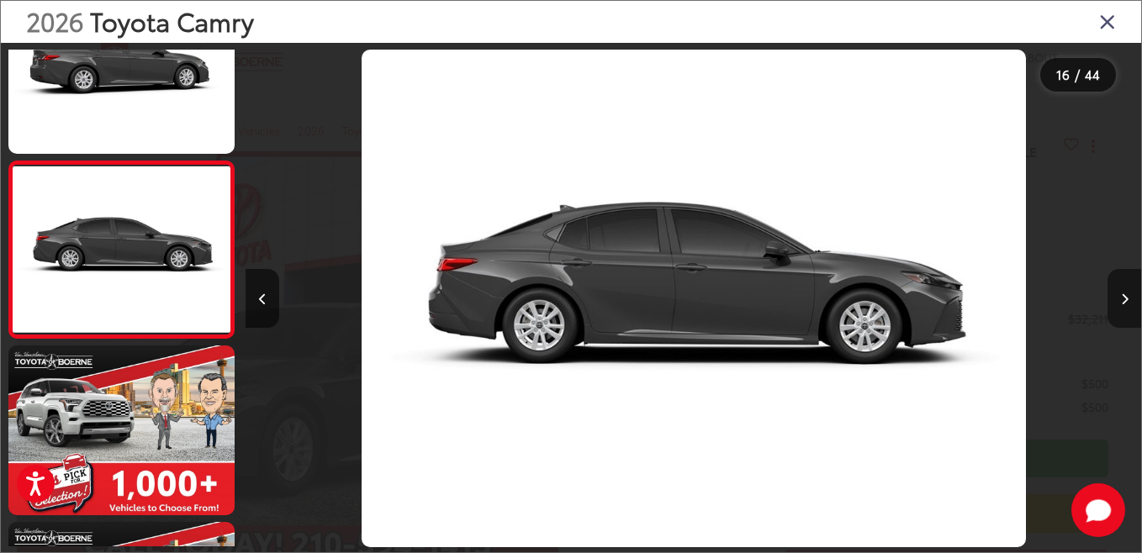
click at [1127, 295] on icon "Next image" at bounding box center [1125, 299] width 8 height 12
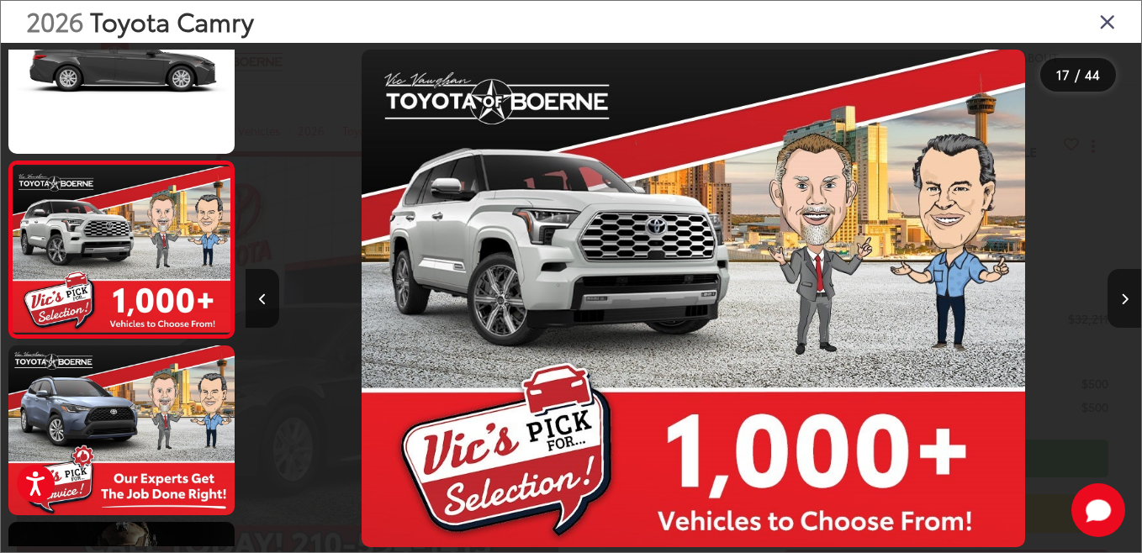
click at [1127, 295] on icon "Next image" at bounding box center [1125, 299] width 8 height 12
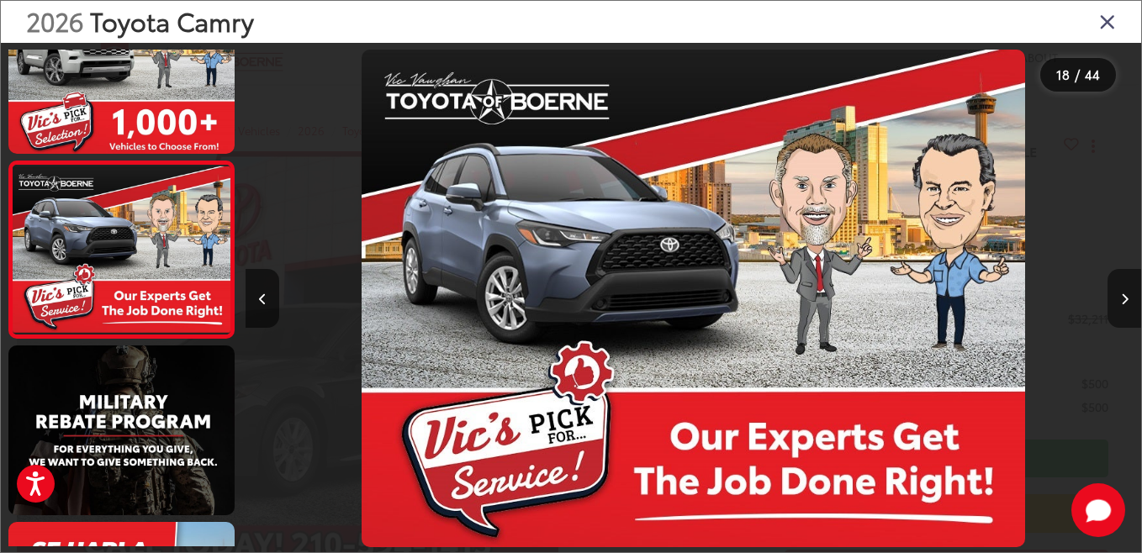
click at [1127, 295] on icon "Next image" at bounding box center [1125, 299] width 8 height 12
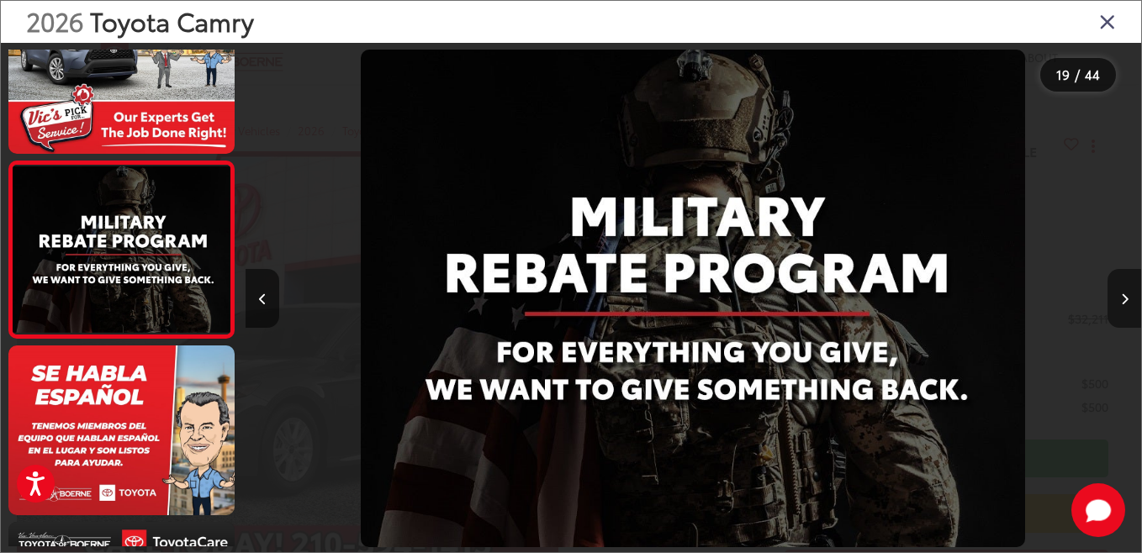
click at [1127, 295] on icon "Next image" at bounding box center [1125, 299] width 8 height 12
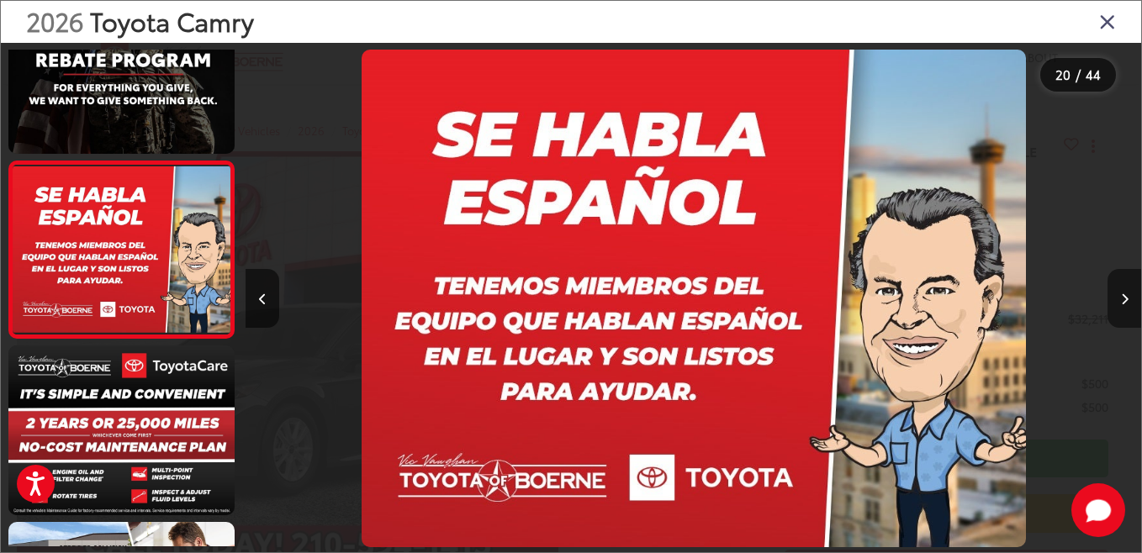
click at [1127, 295] on icon "Next image" at bounding box center [1125, 299] width 8 height 12
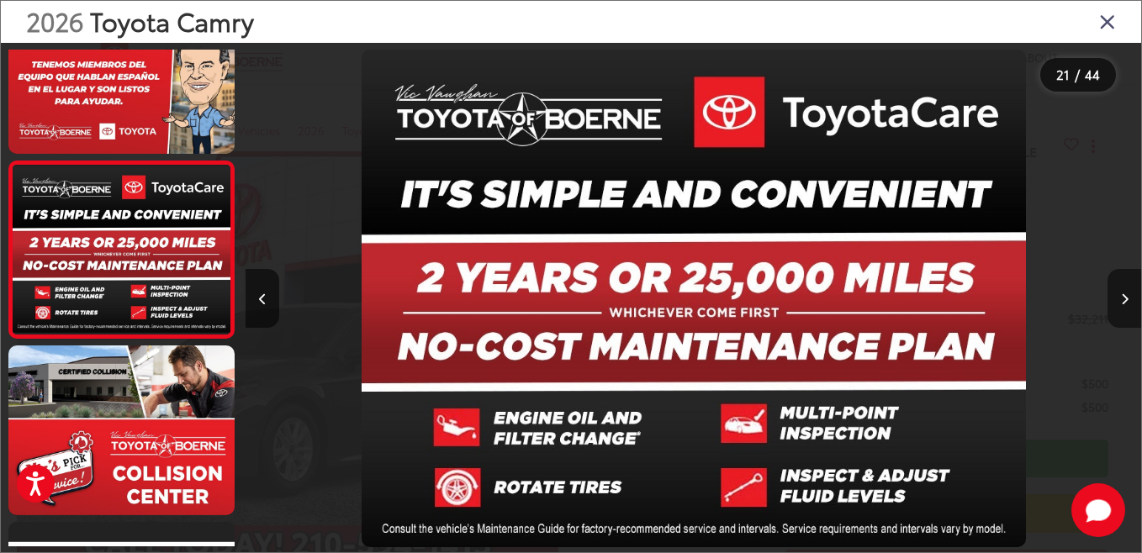
click at [1127, 295] on icon "Next image" at bounding box center [1125, 299] width 8 height 12
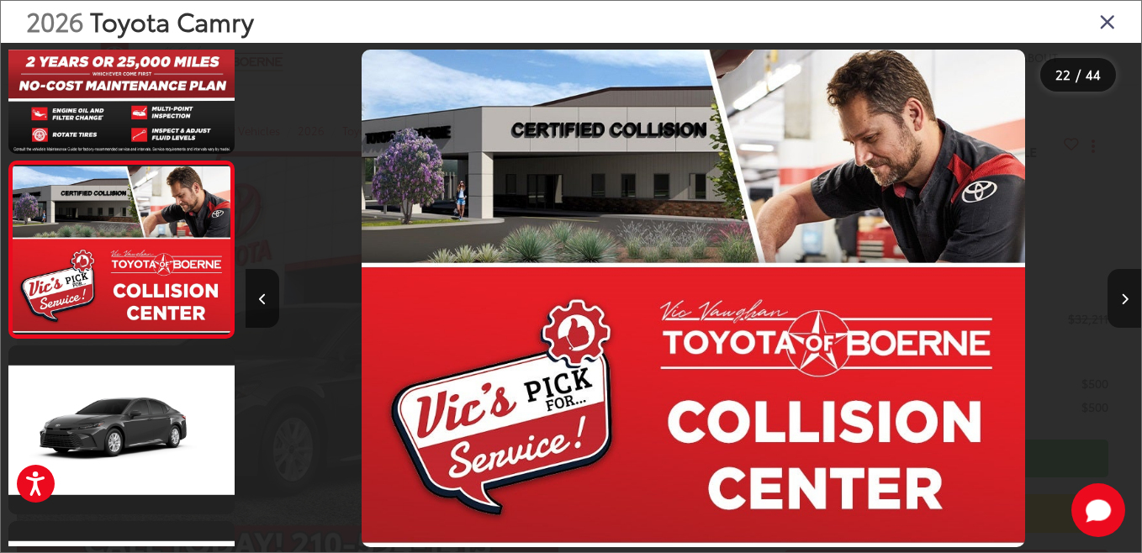
click at [1127, 295] on icon "Next image" at bounding box center [1125, 299] width 8 height 12
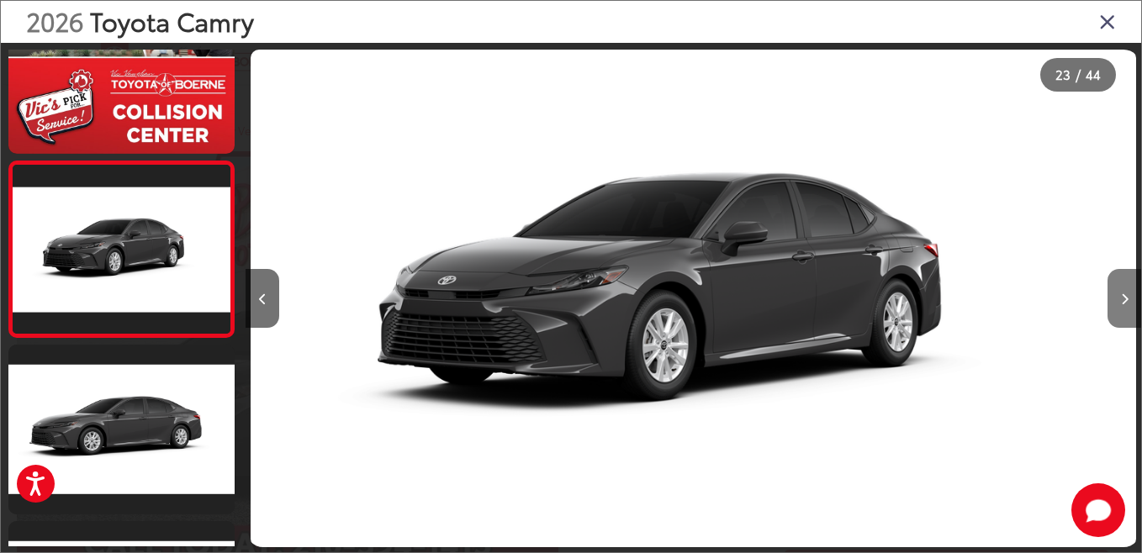
click at [1127, 295] on icon "Next image" at bounding box center [1125, 299] width 8 height 12
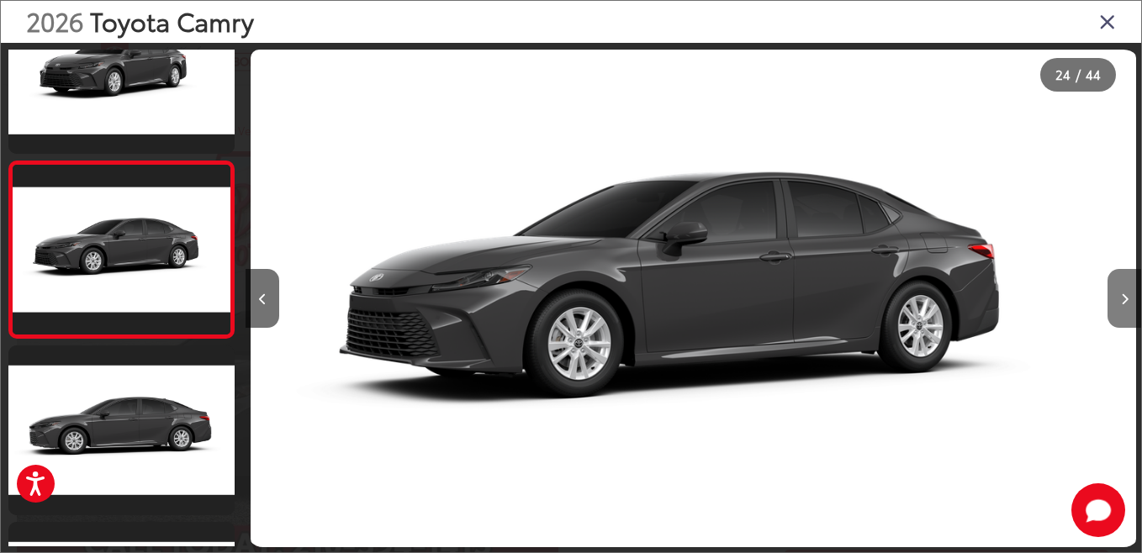
click at [1127, 295] on icon "Next image" at bounding box center [1125, 299] width 8 height 12
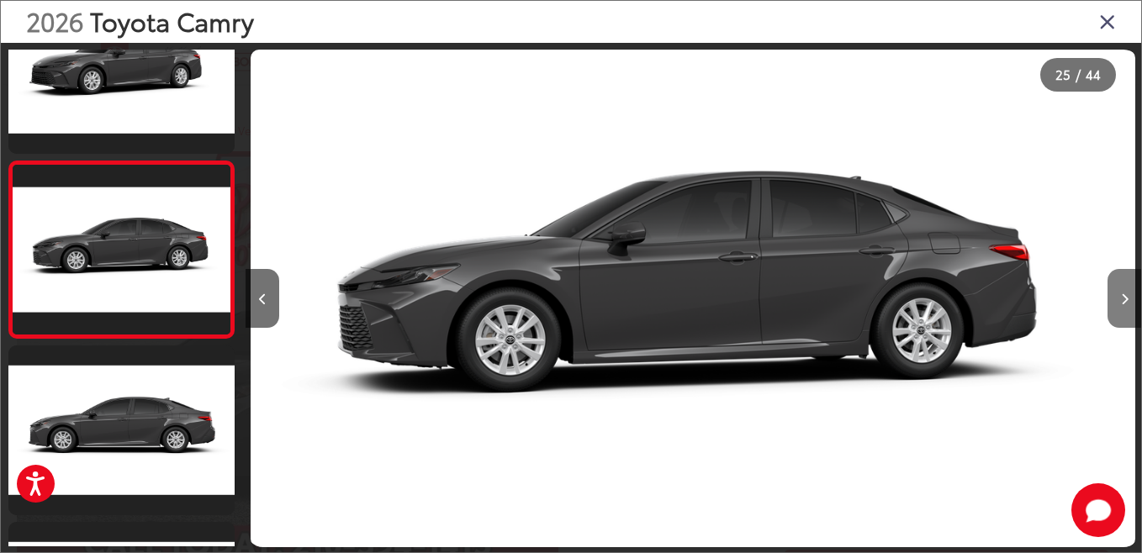
click at [1127, 295] on icon "Next image" at bounding box center [1125, 299] width 8 height 12
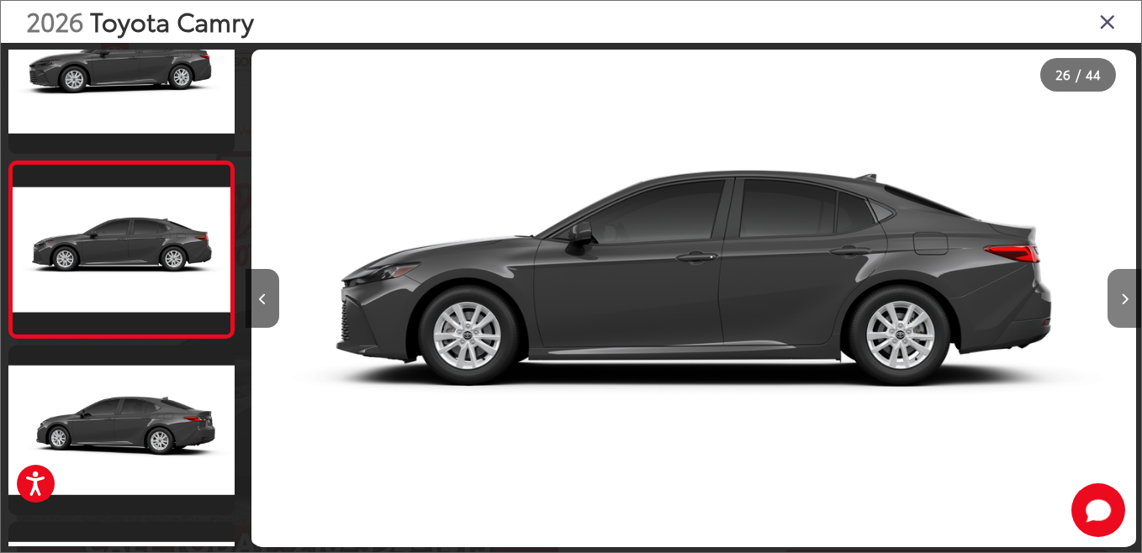
click at [1122, 296] on icon "Next image" at bounding box center [1125, 299] width 8 height 12
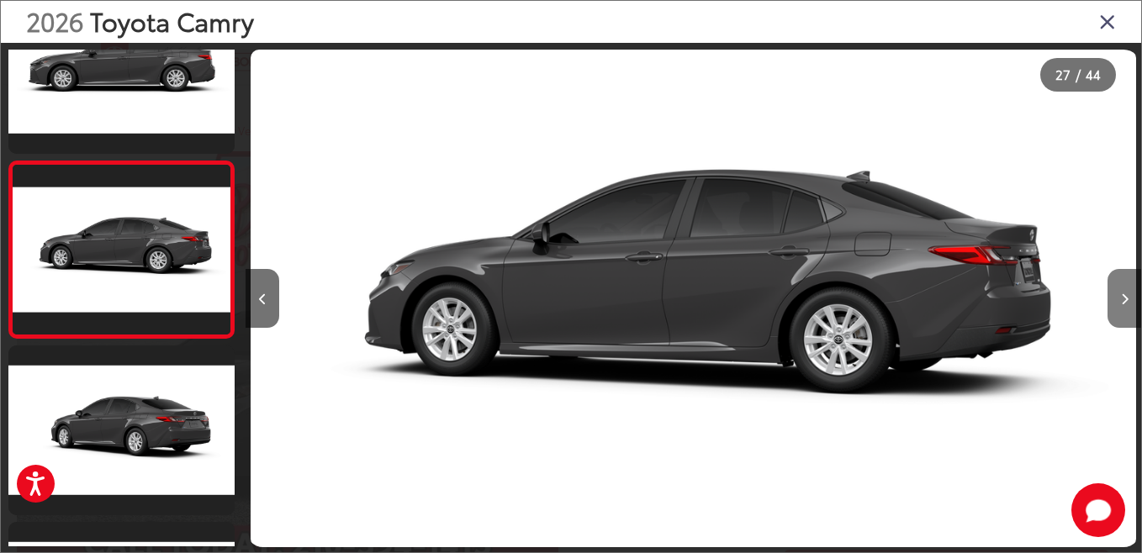
click at [1119, 298] on button "Next image" at bounding box center [1124, 298] width 34 height 59
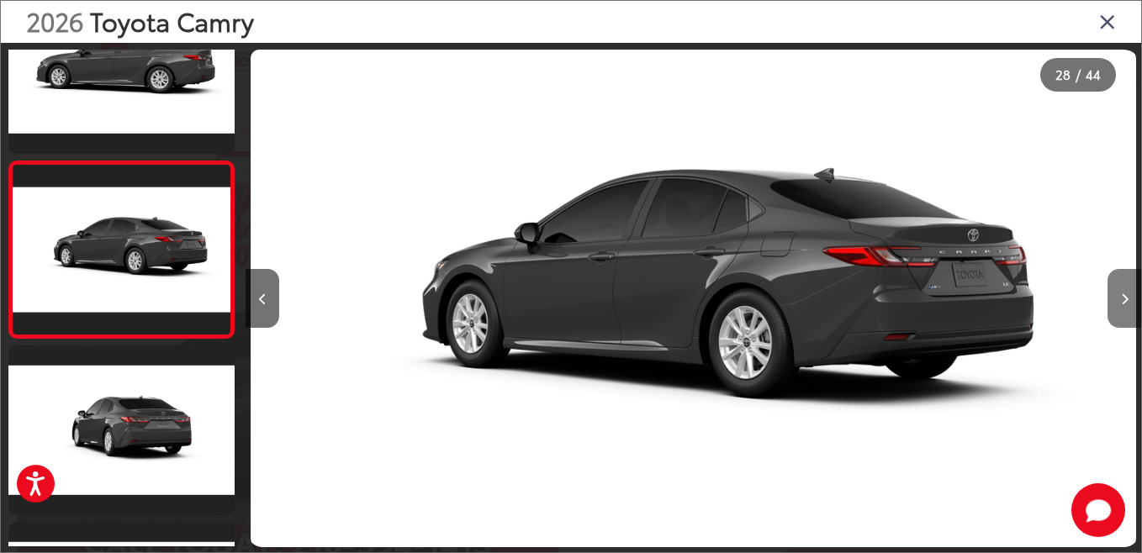
click at [1119, 298] on button "Next image" at bounding box center [1124, 298] width 34 height 59
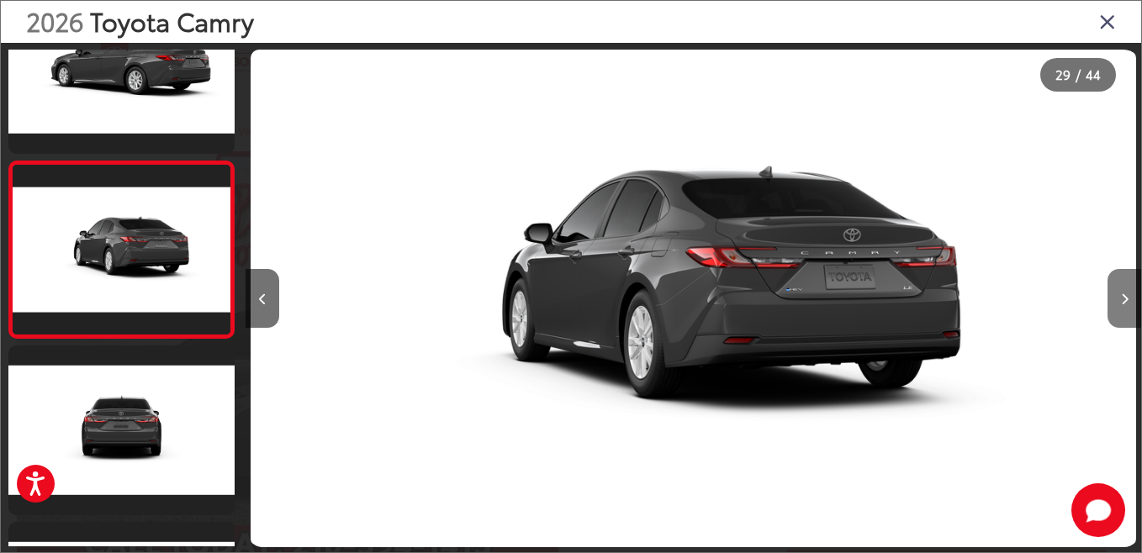
click at [1119, 298] on button "Next image" at bounding box center [1124, 298] width 34 height 59
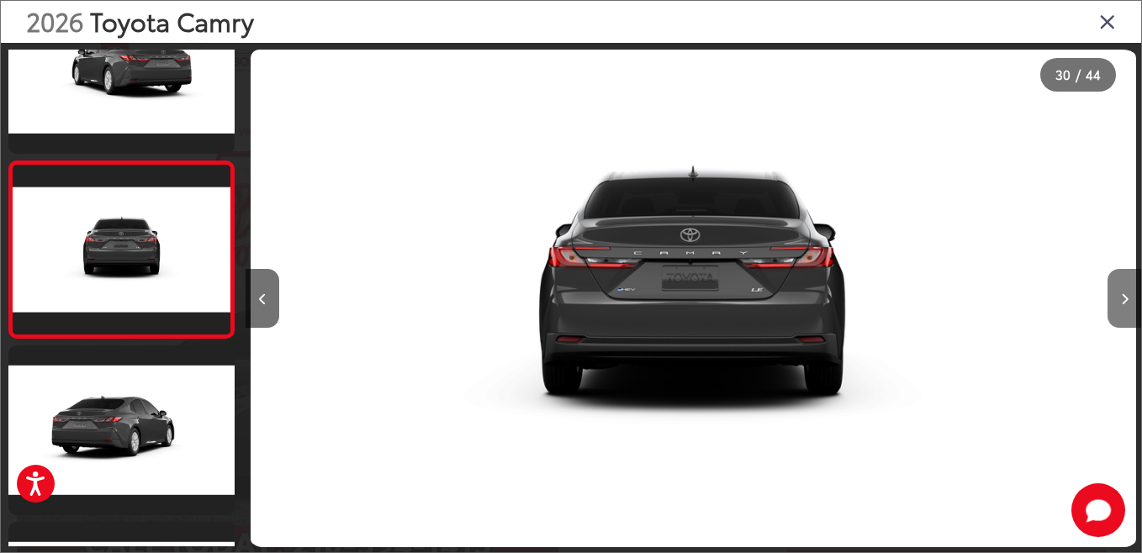
click at [1117, 300] on button "Next image" at bounding box center [1124, 298] width 34 height 59
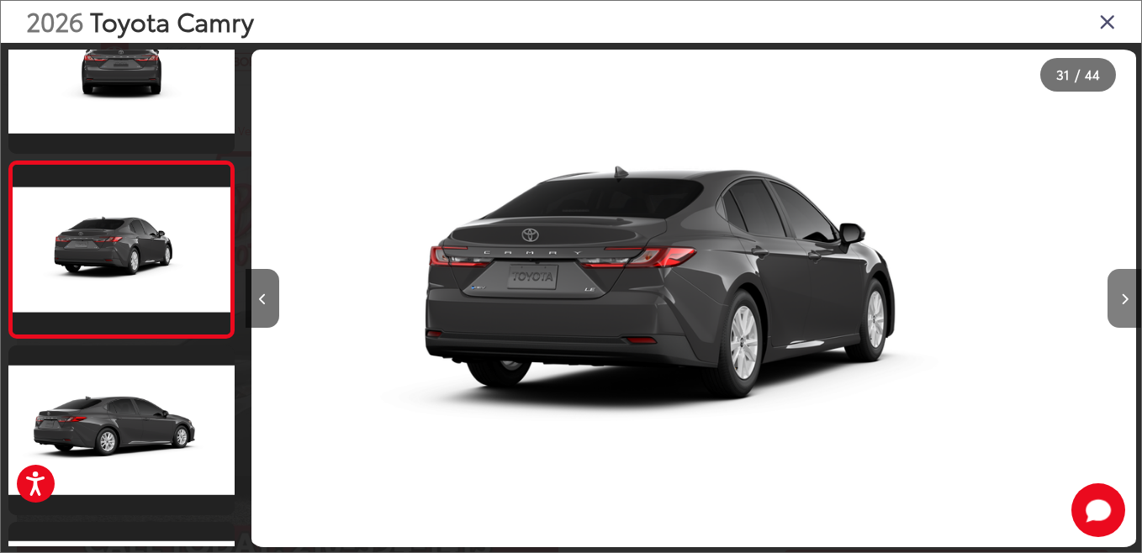
click at [1117, 300] on button "Next image" at bounding box center [1124, 298] width 34 height 59
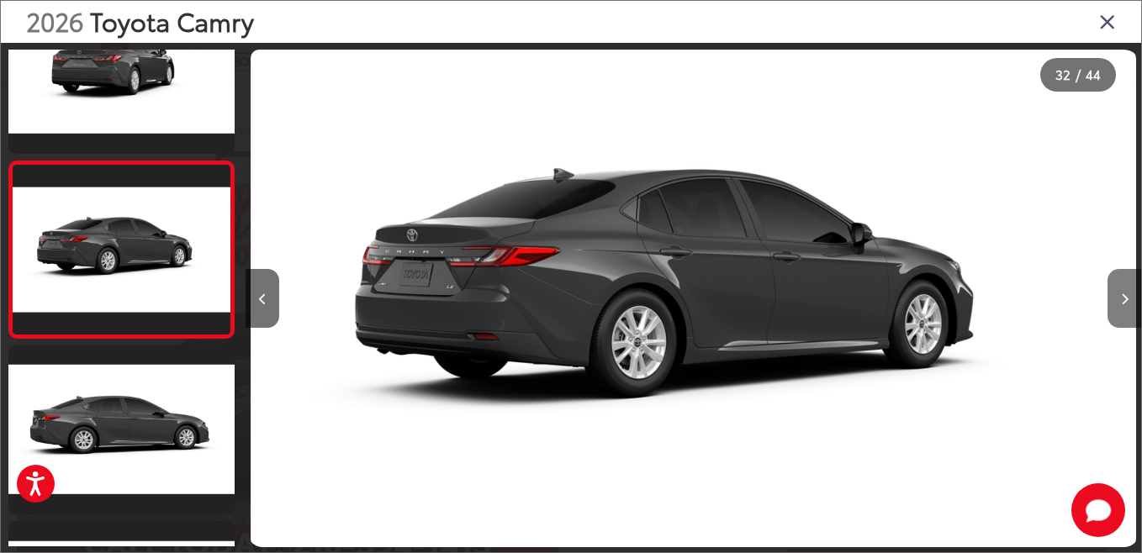
click at [1117, 300] on button "Next image" at bounding box center [1124, 298] width 34 height 59
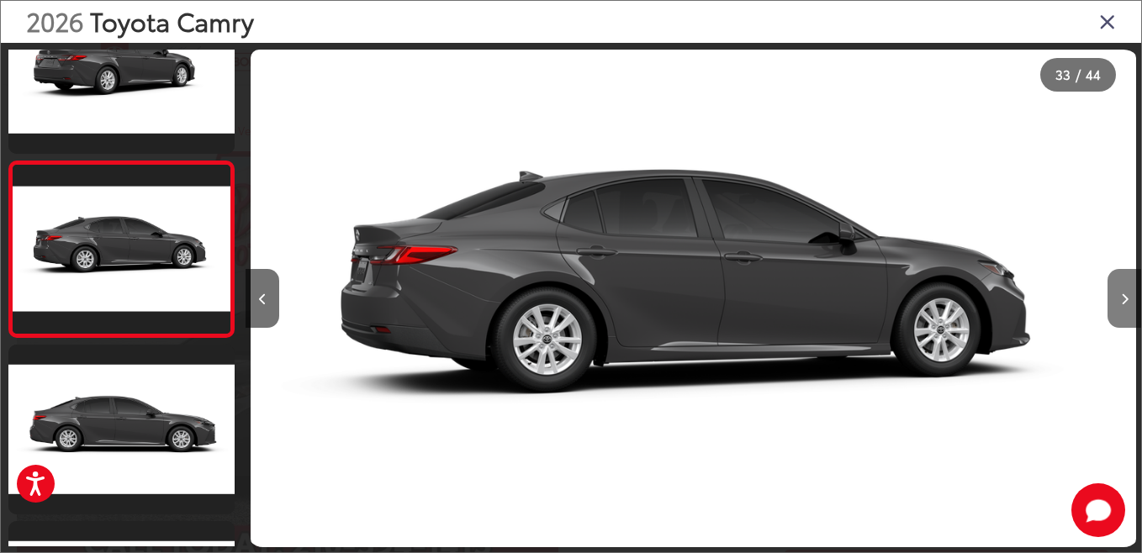
click at [1117, 300] on button "Next image" at bounding box center [1124, 298] width 34 height 59
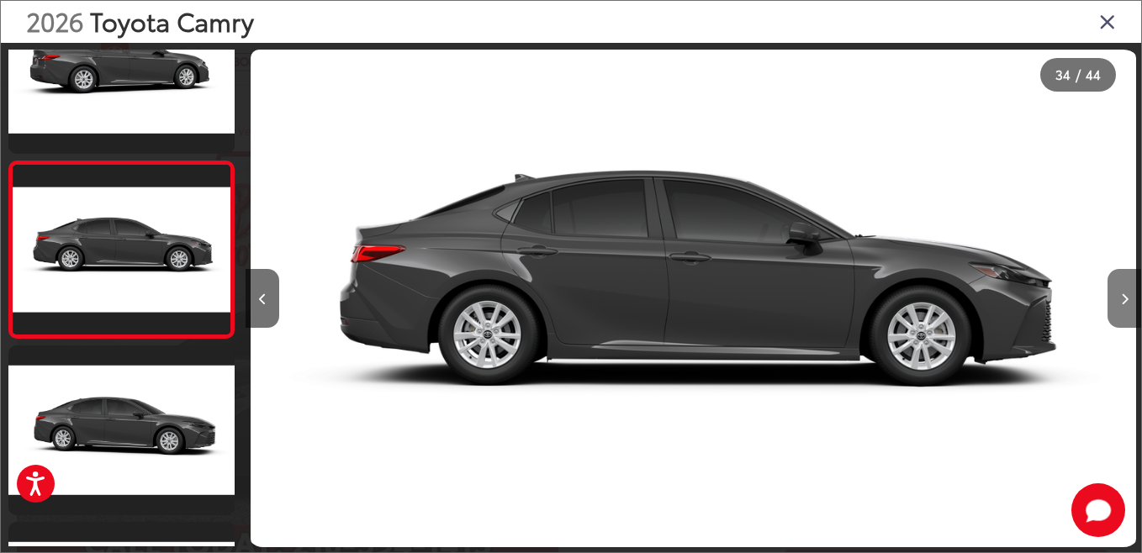
click at [1117, 300] on button "Next image" at bounding box center [1124, 298] width 34 height 59
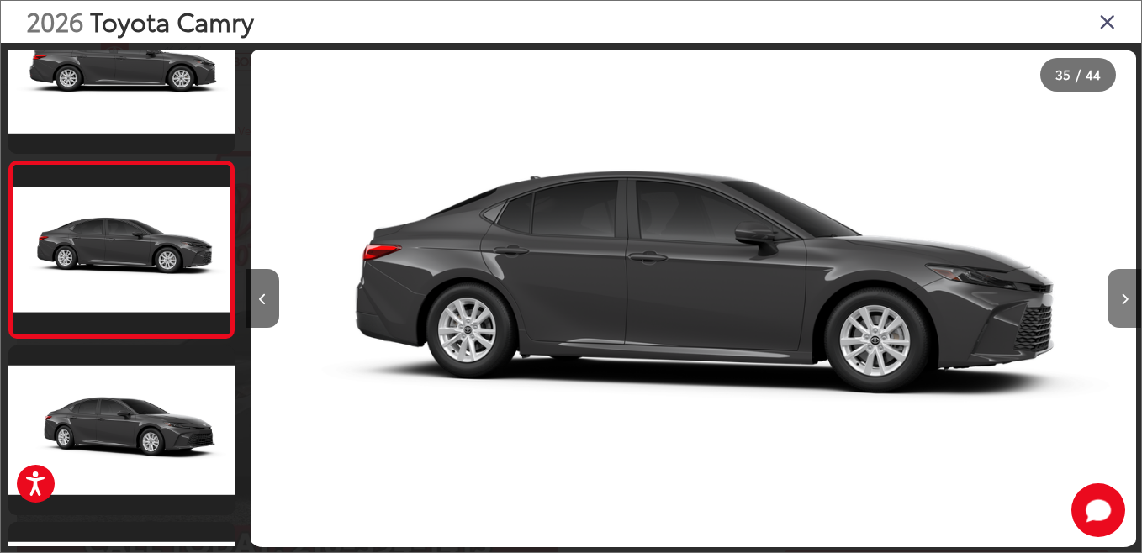
click at [1117, 300] on button "Next image" at bounding box center [1124, 298] width 34 height 59
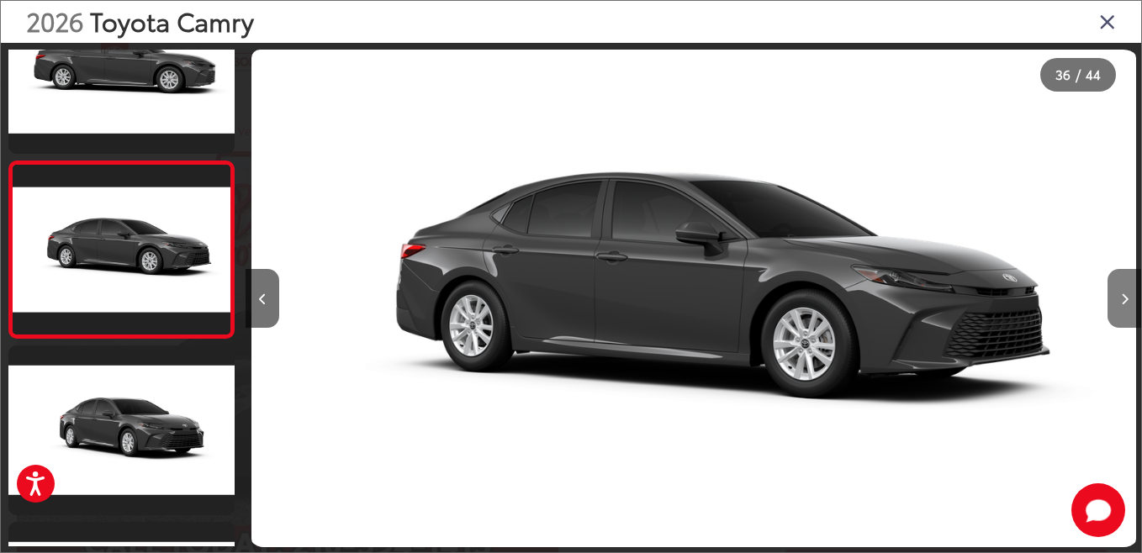
click at [1117, 300] on button "Next image" at bounding box center [1124, 298] width 34 height 59
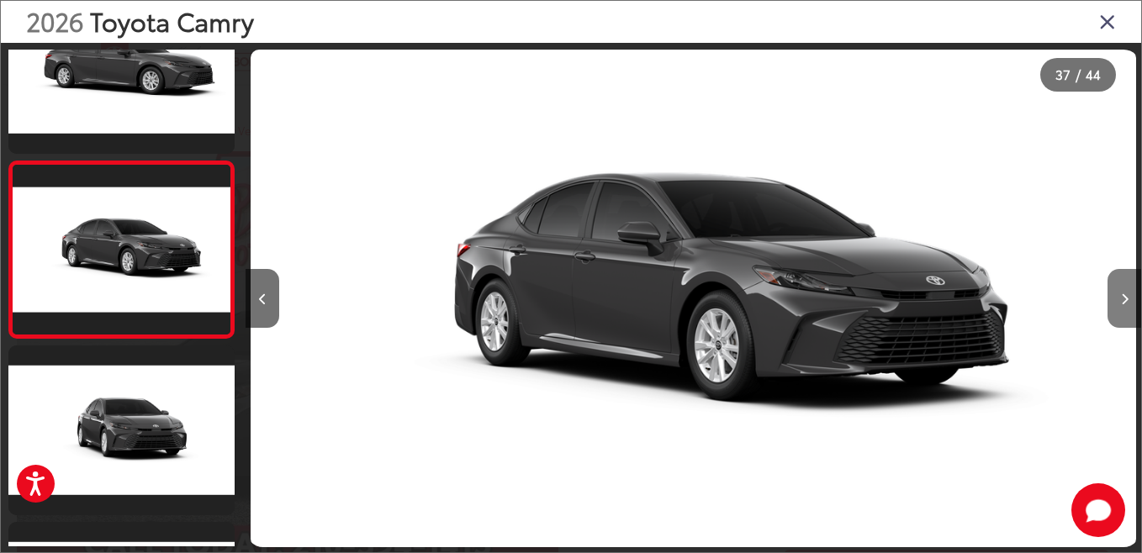
click at [1117, 300] on button "Next image" at bounding box center [1124, 298] width 34 height 59
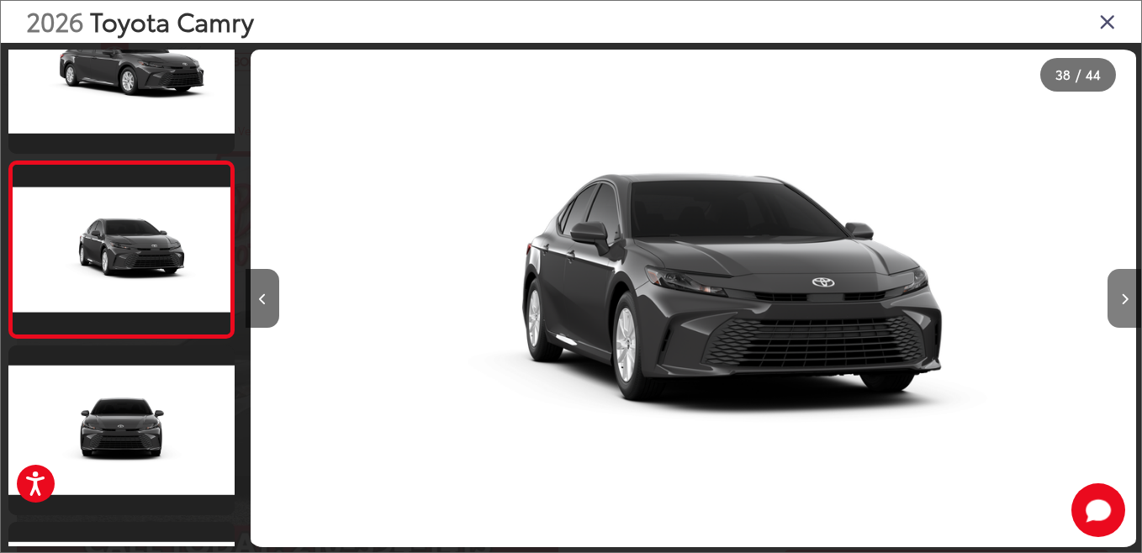
click at [1117, 300] on button "Next image" at bounding box center [1124, 298] width 34 height 59
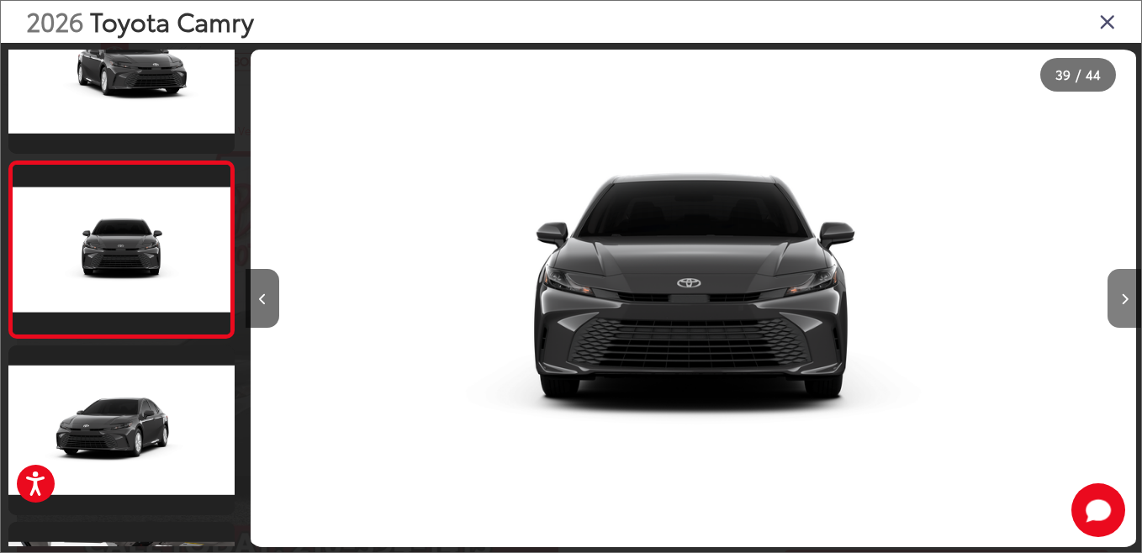
click at [1117, 300] on button "Next image" at bounding box center [1124, 298] width 34 height 59
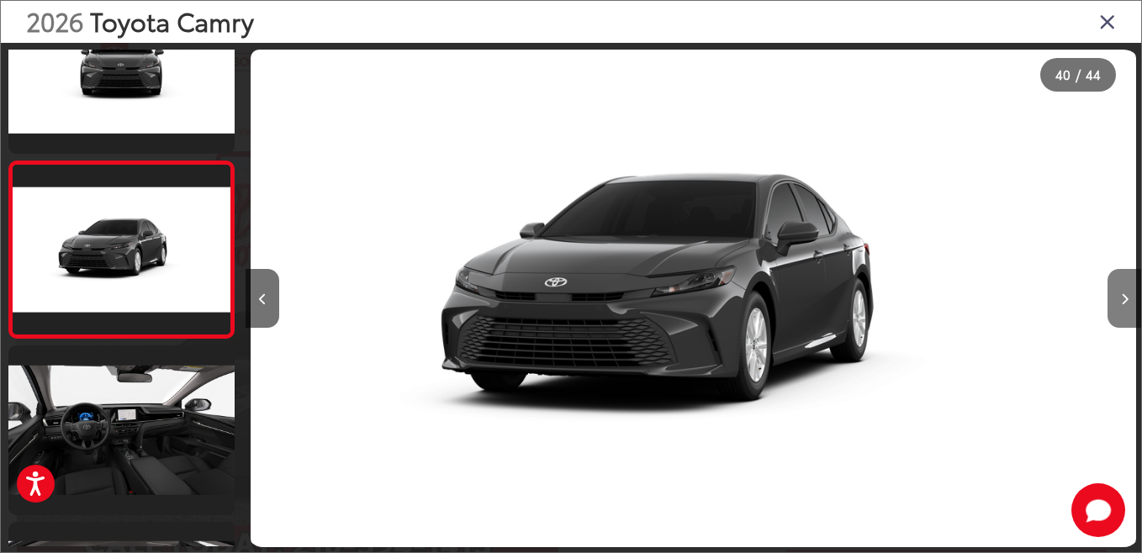
click at [1117, 300] on button "Next image" at bounding box center [1124, 298] width 34 height 59
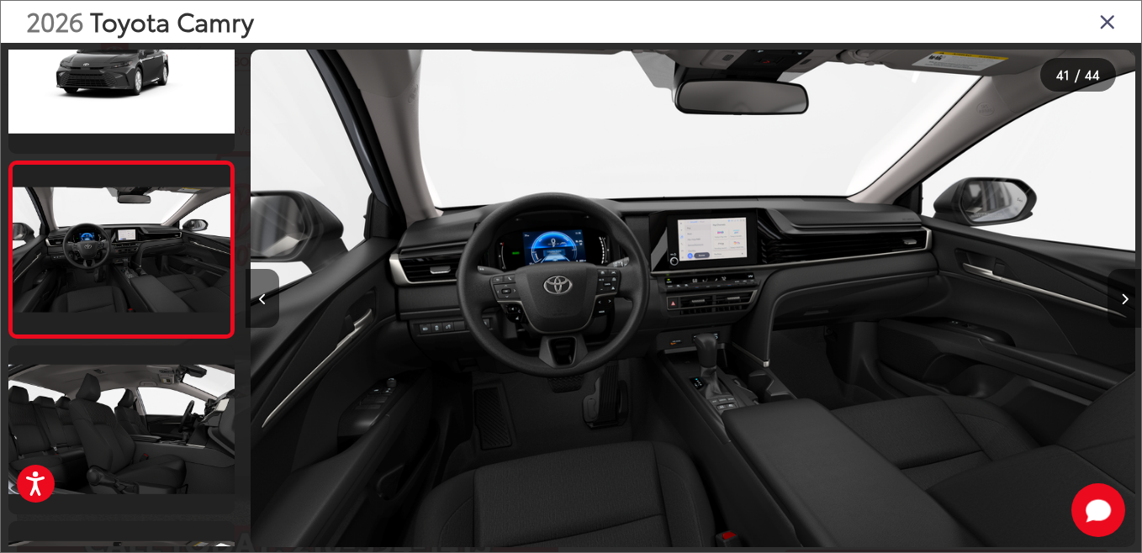
click at [1128, 290] on button "Next image" at bounding box center [1124, 298] width 34 height 59
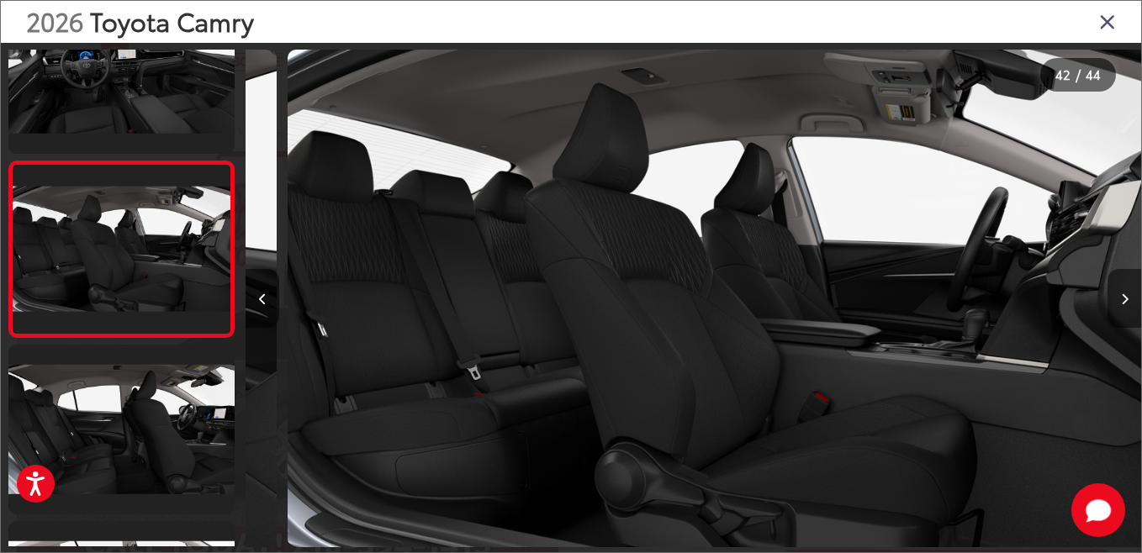
scroll to position [0, 36706]
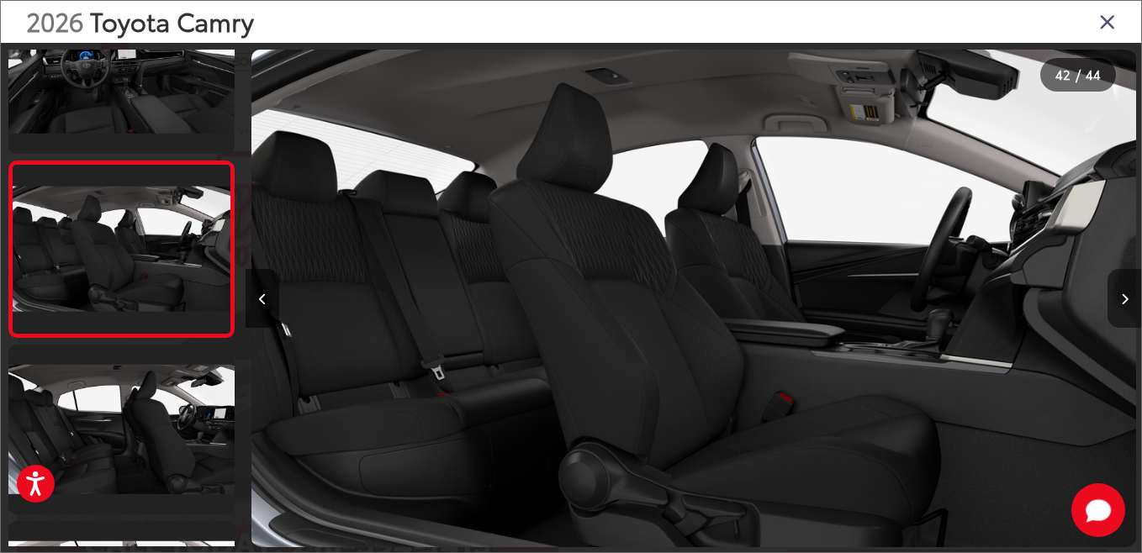
click at [1128, 290] on button "Next image" at bounding box center [1124, 298] width 34 height 59
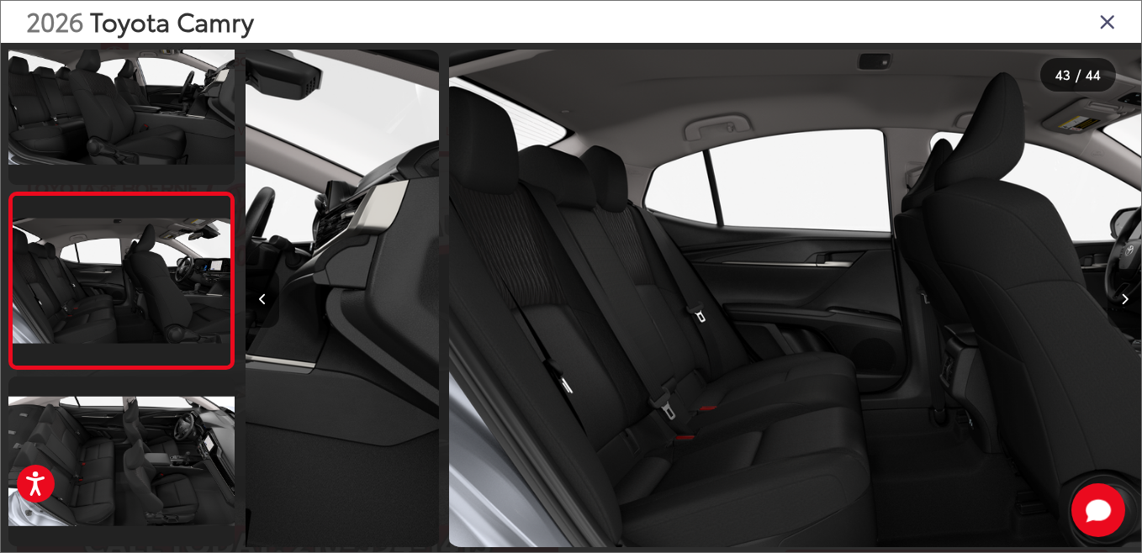
scroll to position [0, 37602]
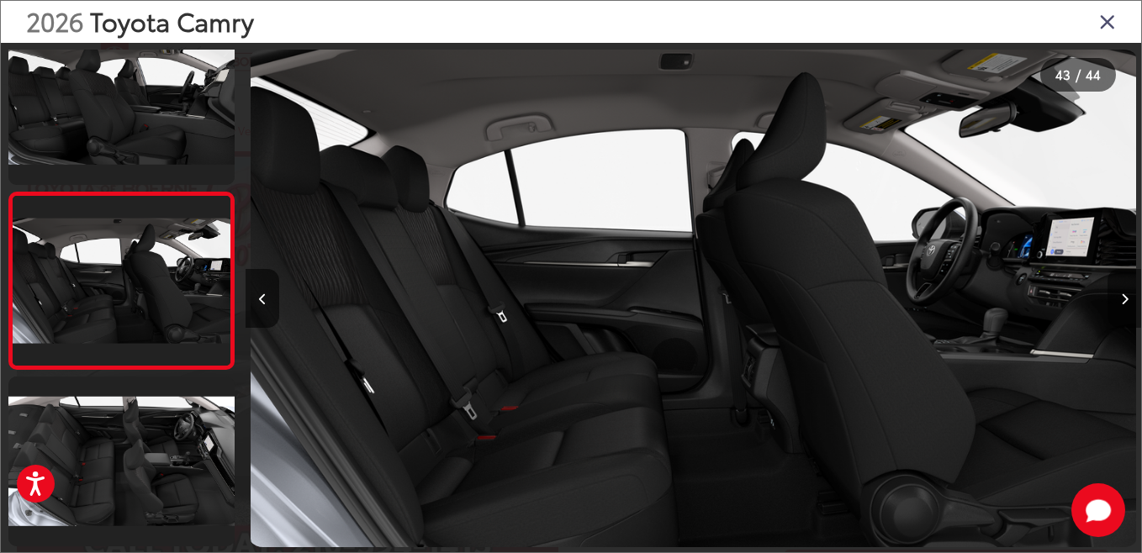
click at [1128, 290] on button "Next image" at bounding box center [1124, 298] width 34 height 59
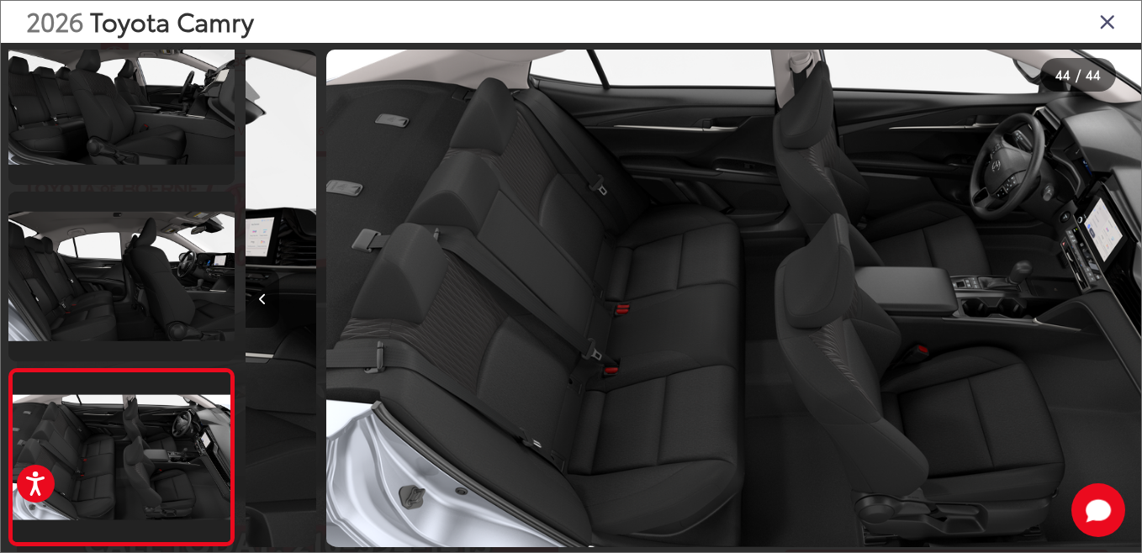
scroll to position [0, 38497]
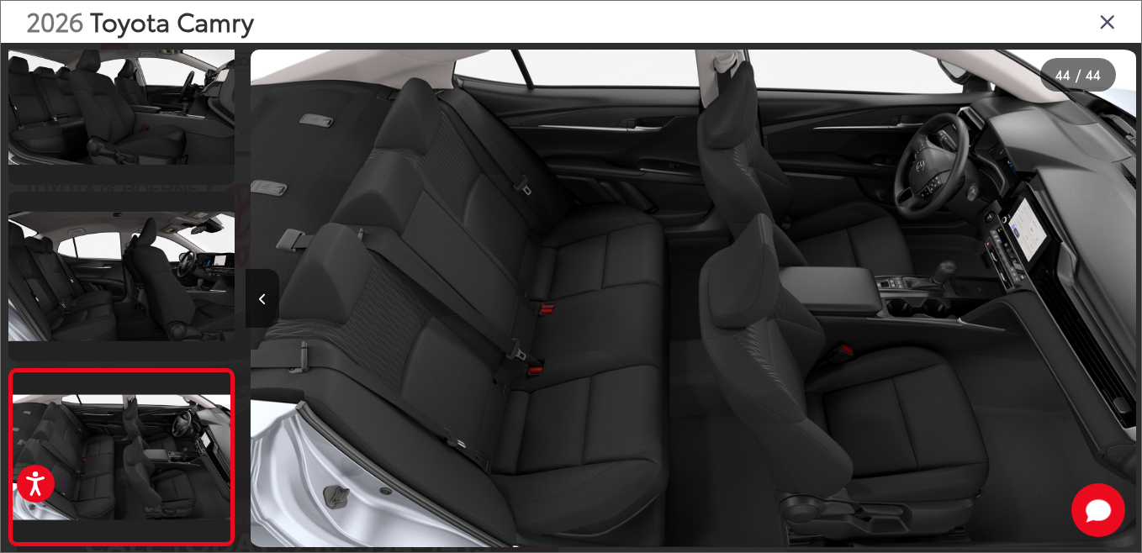
click at [1128, 290] on div at bounding box center [1029, 298] width 224 height 511
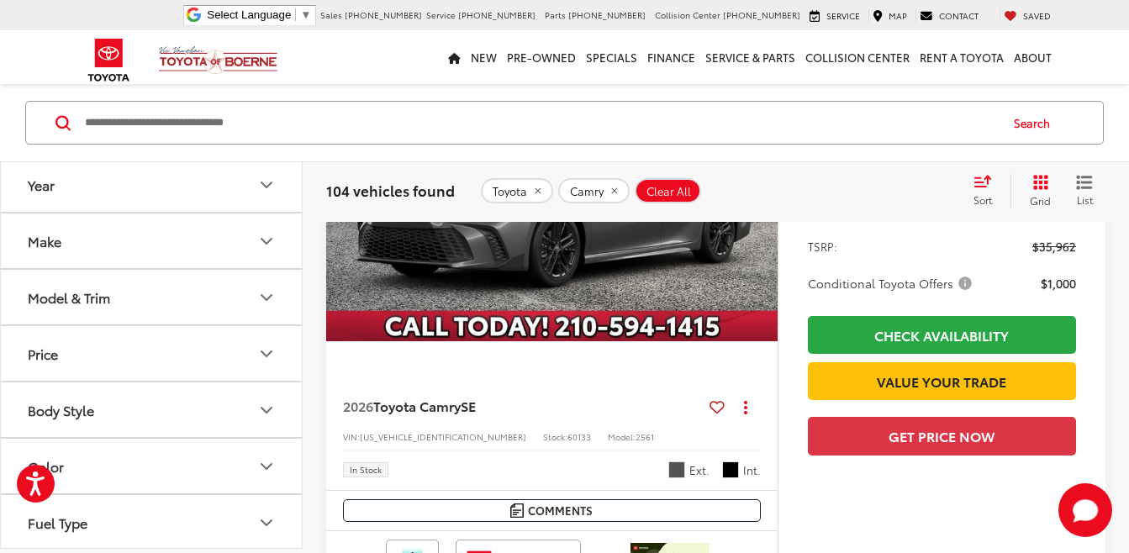
scroll to position [7711, 0]
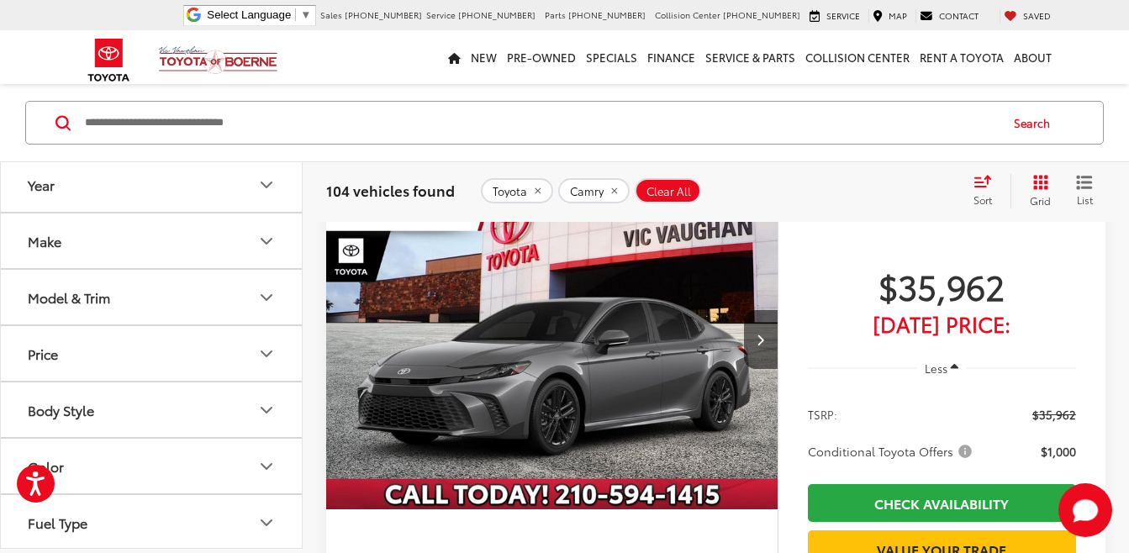
click at [566, 352] on img "2026 Toyota Camry SE 0" at bounding box center [552, 341] width 454 height 341
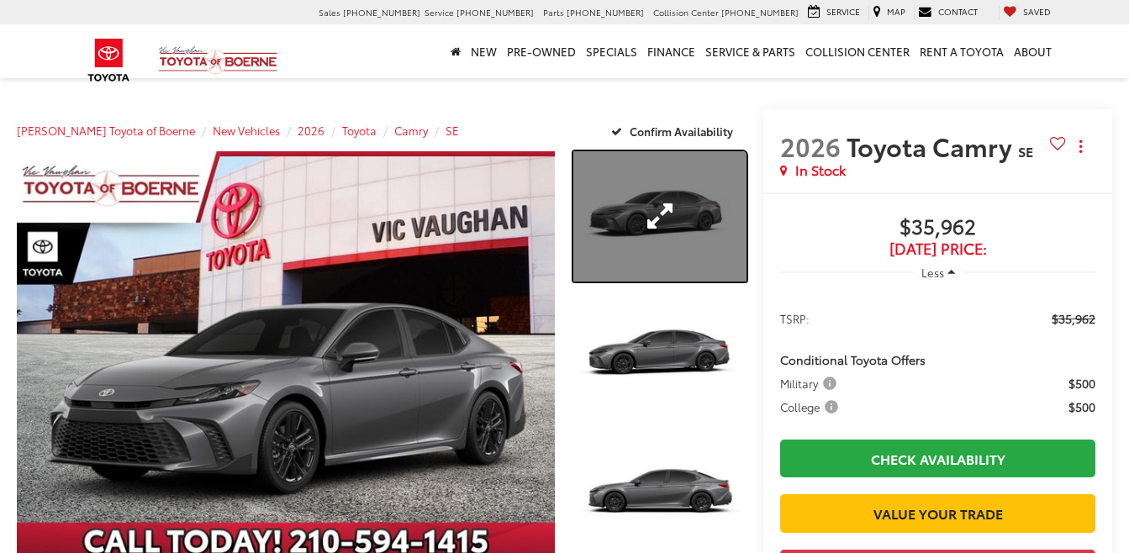
click at [662, 228] on link "Expand Photo 1" at bounding box center [660, 216] width 174 height 130
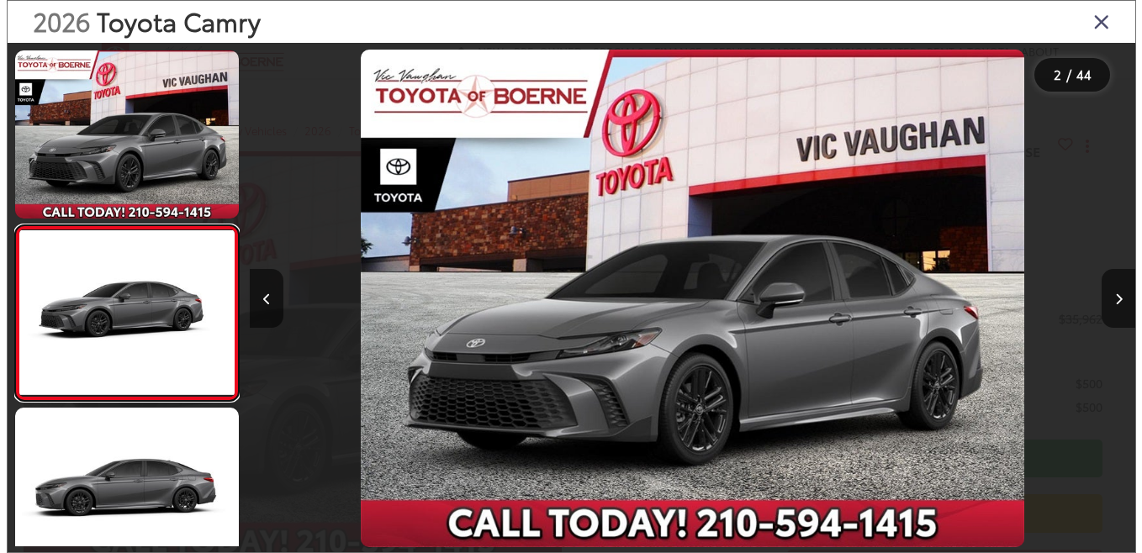
scroll to position [66, 0]
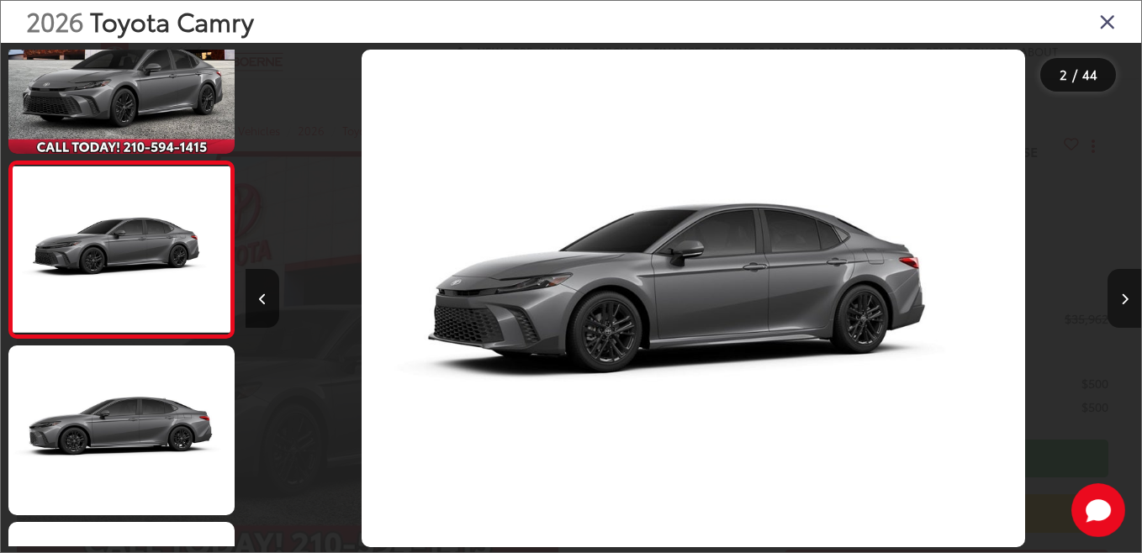
click at [1123, 296] on icon "Next image" at bounding box center [1125, 299] width 8 height 12
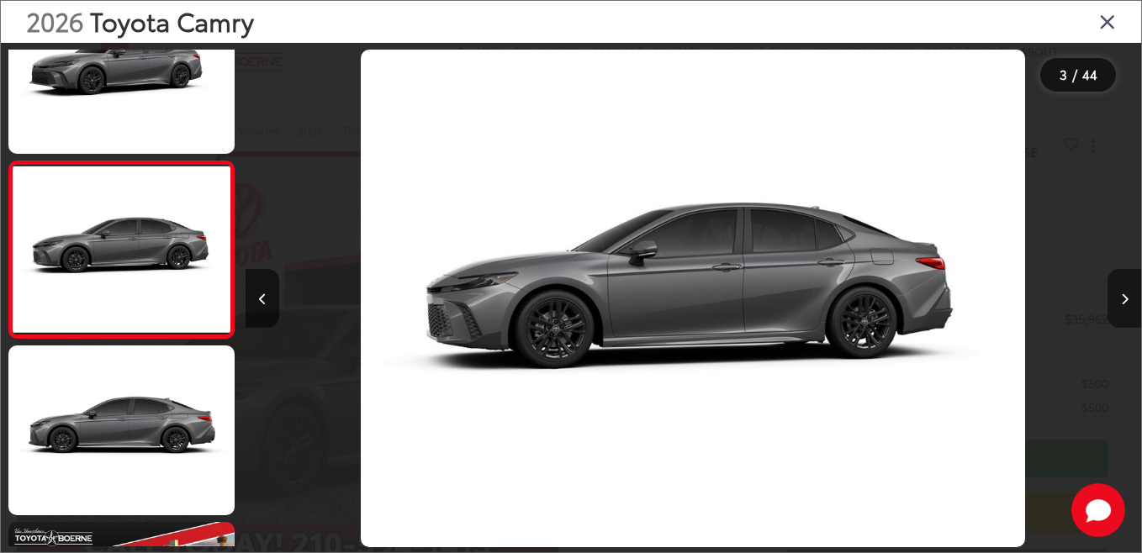
scroll to position [0, 0]
click at [1123, 296] on icon "Next image" at bounding box center [1125, 299] width 8 height 12
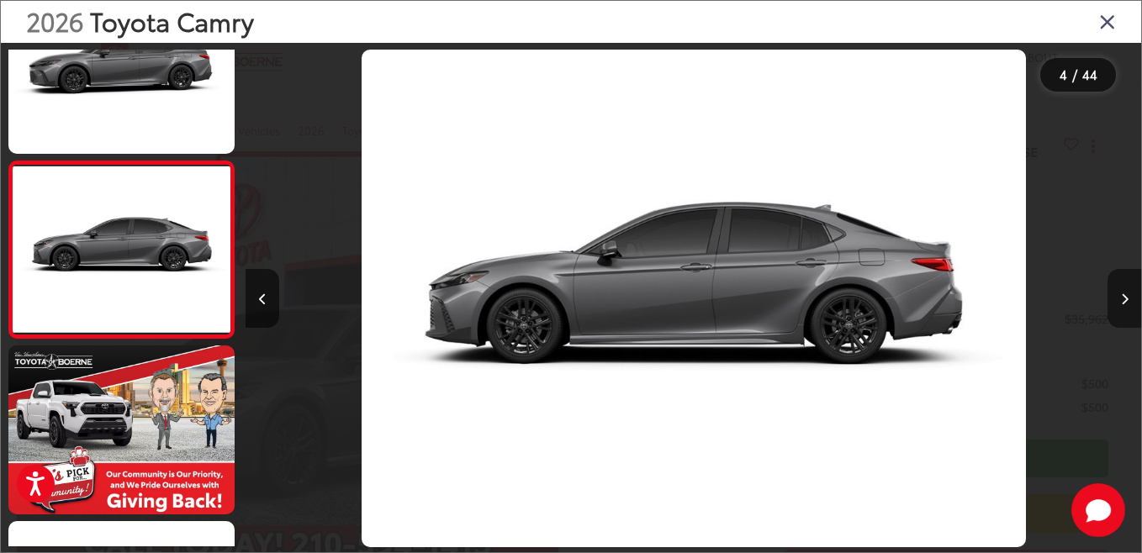
click at [1122, 297] on icon "Next image" at bounding box center [1125, 299] width 8 height 12
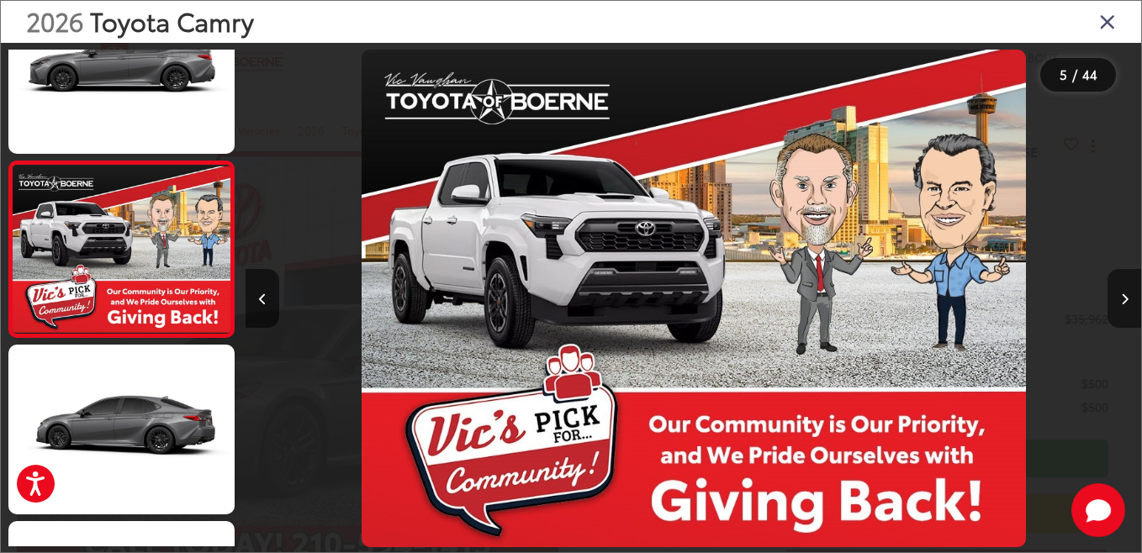
click at [1122, 297] on icon "Next image" at bounding box center [1125, 299] width 8 height 12
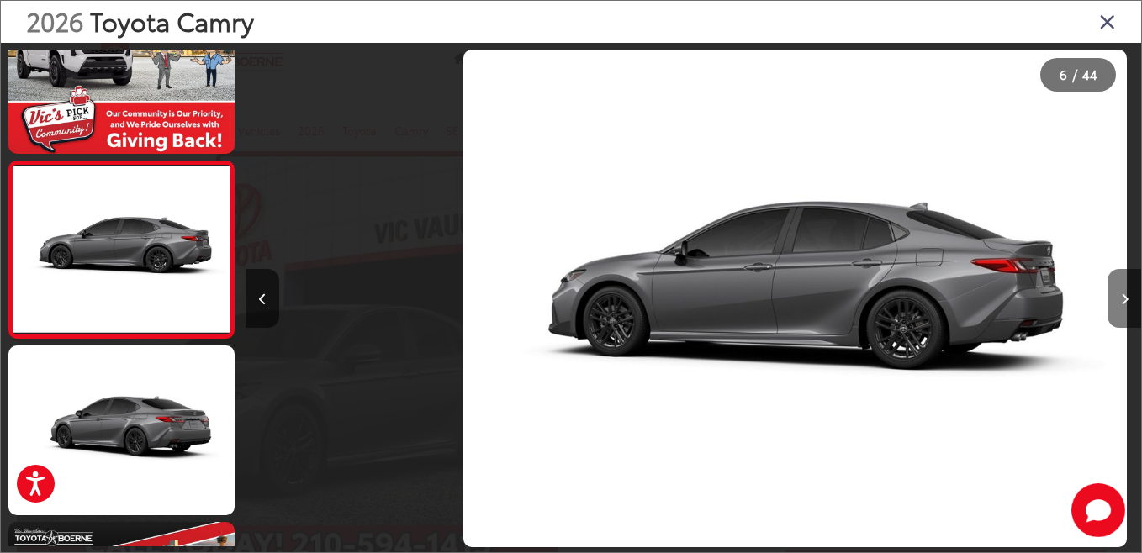
scroll to position [0, 4476]
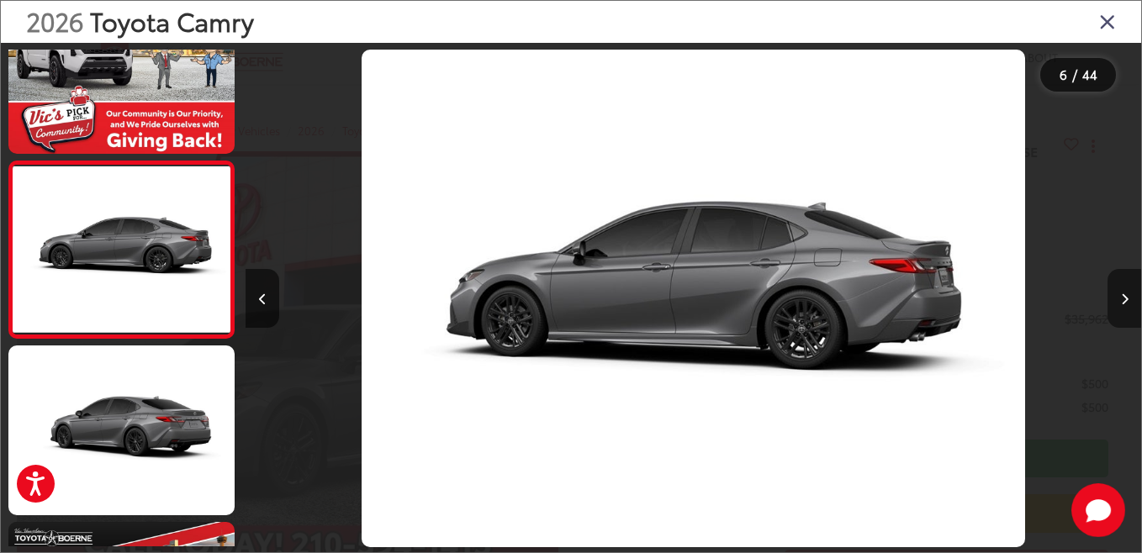
click at [1122, 297] on icon "Next image" at bounding box center [1125, 299] width 8 height 12
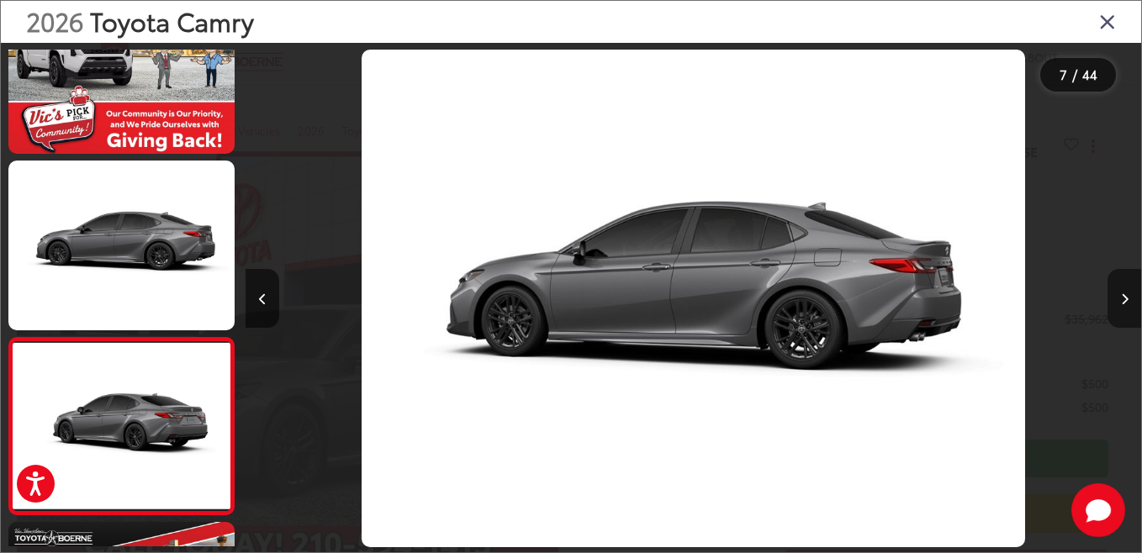
scroll to position [948, 0]
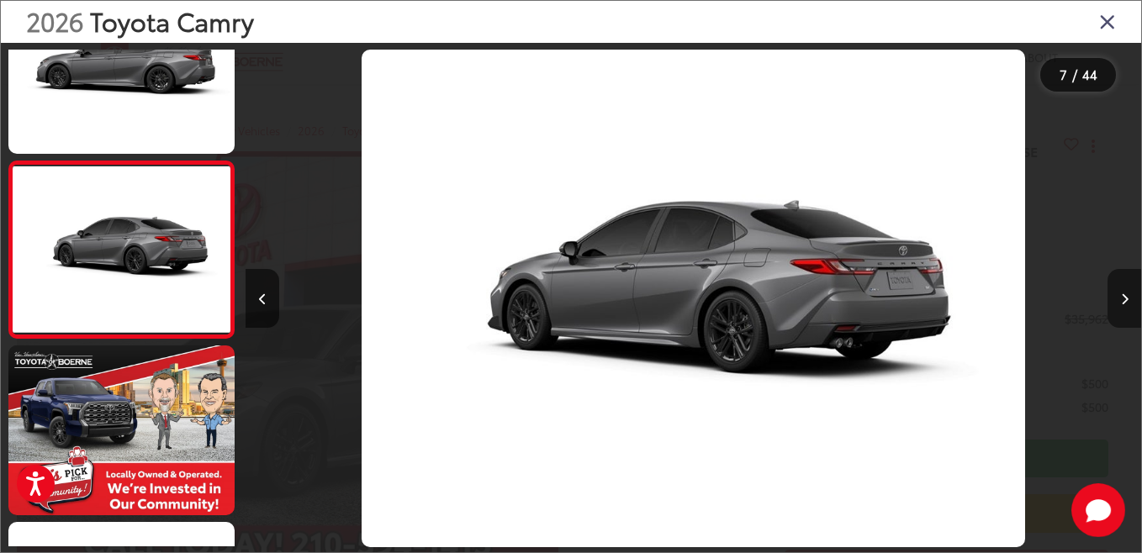
click at [1122, 297] on icon "Next image" at bounding box center [1125, 299] width 8 height 12
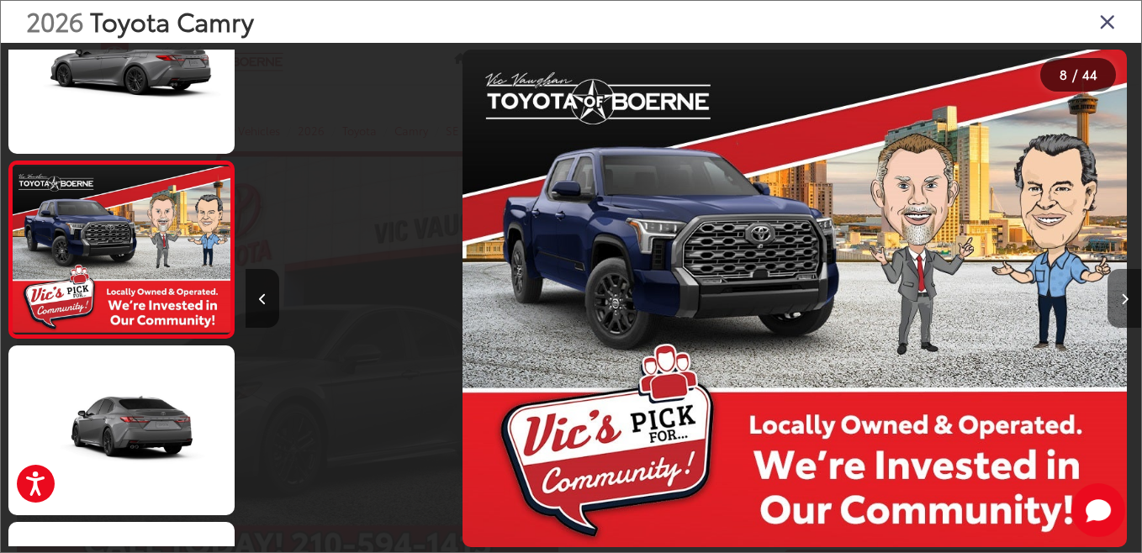
scroll to position [0, 6267]
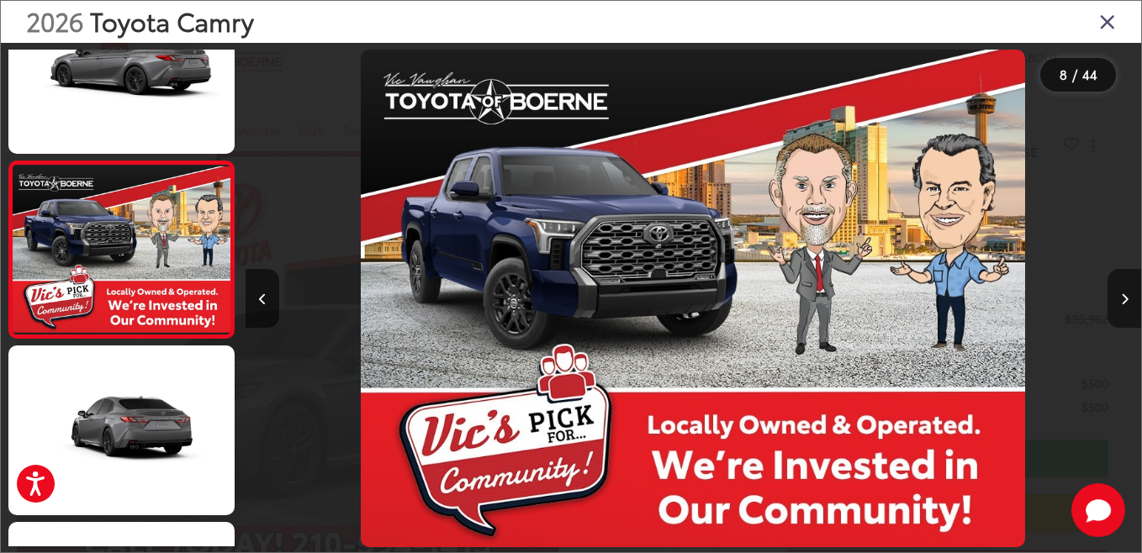
click at [1122, 297] on icon "Next image" at bounding box center [1125, 299] width 8 height 12
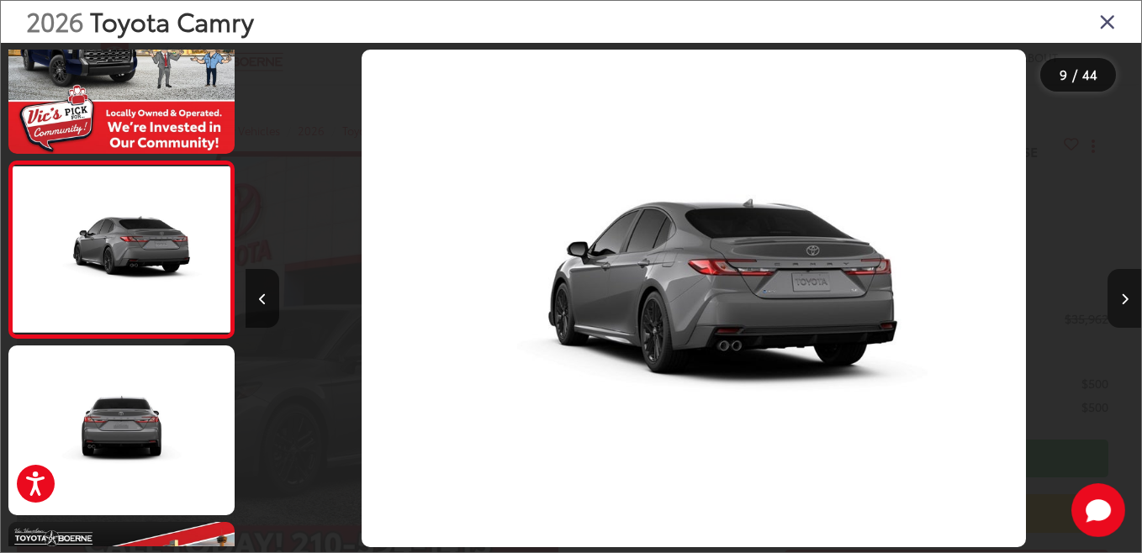
scroll to position [0, 7163]
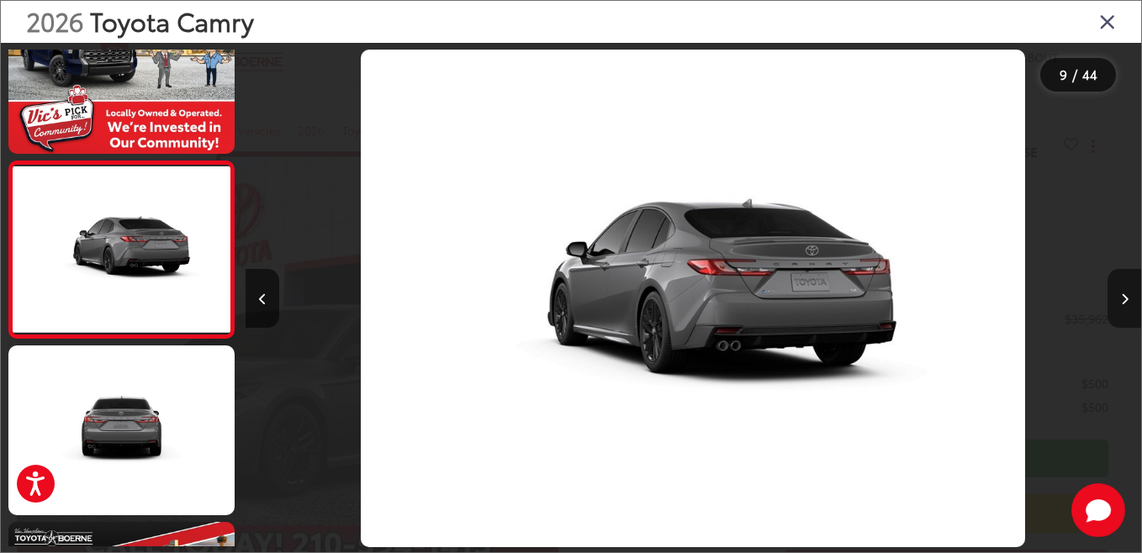
click at [1122, 297] on icon "Next image" at bounding box center [1125, 299] width 8 height 12
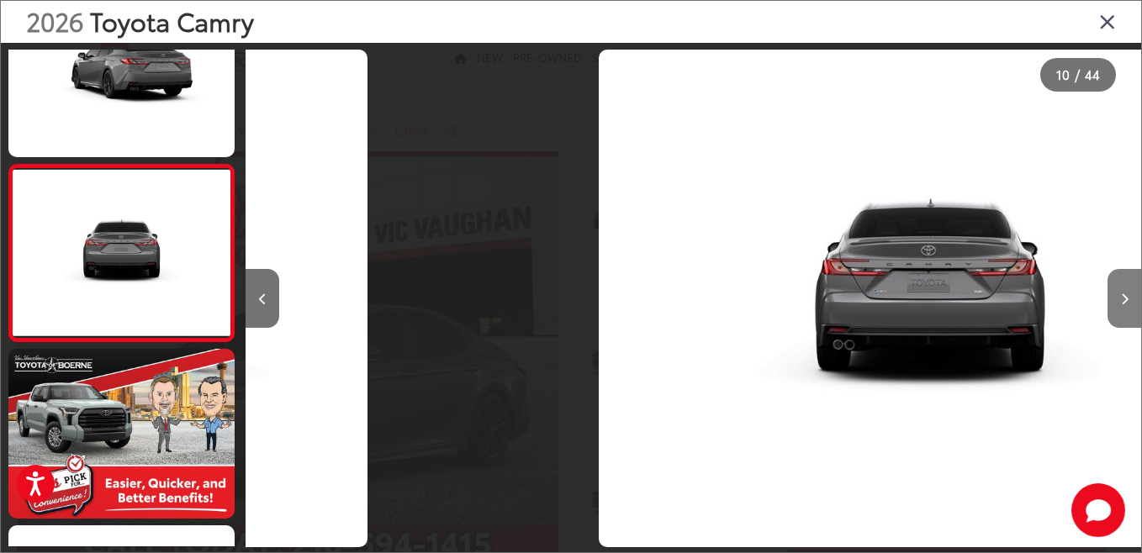
scroll to position [0, 0]
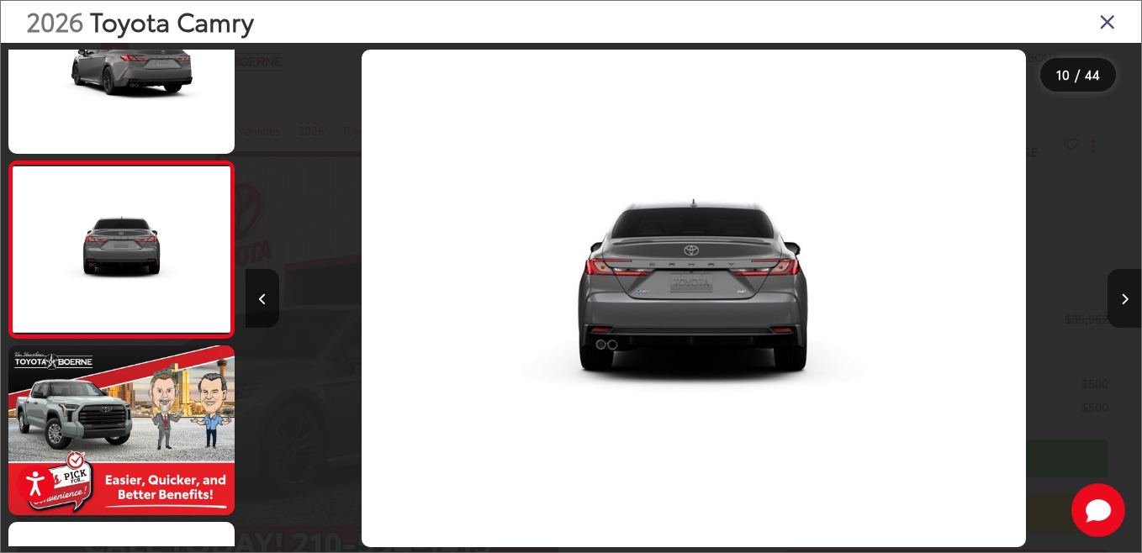
click at [1122, 297] on icon "Next image" at bounding box center [1125, 299] width 8 height 12
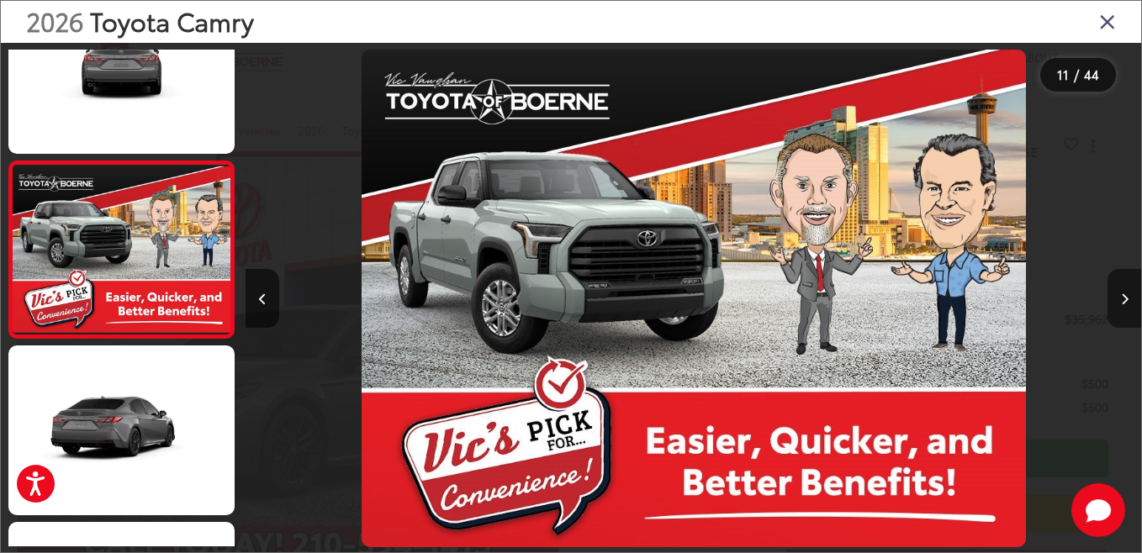
click at [1122, 297] on icon "Next image" at bounding box center [1125, 299] width 8 height 12
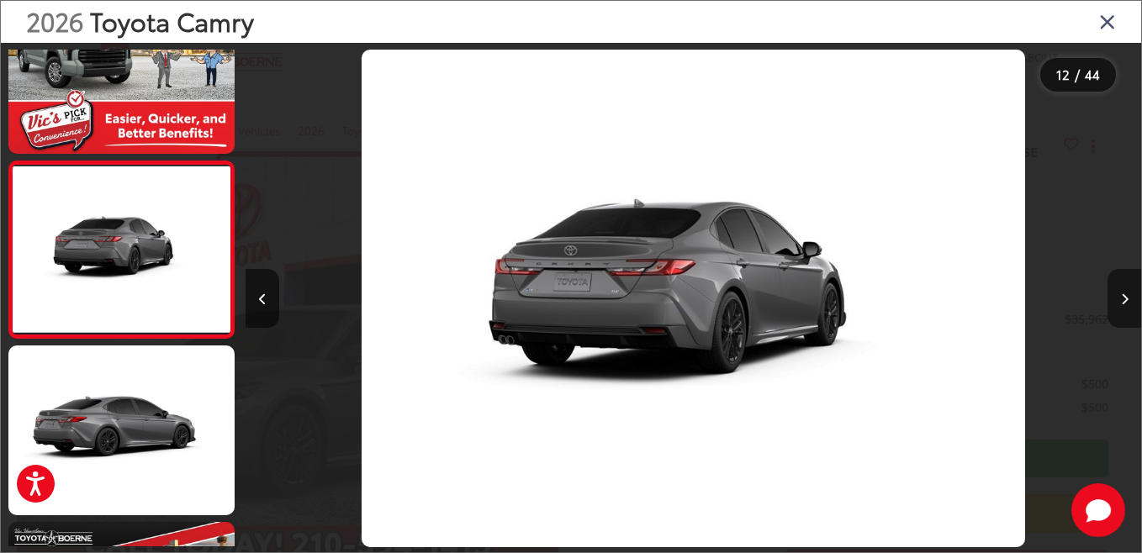
click at [1122, 297] on icon "Next image" at bounding box center [1125, 299] width 8 height 12
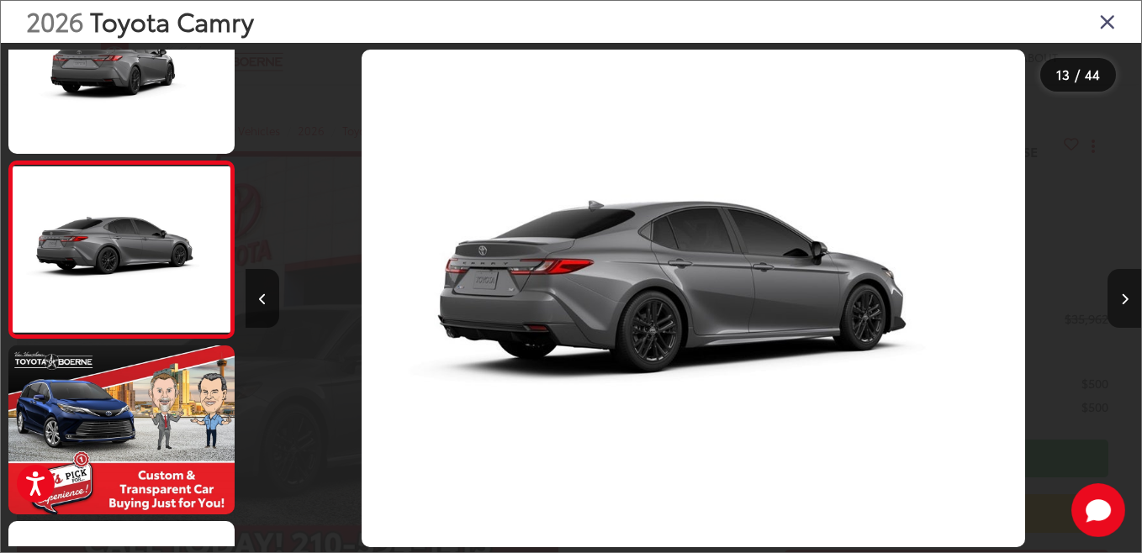
click at [1122, 297] on icon "Next image" at bounding box center [1125, 299] width 8 height 12
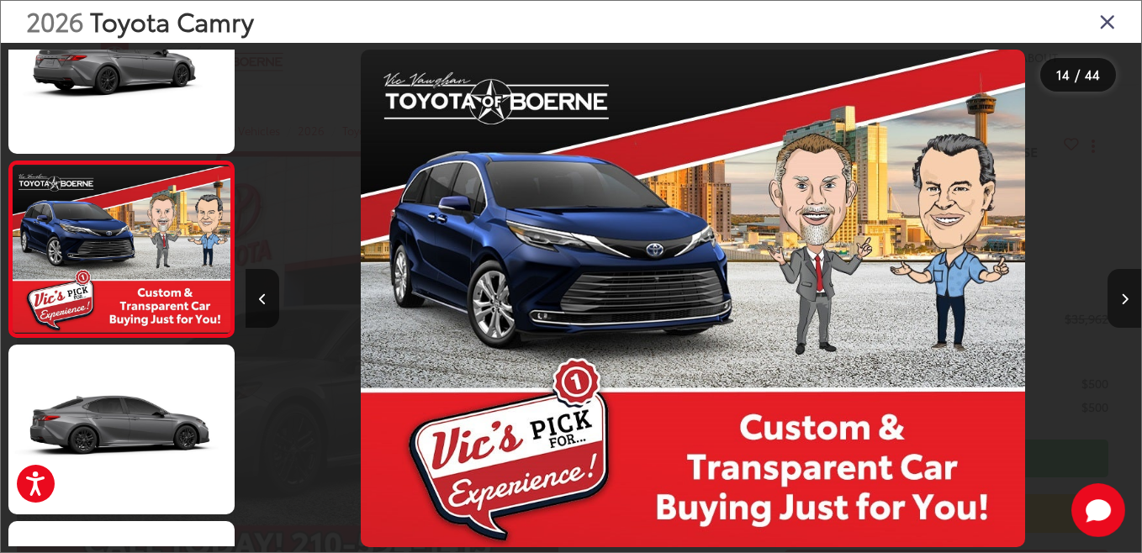
click at [1122, 297] on icon "Next image" at bounding box center [1125, 299] width 8 height 12
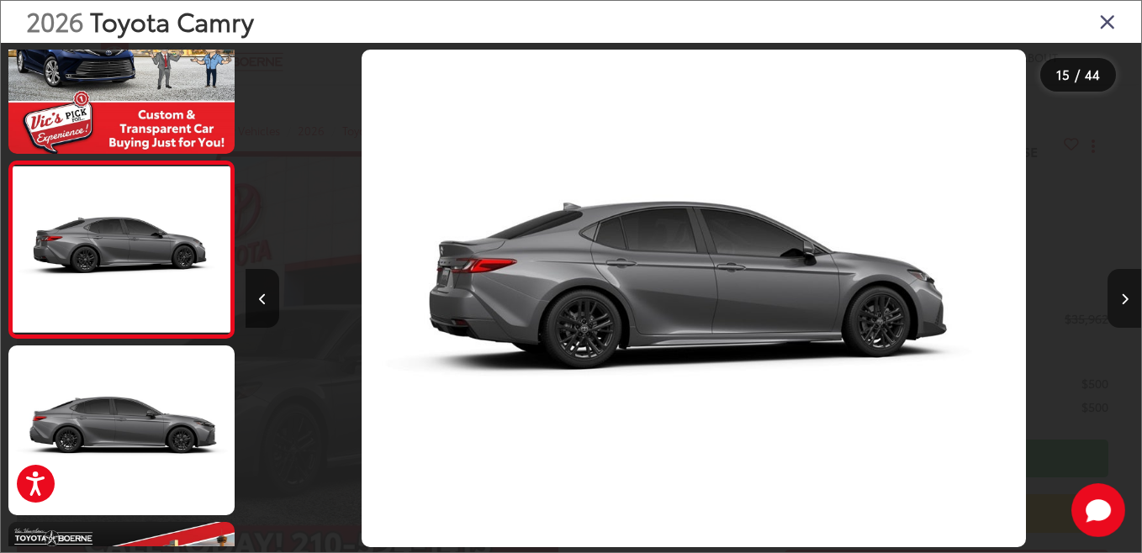
click at [1119, 299] on button "Next image" at bounding box center [1124, 298] width 34 height 59
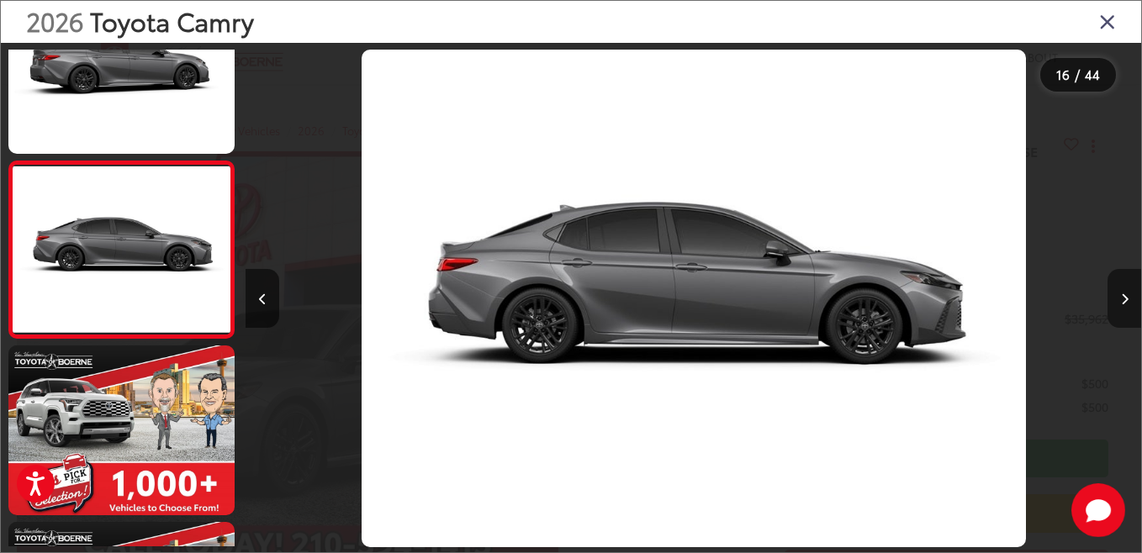
click at [1119, 299] on button "Next image" at bounding box center [1124, 298] width 34 height 59
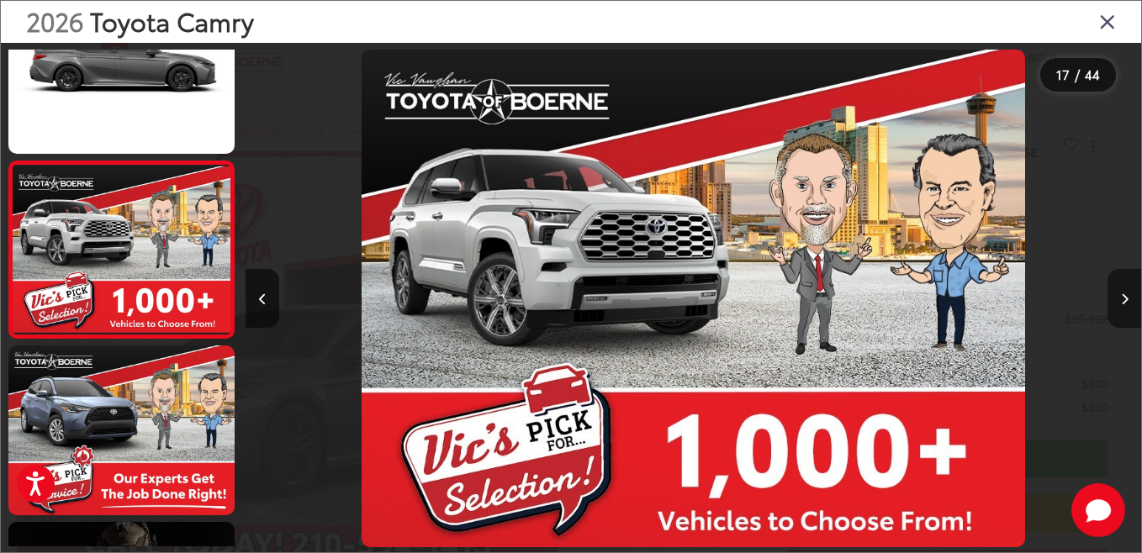
click at [1119, 299] on button "Next image" at bounding box center [1124, 298] width 34 height 59
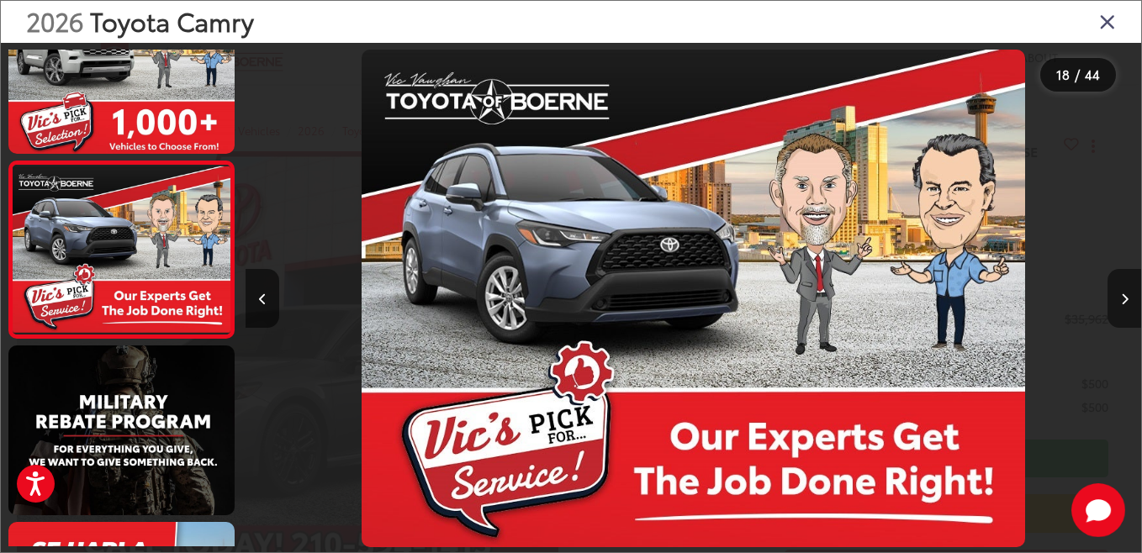
click at [1119, 299] on button "Next image" at bounding box center [1124, 298] width 34 height 59
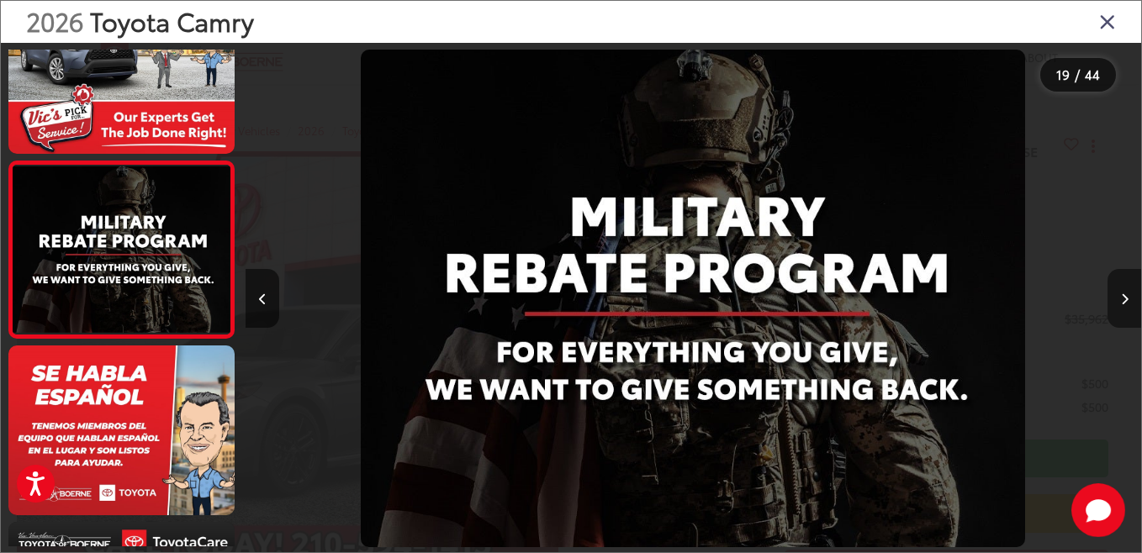
click at [1119, 299] on button "Next image" at bounding box center [1124, 298] width 34 height 59
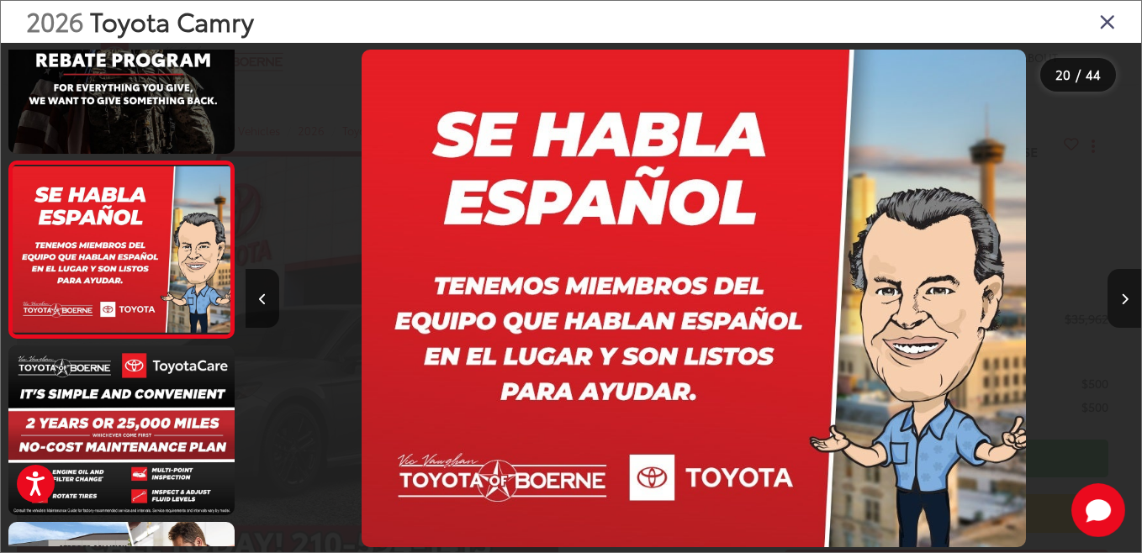
click at [1119, 299] on button "Next image" at bounding box center [1124, 298] width 34 height 59
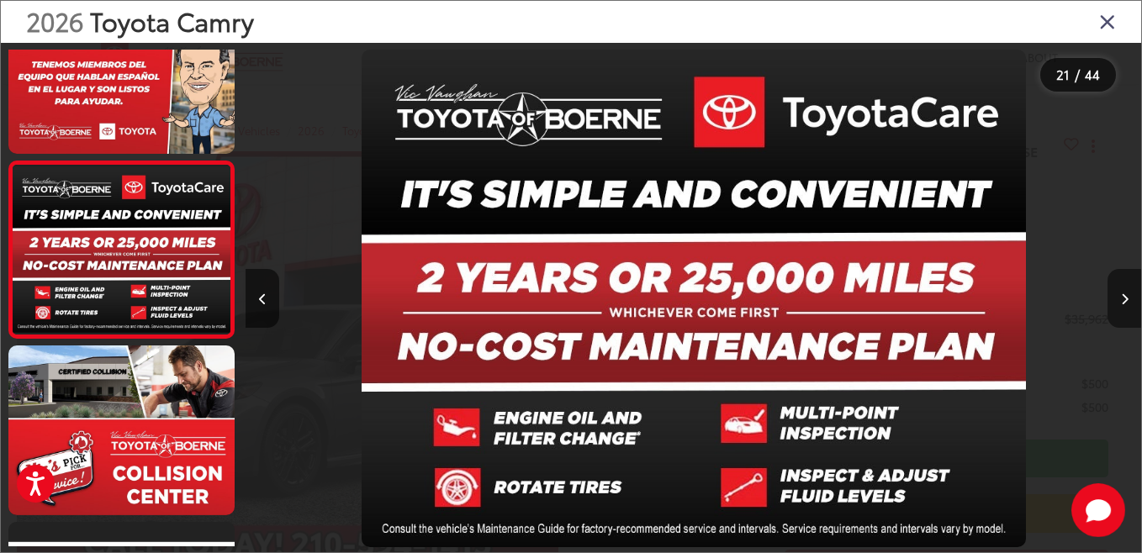
click at [1119, 299] on button "Next image" at bounding box center [1124, 298] width 34 height 59
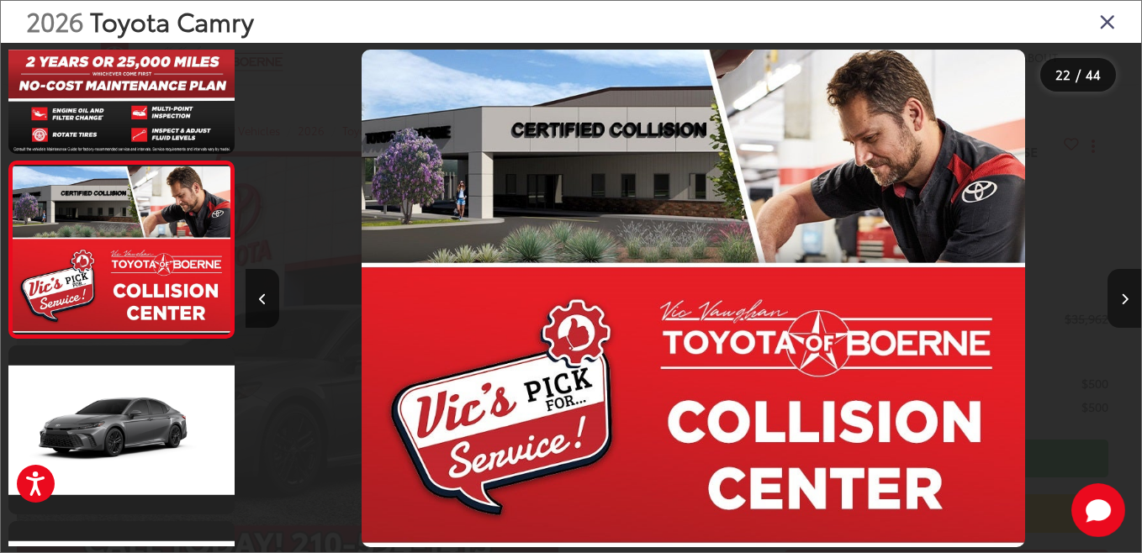
click at [1119, 299] on button "Next image" at bounding box center [1124, 298] width 34 height 59
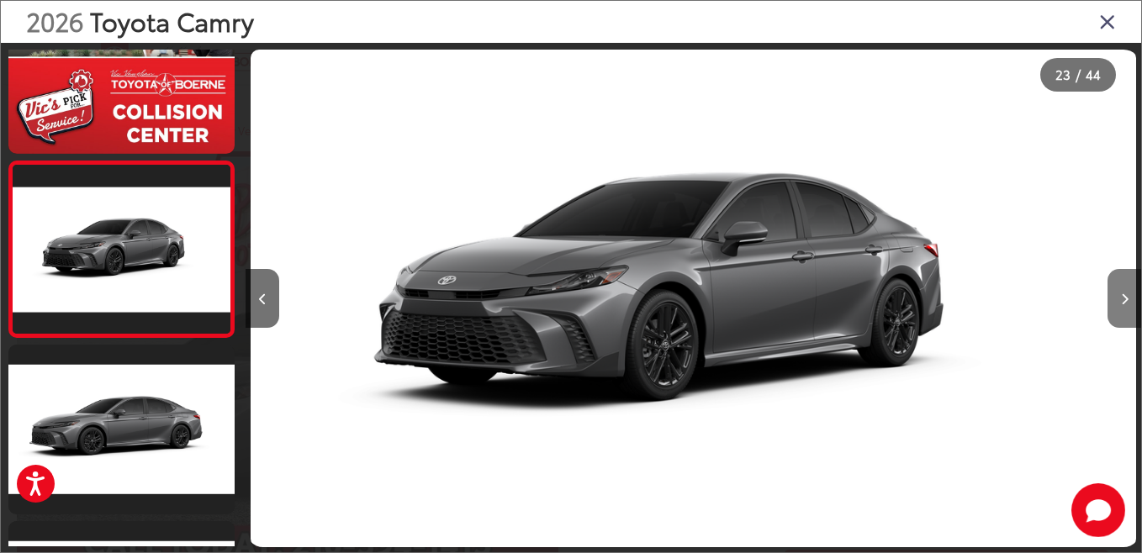
click at [1119, 299] on button "Next image" at bounding box center [1124, 298] width 34 height 59
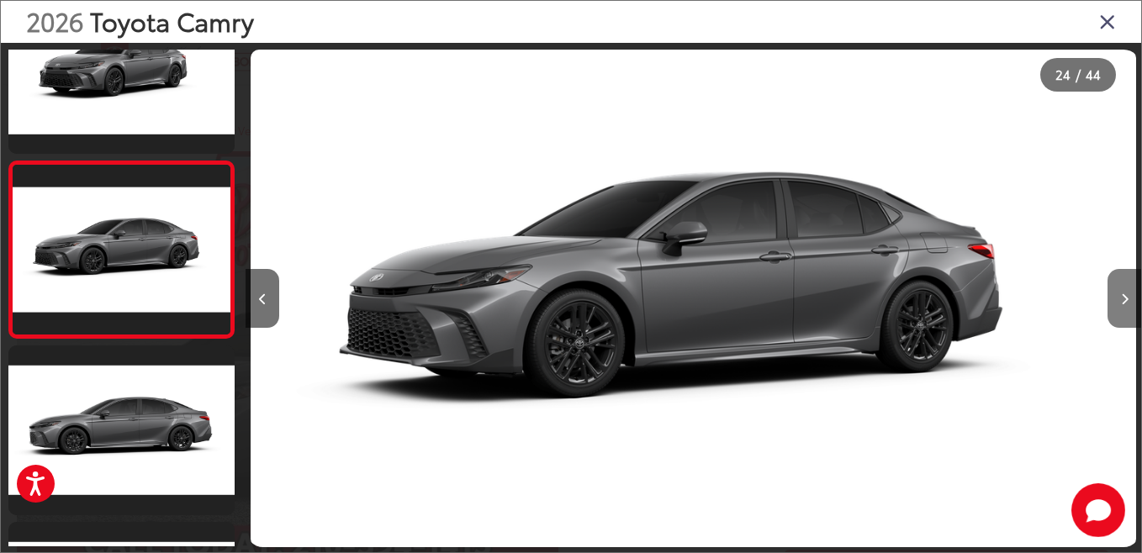
click at [1119, 299] on button "Next image" at bounding box center [1124, 298] width 34 height 59
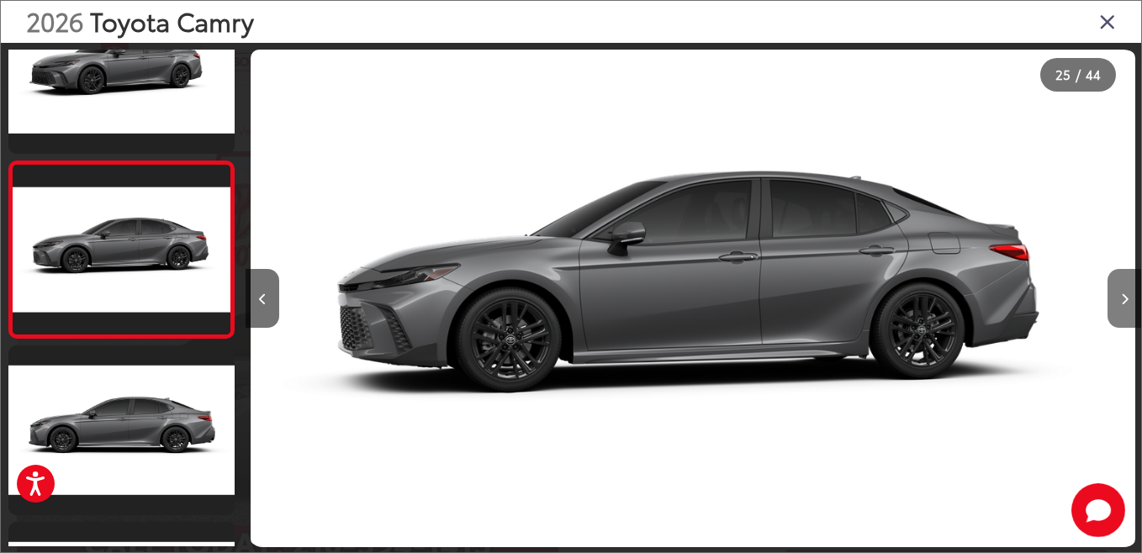
click at [1119, 299] on button "Next image" at bounding box center [1124, 298] width 34 height 59
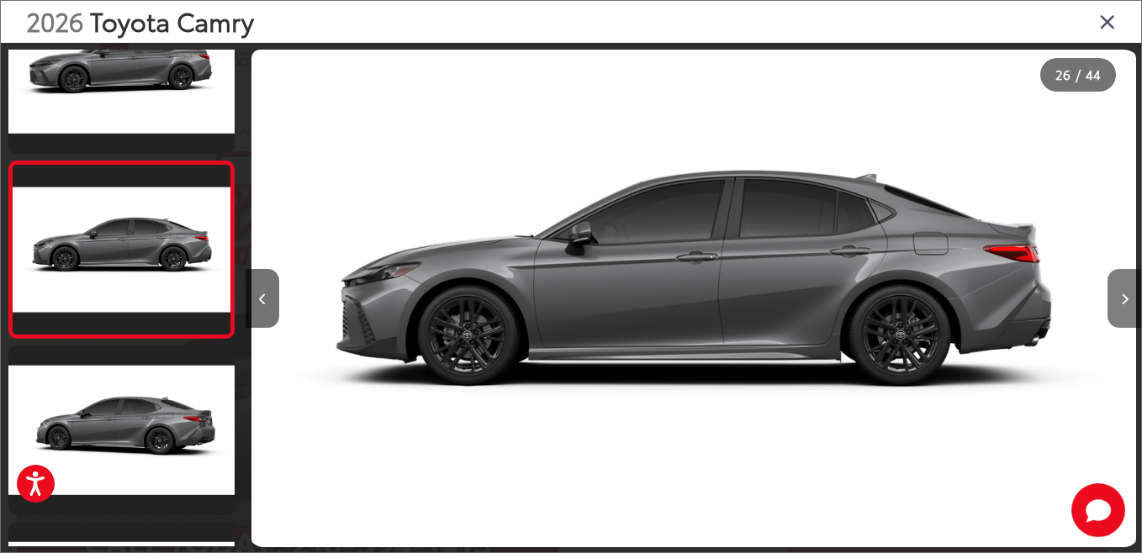
click at [1119, 299] on button "Next image" at bounding box center [1124, 298] width 34 height 59
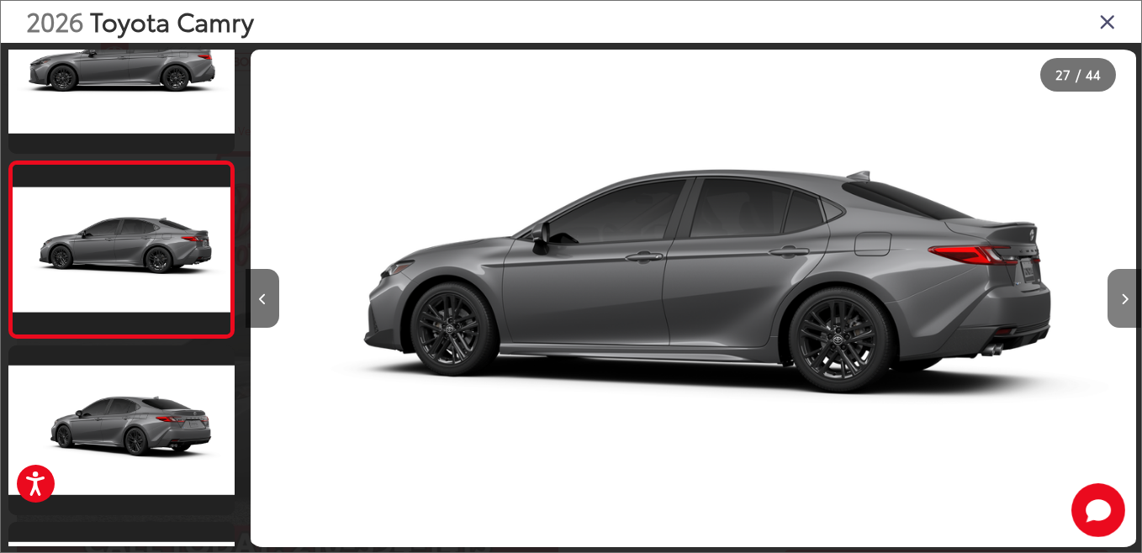
click at [1119, 299] on button "Next image" at bounding box center [1124, 298] width 34 height 59
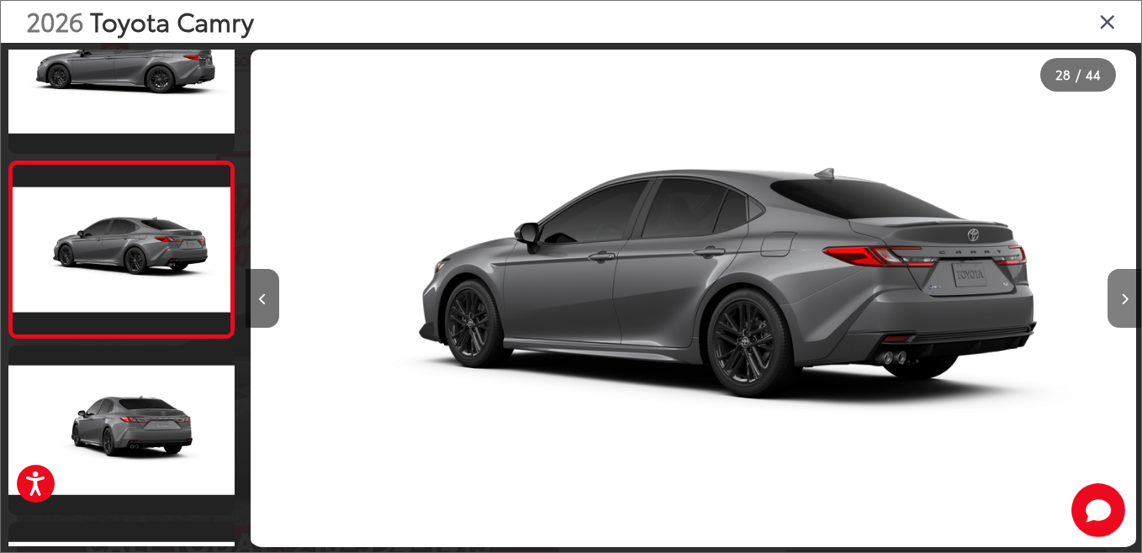
click at [1119, 299] on button "Next image" at bounding box center [1124, 298] width 34 height 59
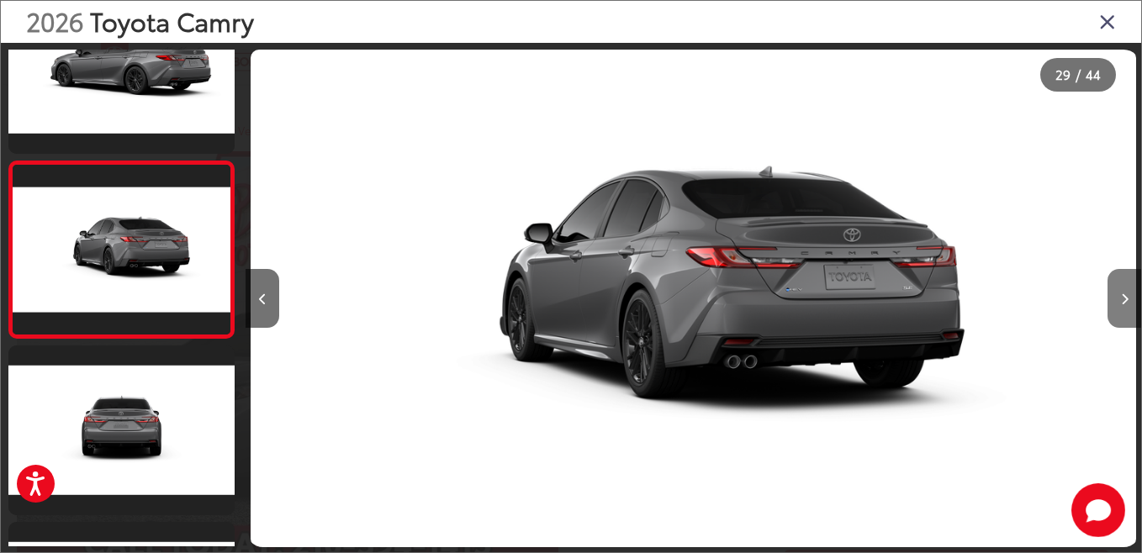
click at [1119, 299] on button "Next image" at bounding box center [1124, 298] width 34 height 59
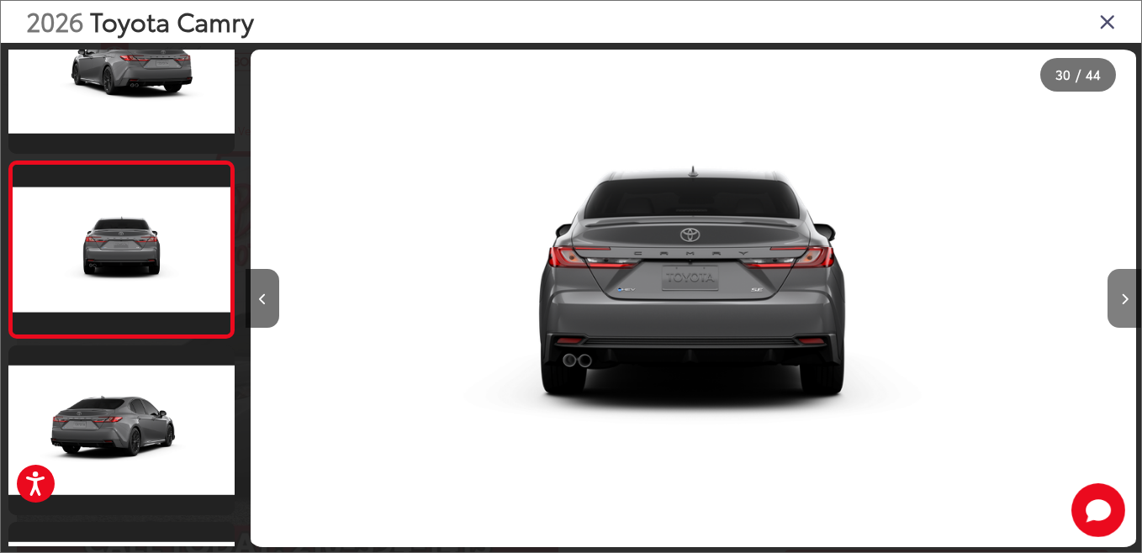
click at [1119, 299] on button "Next image" at bounding box center [1124, 298] width 34 height 59
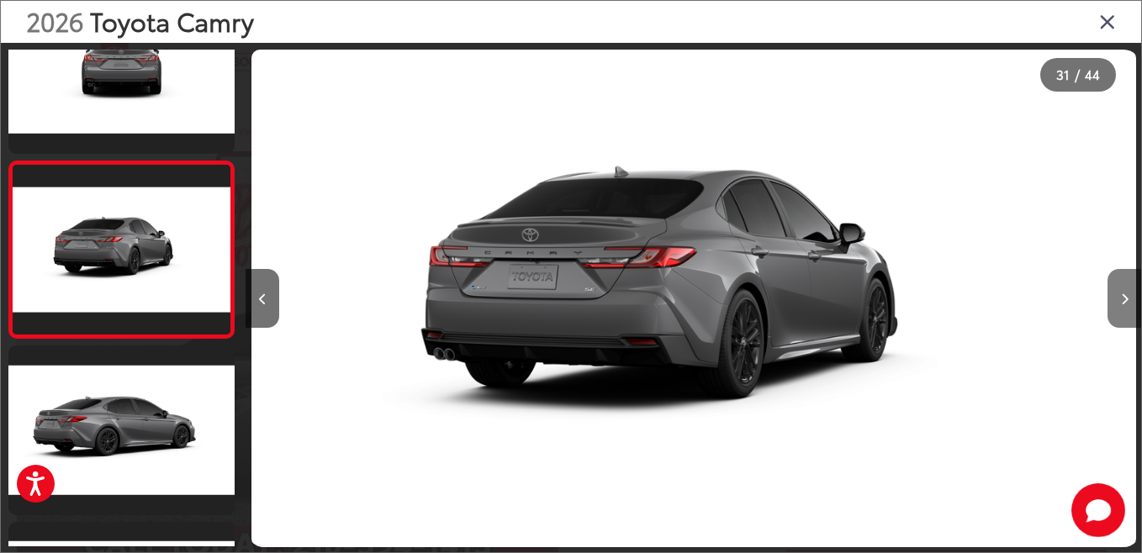
click at [1119, 299] on button "Next image" at bounding box center [1124, 298] width 34 height 59
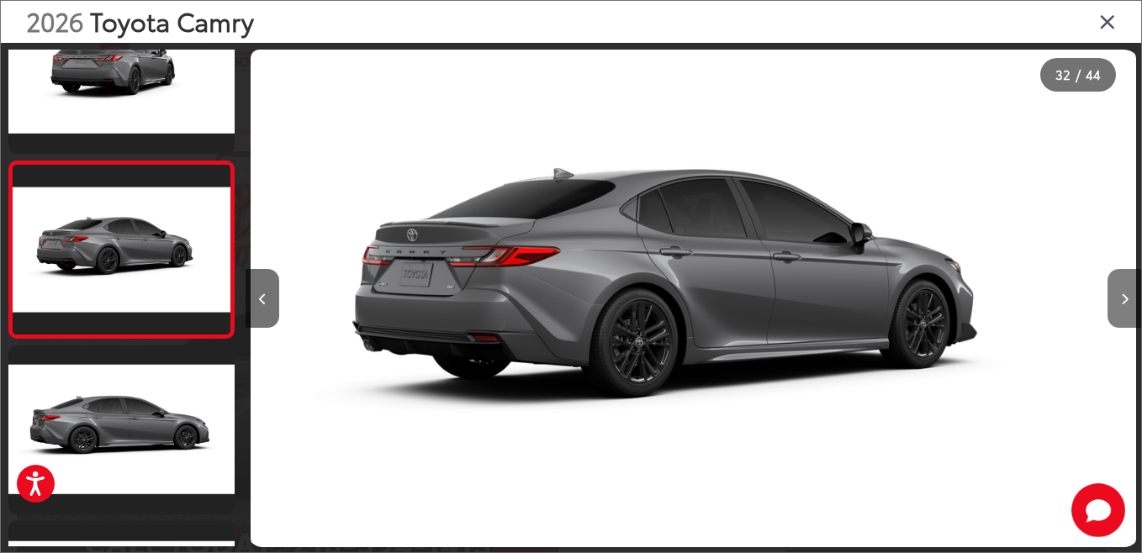
click at [1119, 299] on button "Next image" at bounding box center [1124, 298] width 34 height 59
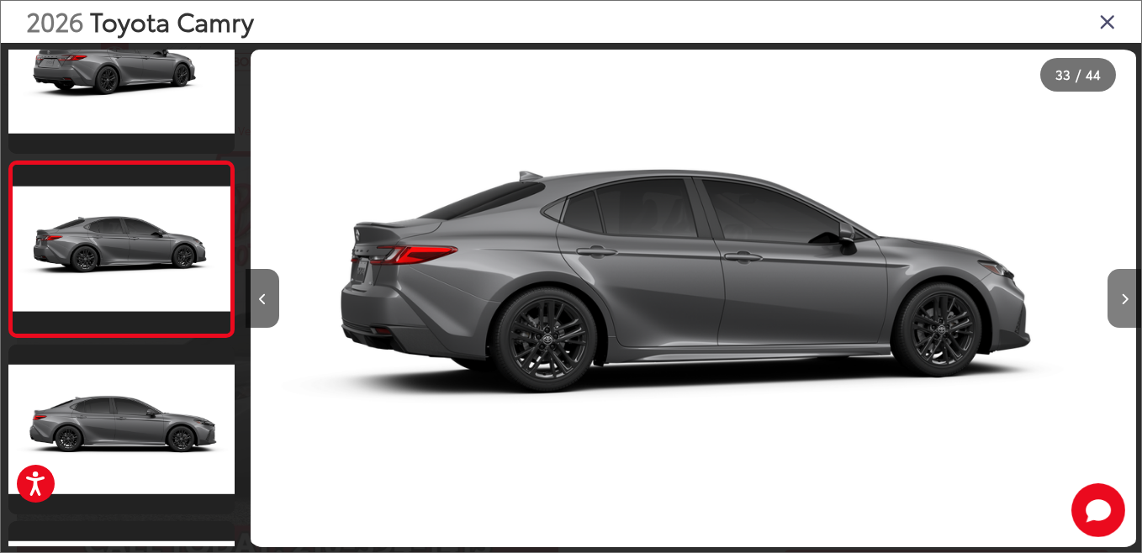
click at [1119, 299] on button "Next image" at bounding box center [1124, 298] width 34 height 59
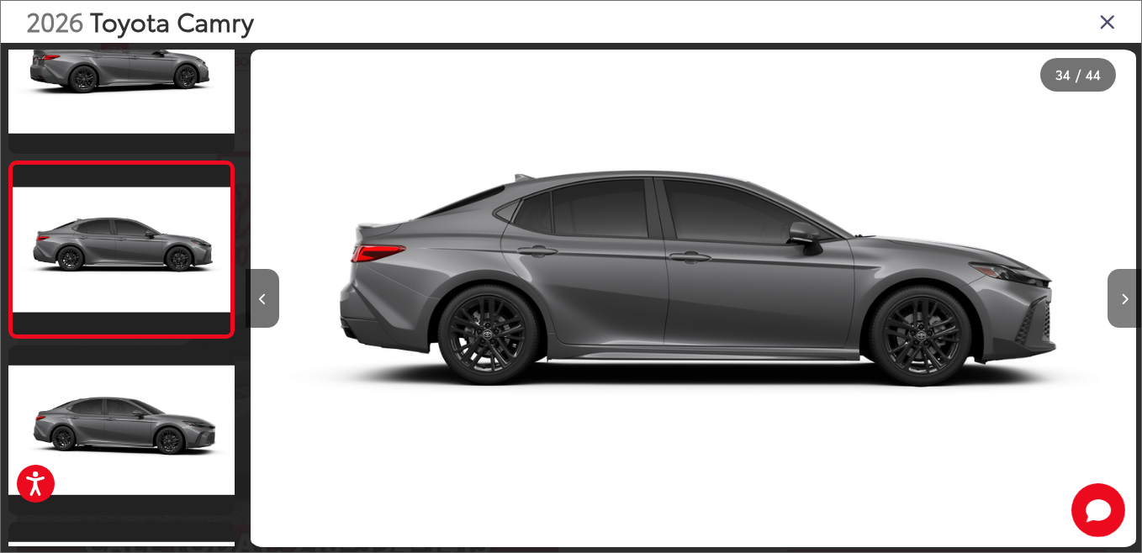
click at [1119, 299] on button "Next image" at bounding box center [1124, 298] width 34 height 59
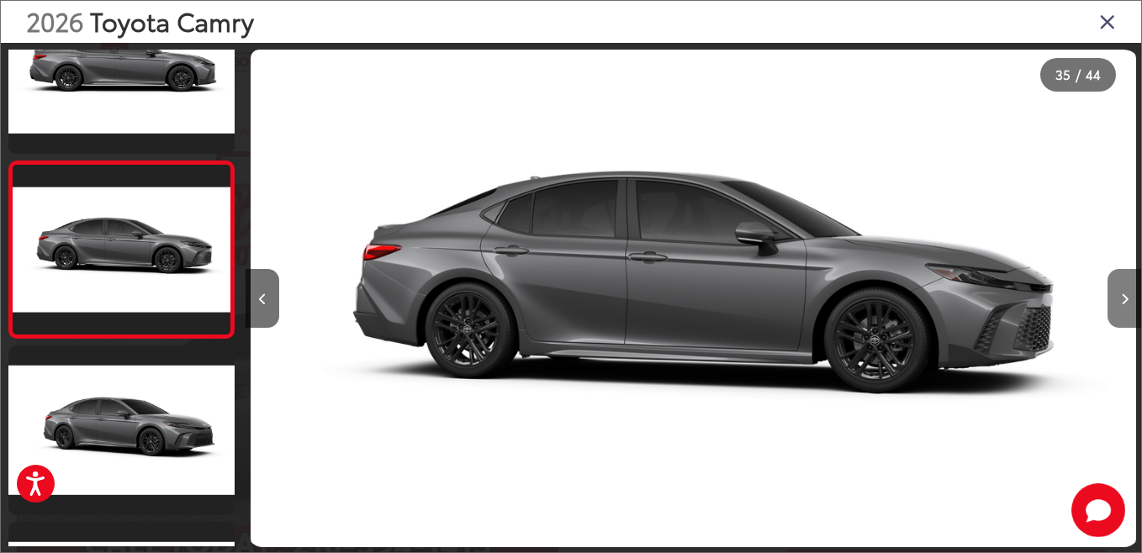
click at [1119, 299] on button "Next image" at bounding box center [1124, 298] width 34 height 59
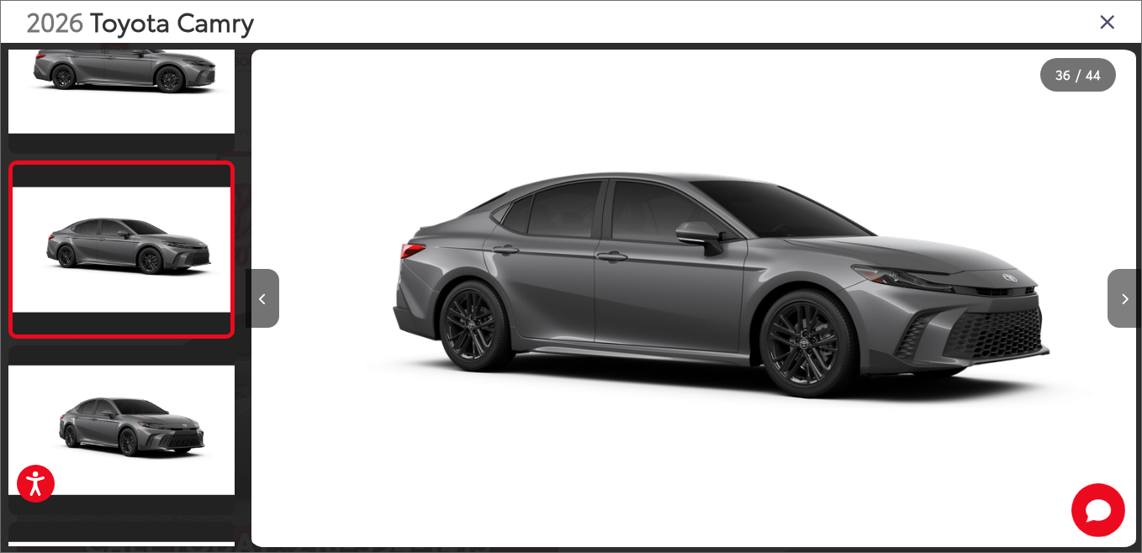
click at [1119, 299] on button "Next image" at bounding box center [1124, 298] width 34 height 59
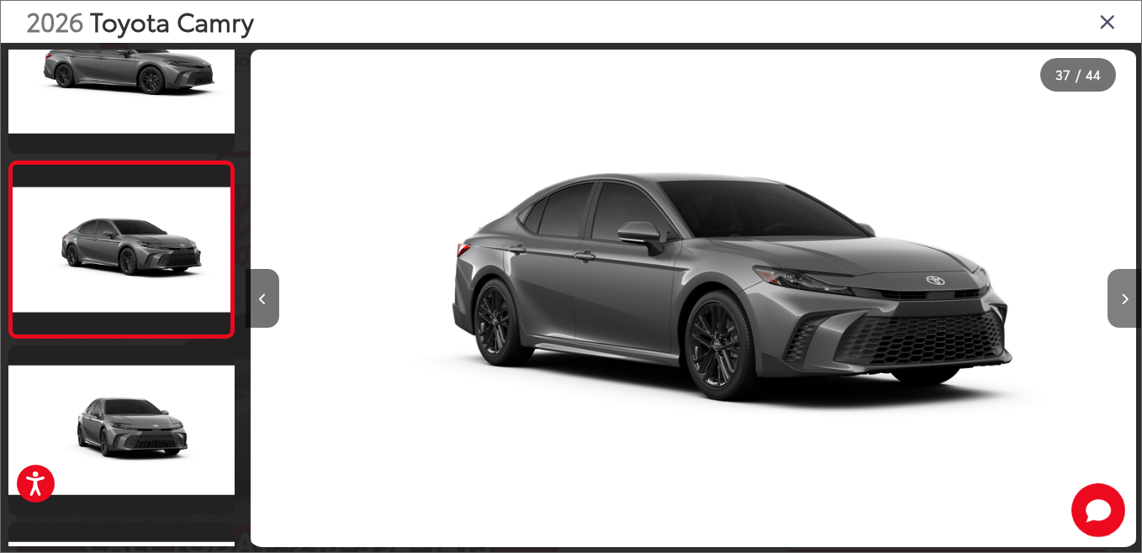
click at [1119, 299] on button "Next image" at bounding box center [1124, 298] width 34 height 59
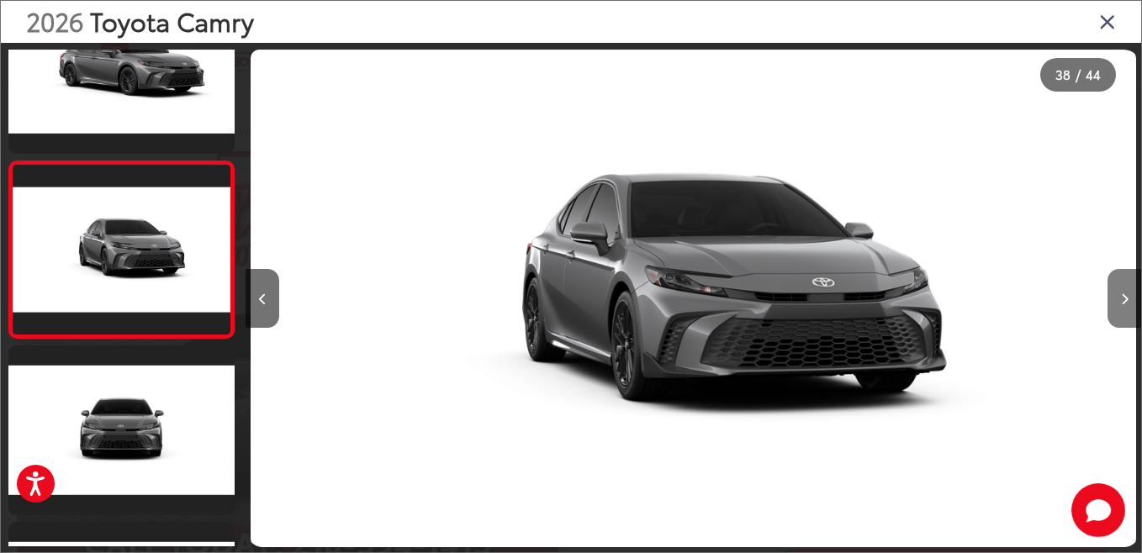
click at [1119, 299] on button "Next image" at bounding box center [1124, 298] width 34 height 59
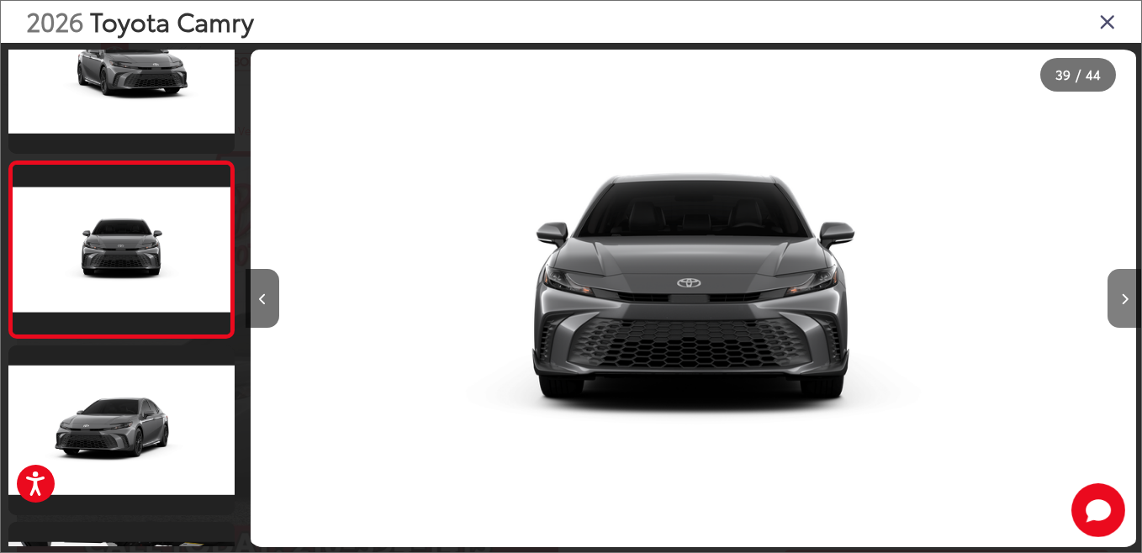
click at [1119, 299] on button "Next image" at bounding box center [1124, 298] width 34 height 59
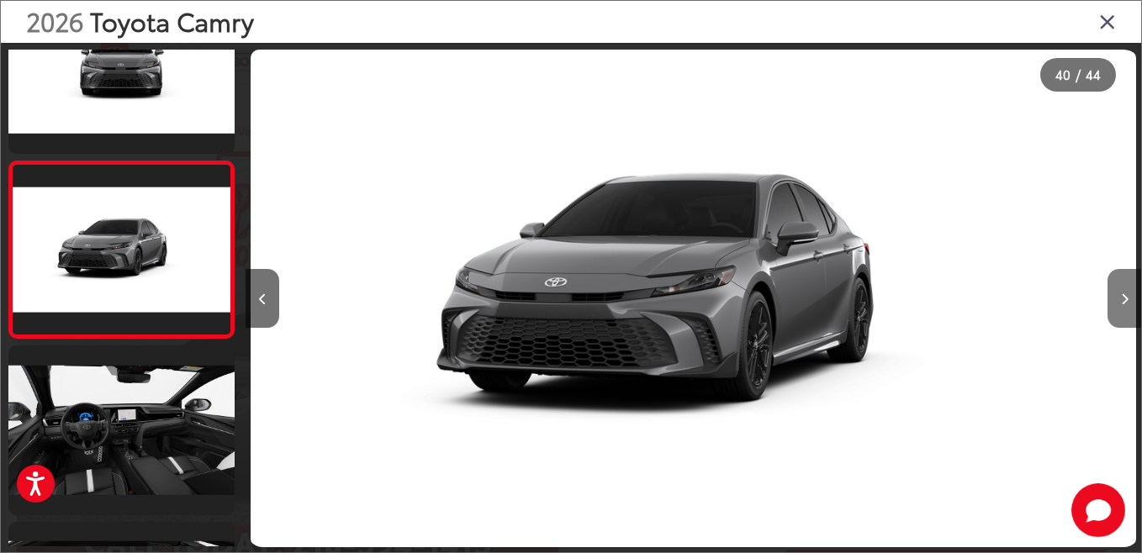
click at [1119, 299] on button "Next image" at bounding box center [1124, 298] width 34 height 59
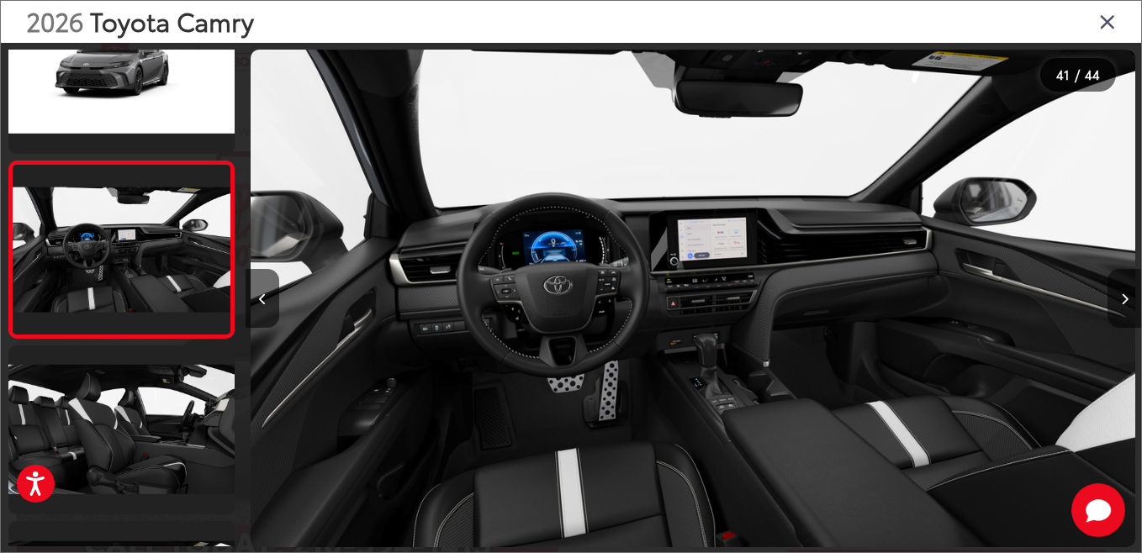
click at [1119, 299] on button "Next image" at bounding box center [1124, 298] width 34 height 59
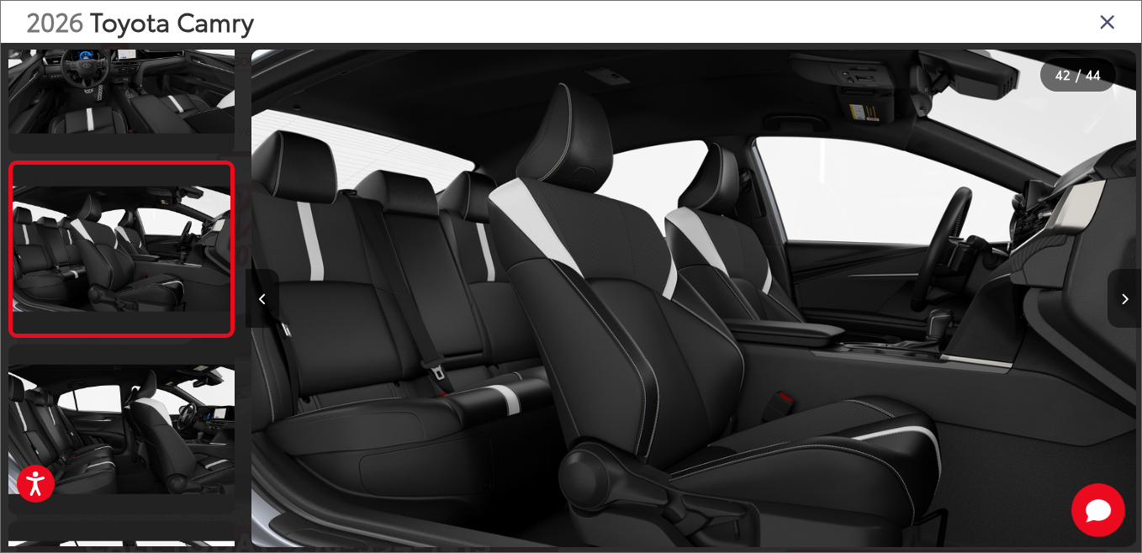
click at [1119, 299] on button "Next image" at bounding box center [1124, 298] width 34 height 59
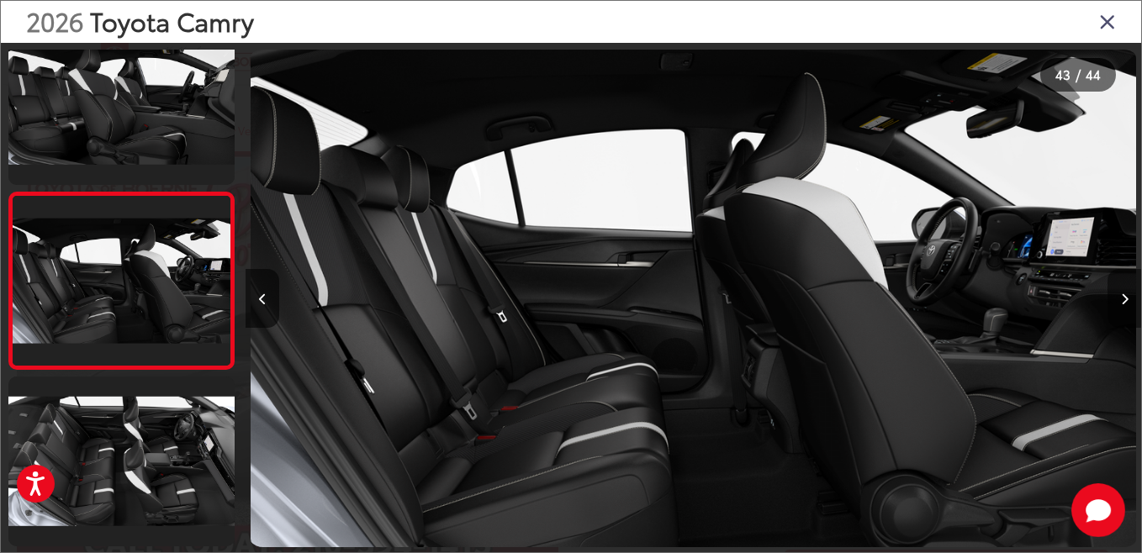
click at [1119, 299] on button "Next image" at bounding box center [1124, 298] width 34 height 59
